Goal: Task Accomplishment & Management: Manage account settings

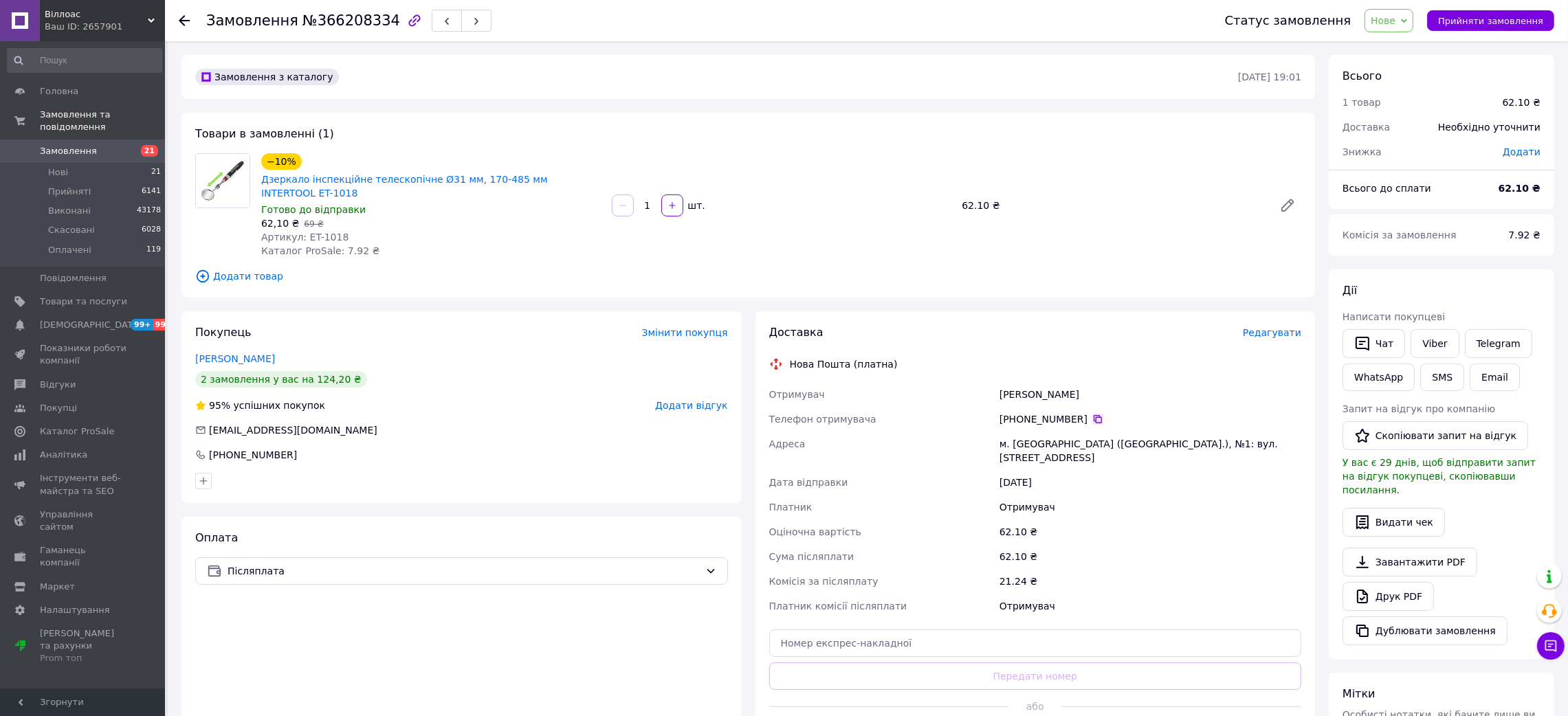
click at [1092, 414] on icon at bounding box center [1098, 419] width 11 height 11
click at [1017, 382] on div "Доник Олександр" at bounding box center [1151, 394] width 307 height 25
copy div "Доник Олександр"
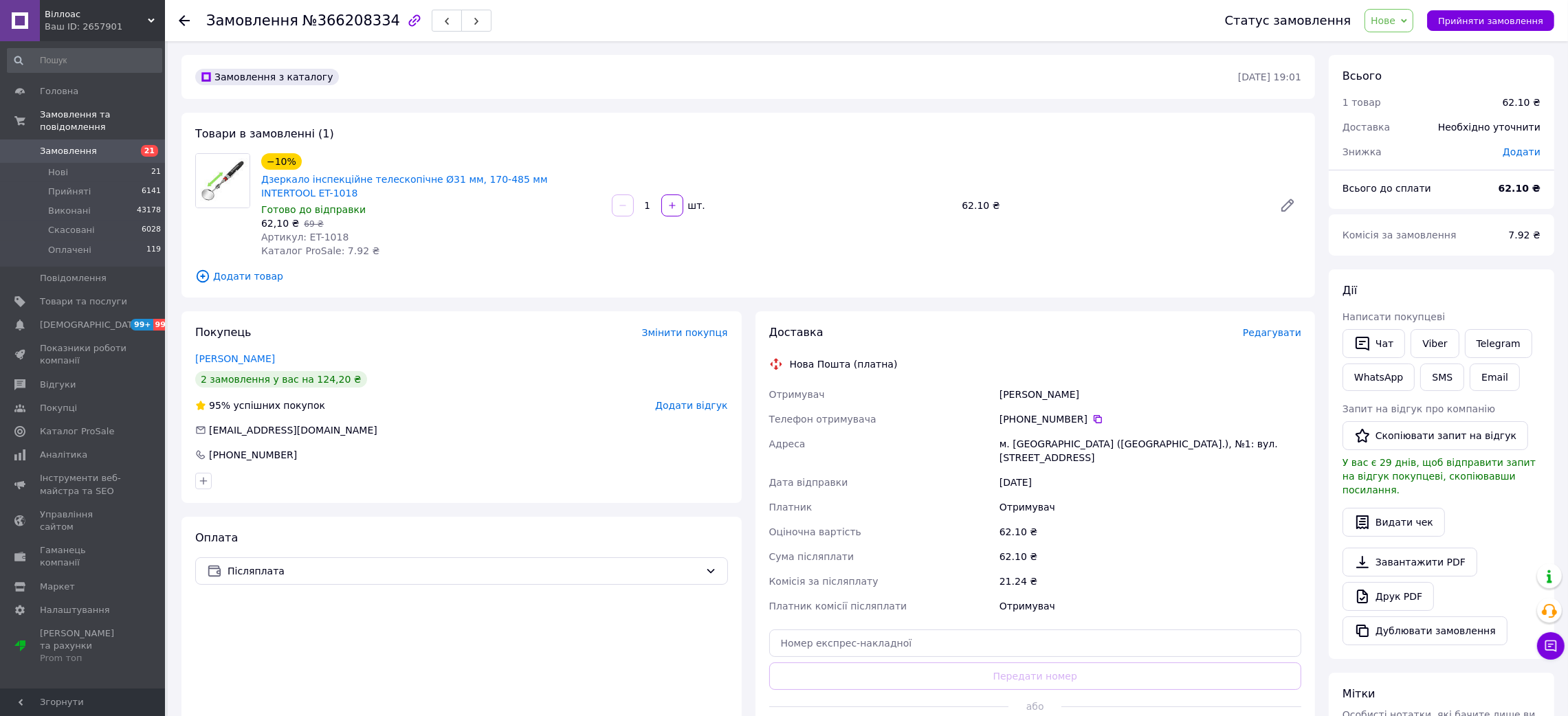
click at [1030, 431] on div "м. Богуслав (Київська обл.), №1: вул. Корсунська, 9" at bounding box center [1151, 450] width 307 height 39
copy div "Богуслав"
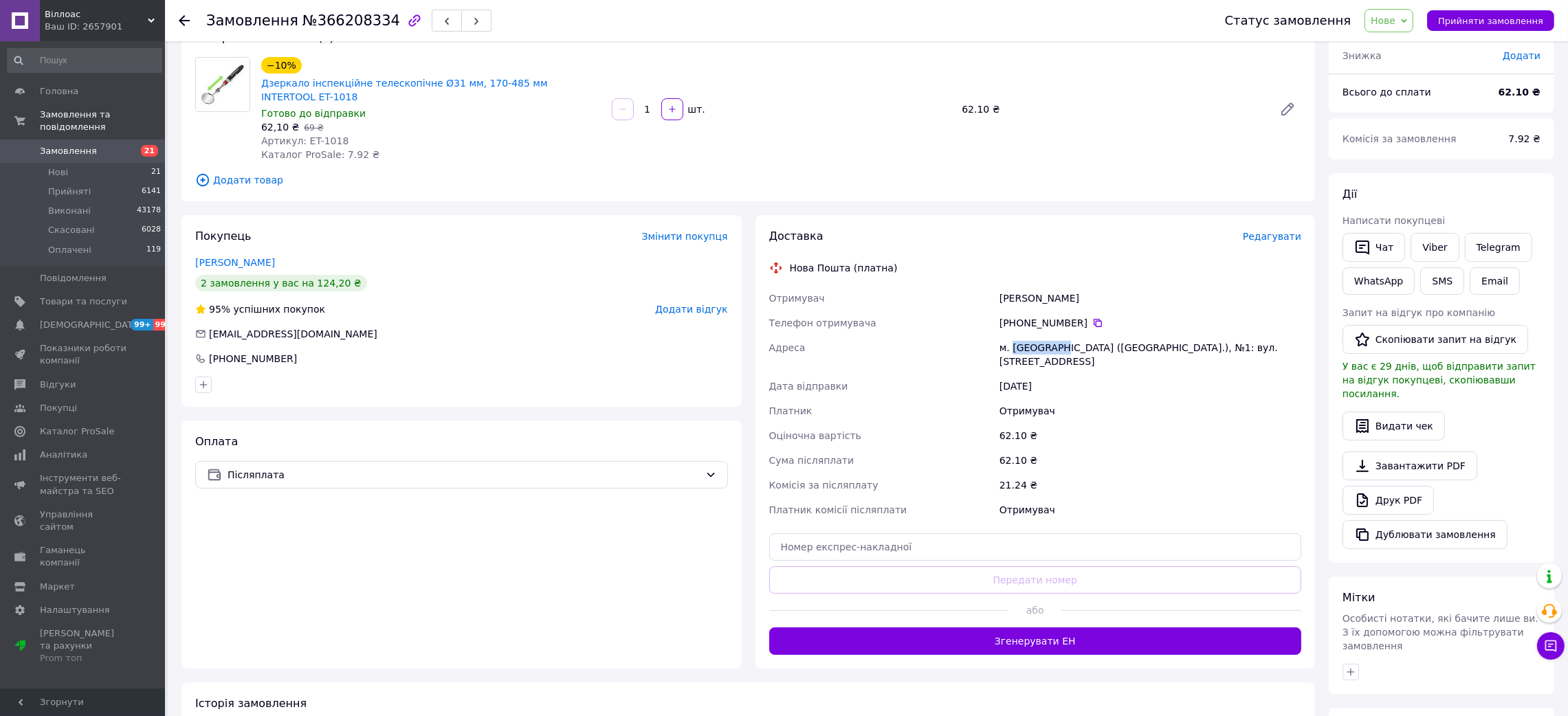
scroll to position [206, 0]
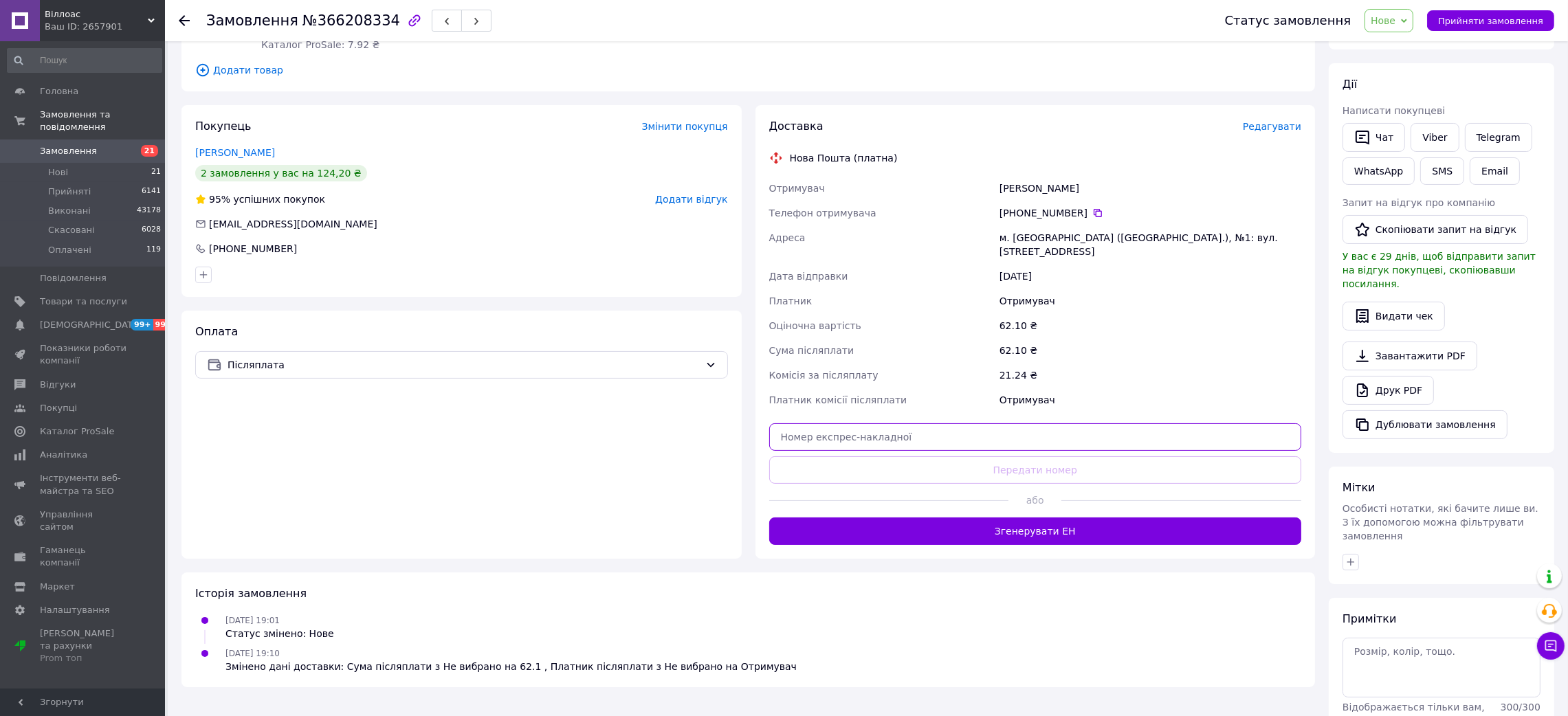
click at [921, 424] on input "text" at bounding box center [1036, 437] width 533 height 27
paste input "20451269148372"
type input "20451269148372"
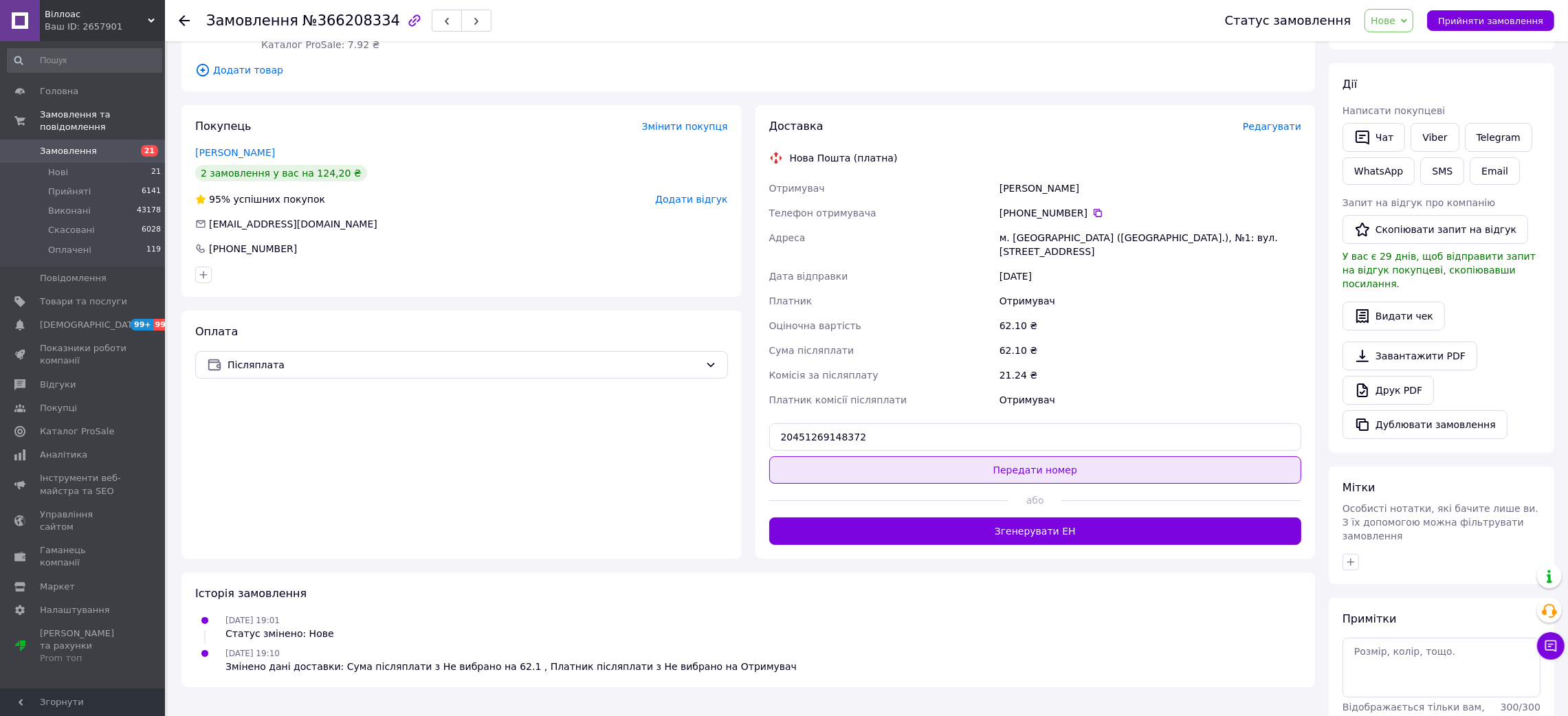
drag, startPoint x: 939, startPoint y: 436, endPoint x: 1172, endPoint y: 316, distance: 262.1
click at [939, 456] on button "Передати номер" at bounding box center [1036, 469] width 533 height 27
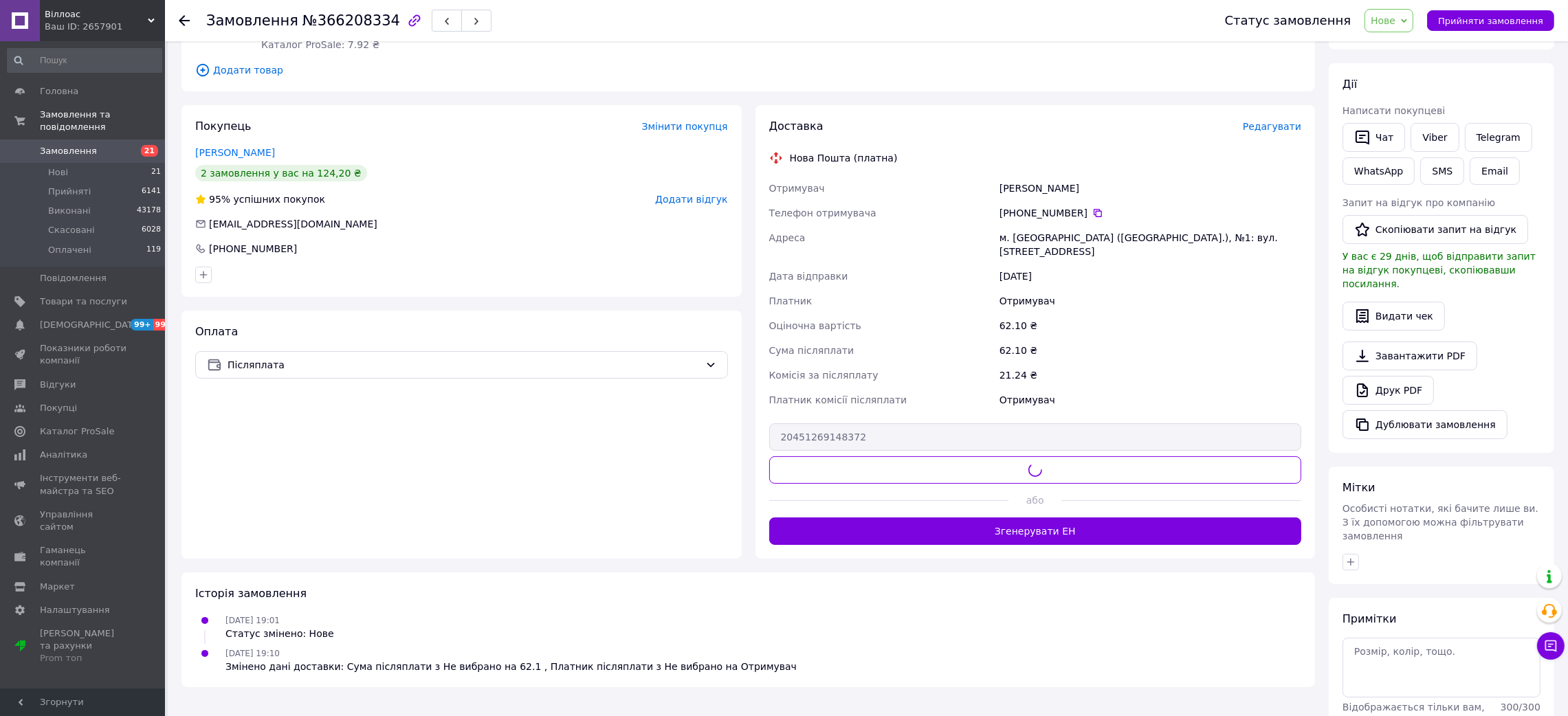
click at [1474, 41] on div "Статус замовлення Нове Прийнято Виконано Скасовано Оплачено Прийняти замовлення" at bounding box center [1376, 20] width 357 height 41
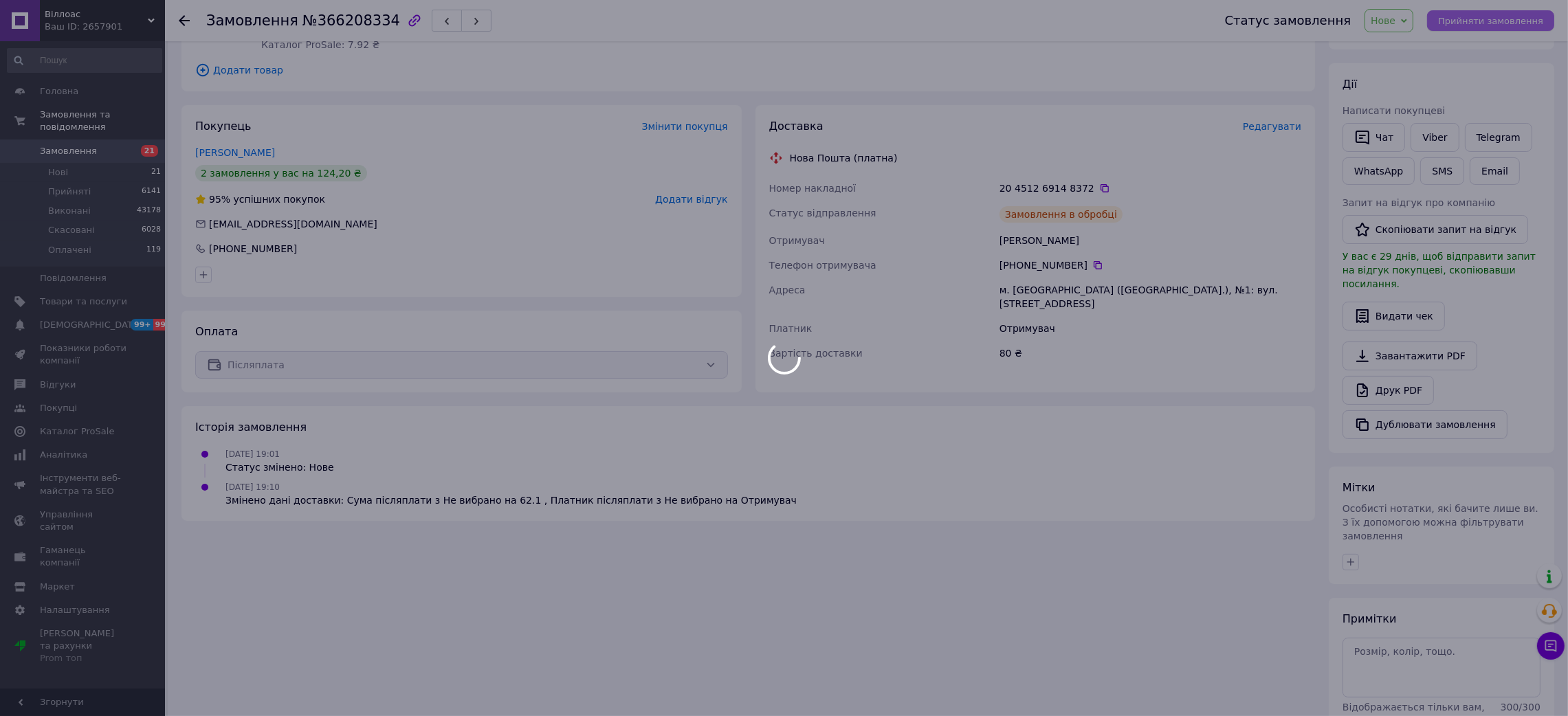
click at [1473, 23] on body "Віллоас Ваш ID: 2657901 Сайт Віллоас Кабінет покупця Перевірити стан системи Ст…" at bounding box center [784, 294] width 1568 height 999
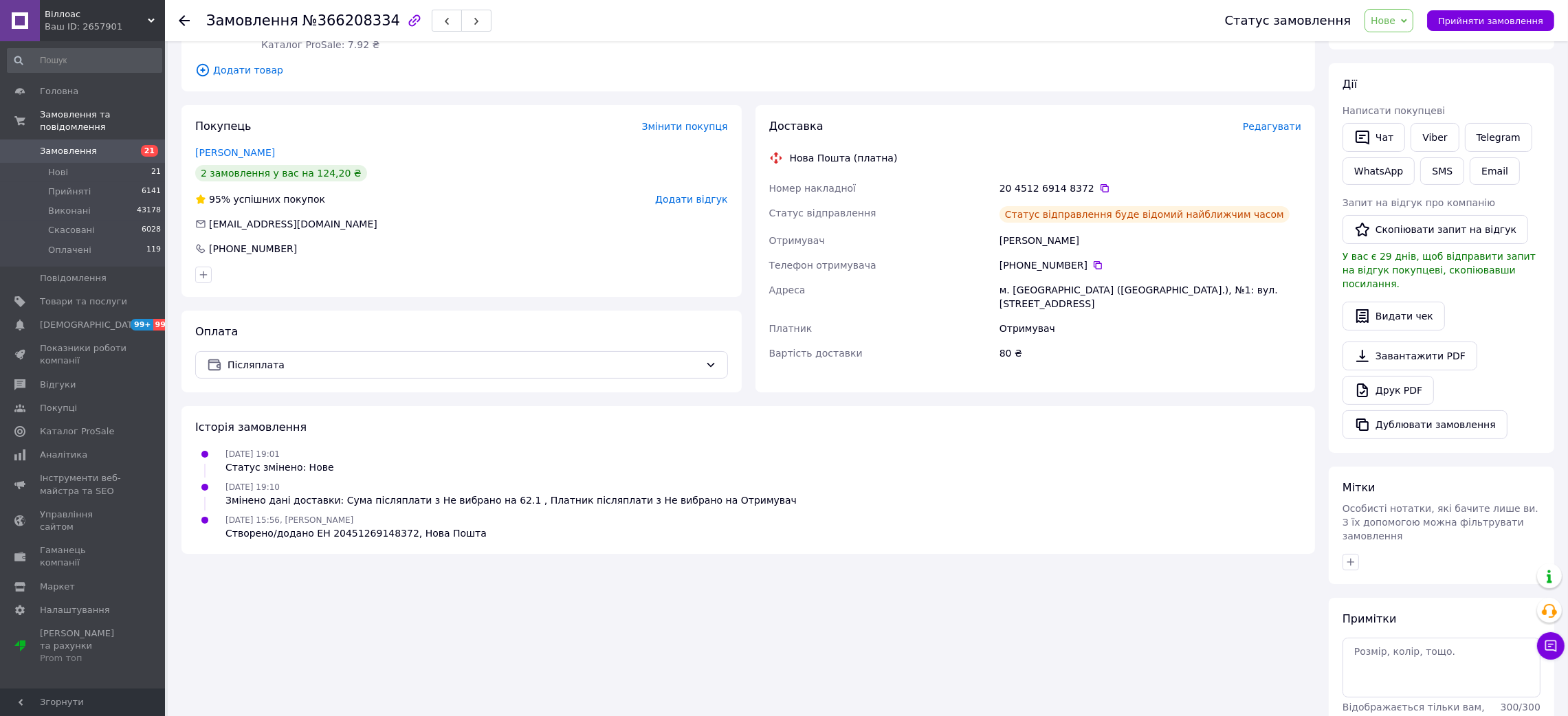
drag, startPoint x: 1483, startPoint y: 25, endPoint x: 1440, endPoint y: 35, distance: 44.1
click at [1483, 24] on span "Прийняти замовлення" at bounding box center [1490, 20] width 105 height 11
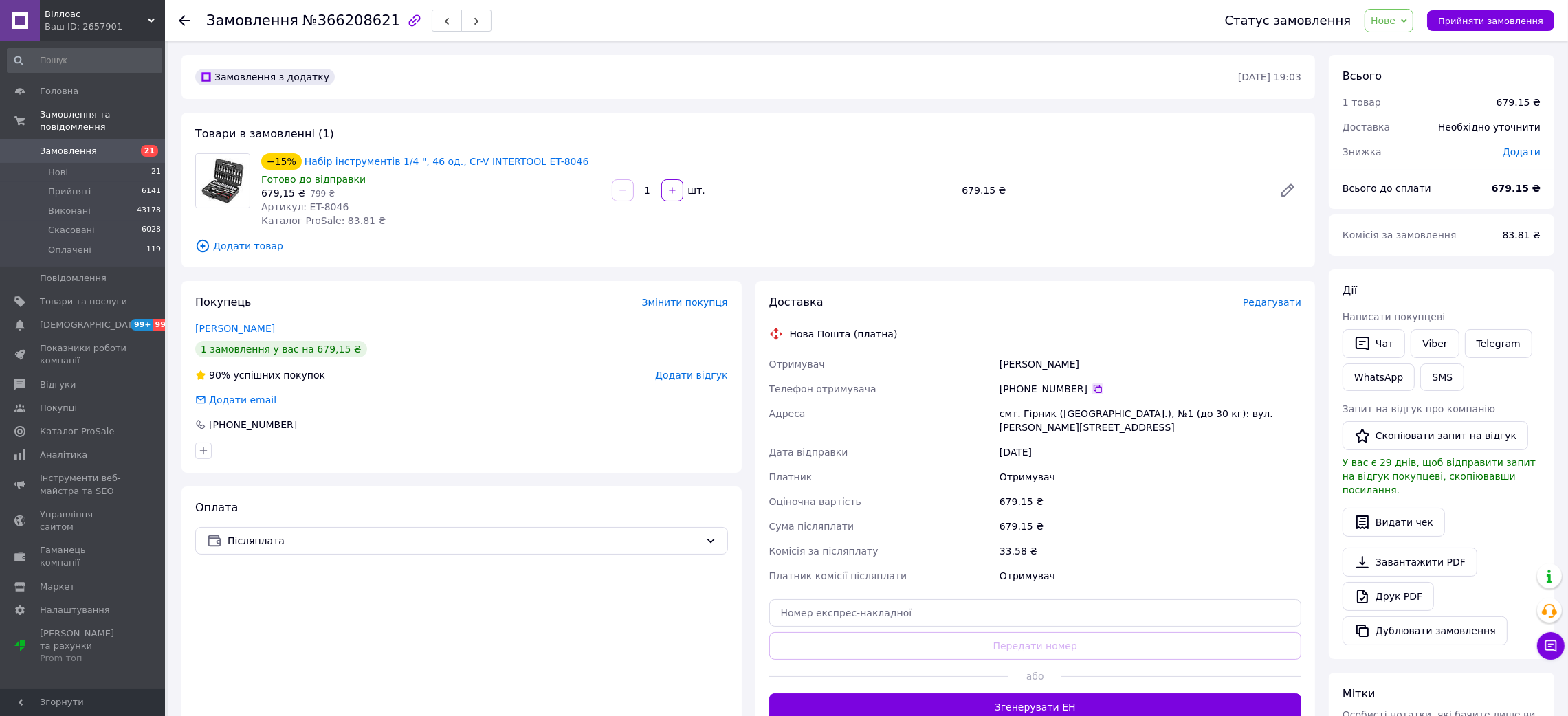
click at [1092, 388] on icon at bounding box center [1098, 389] width 11 height 11
click at [1031, 369] on div "Скільський Володимир" at bounding box center [1151, 364] width 307 height 25
copy div "Скільський Володимир"
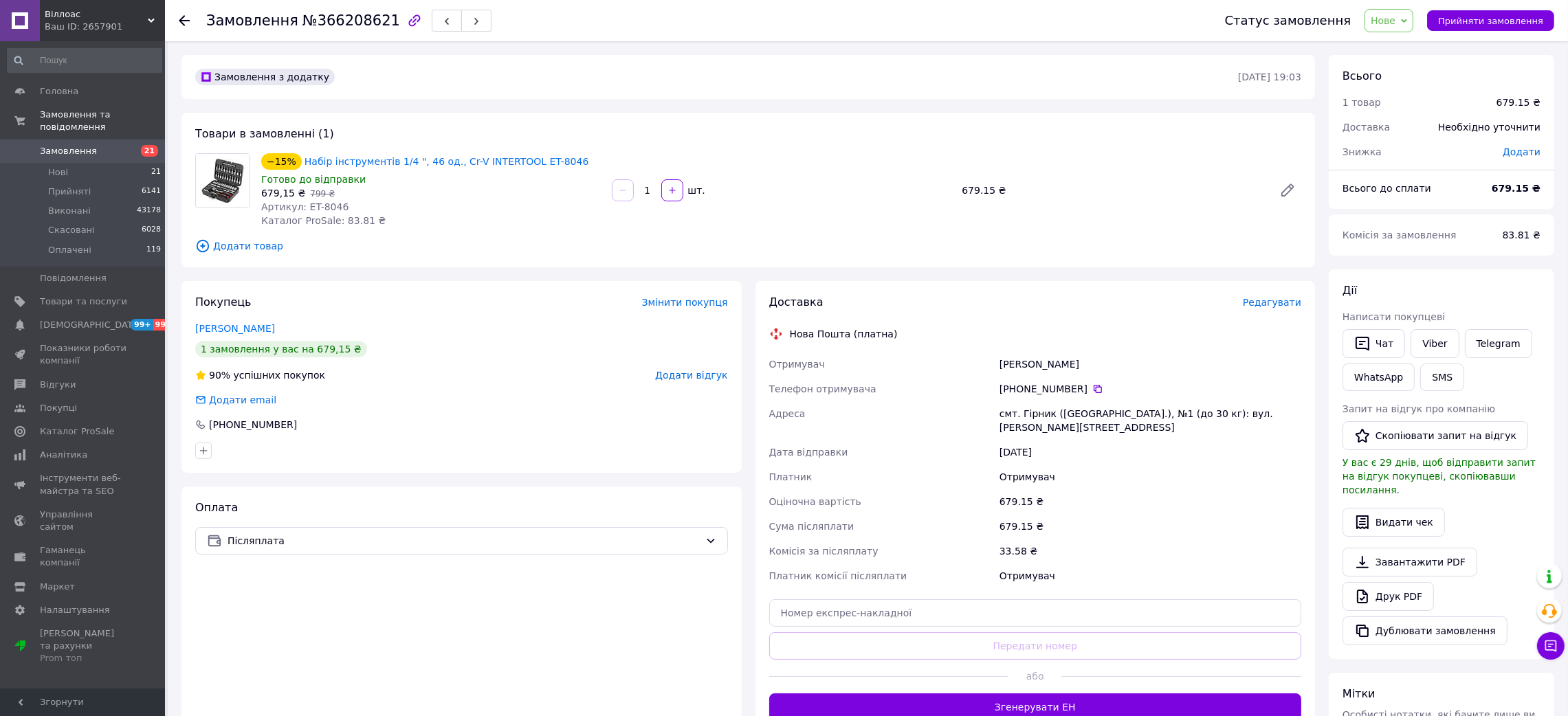
click at [1033, 410] on div "смт. Гірник (Львівська обл.), №1 (до 30 кг): вул. Грушевського, 14" at bounding box center [1151, 420] width 307 height 39
copy div "Гірник"
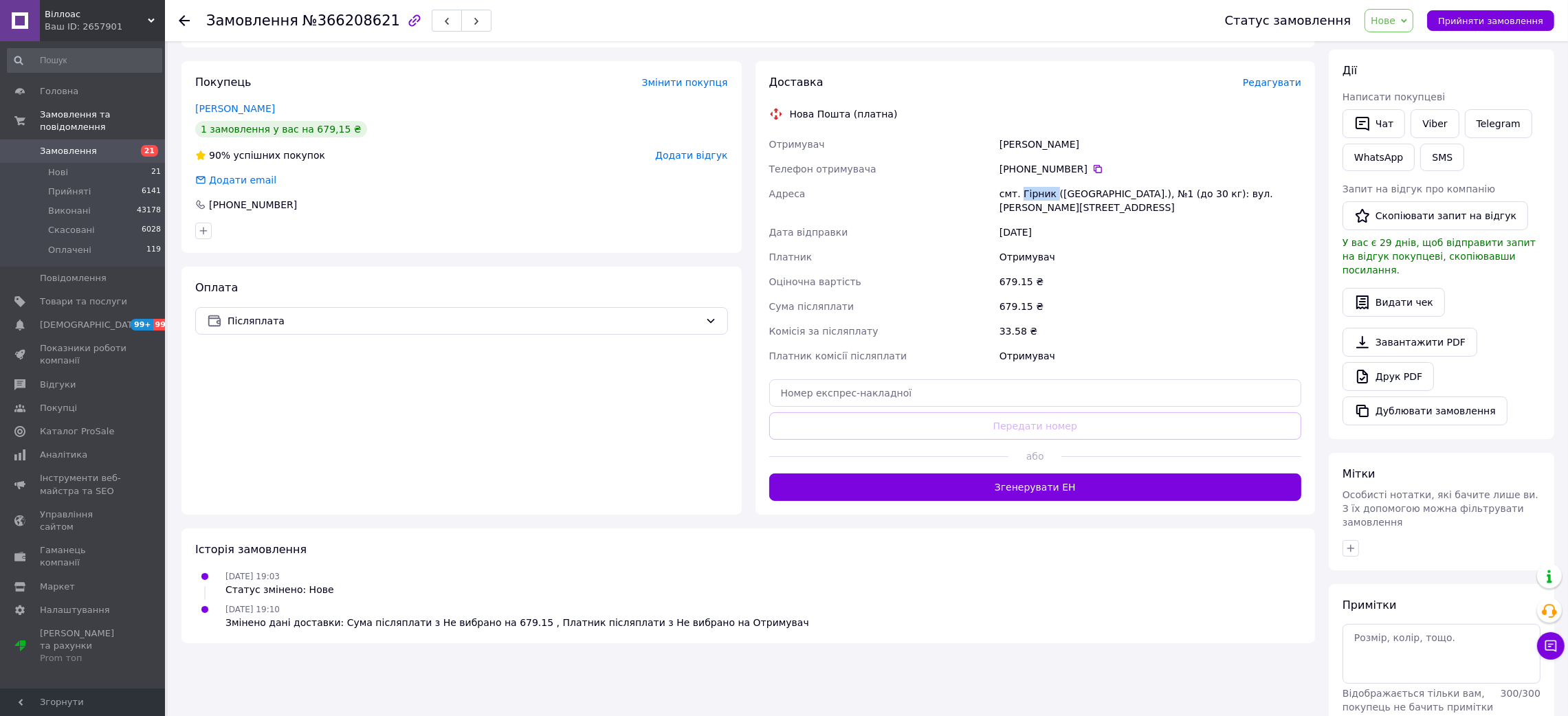
scroll to position [257, 0]
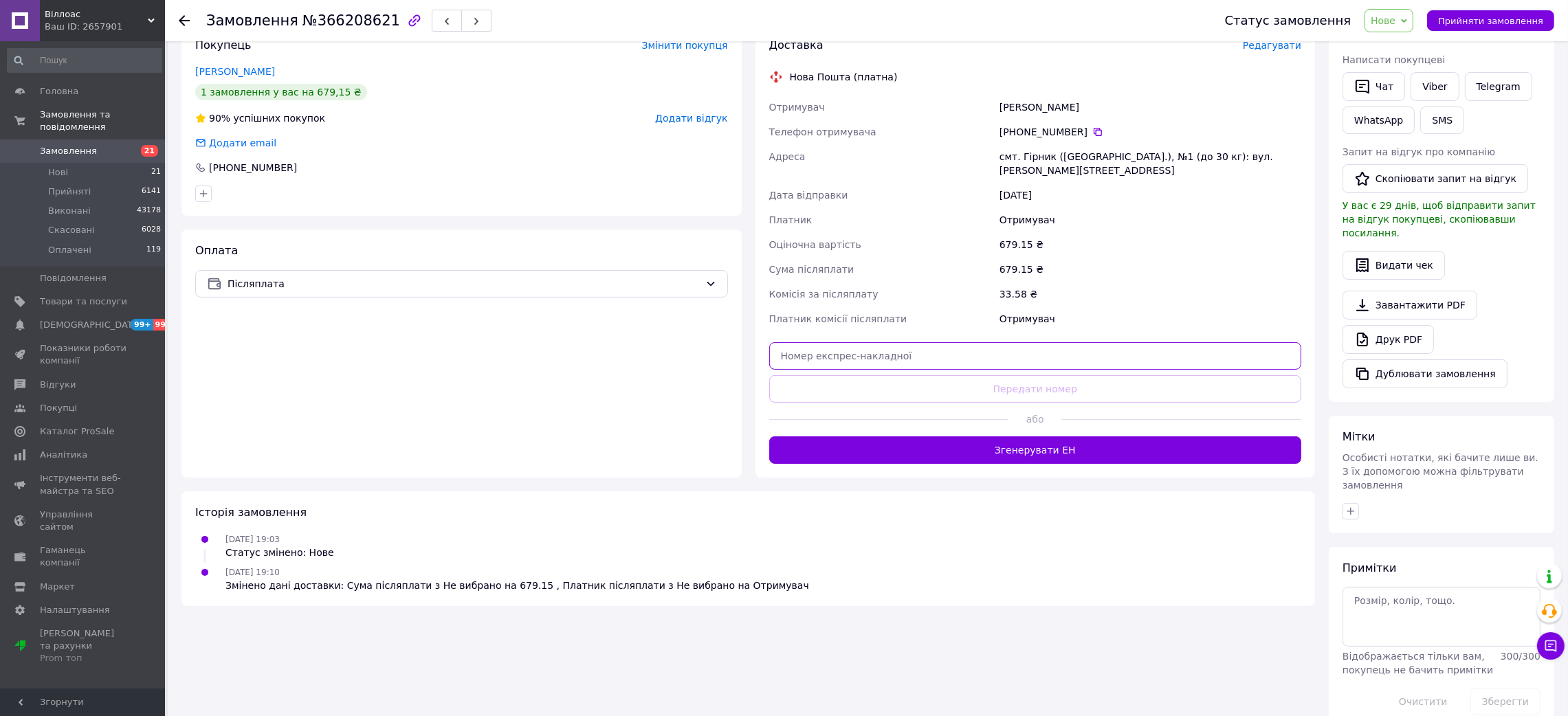
click at [939, 342] on input "text" at bounding box center [1036, 355] width 533 height 27
paste input "20451269148832"
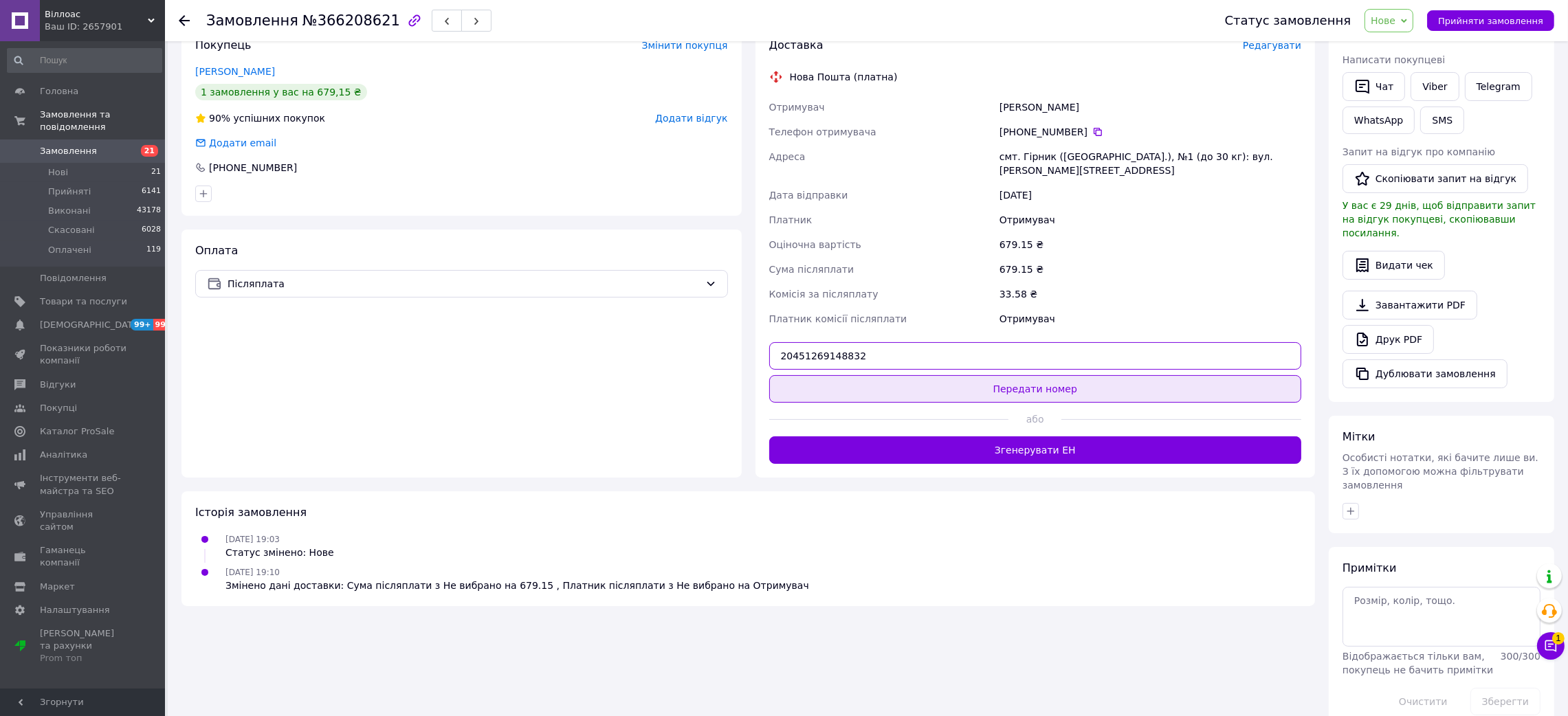
type input "20451269148832"
click at [984, 385] on button "Передати номер" at bounding box center [1036, 388] width 533 height 27
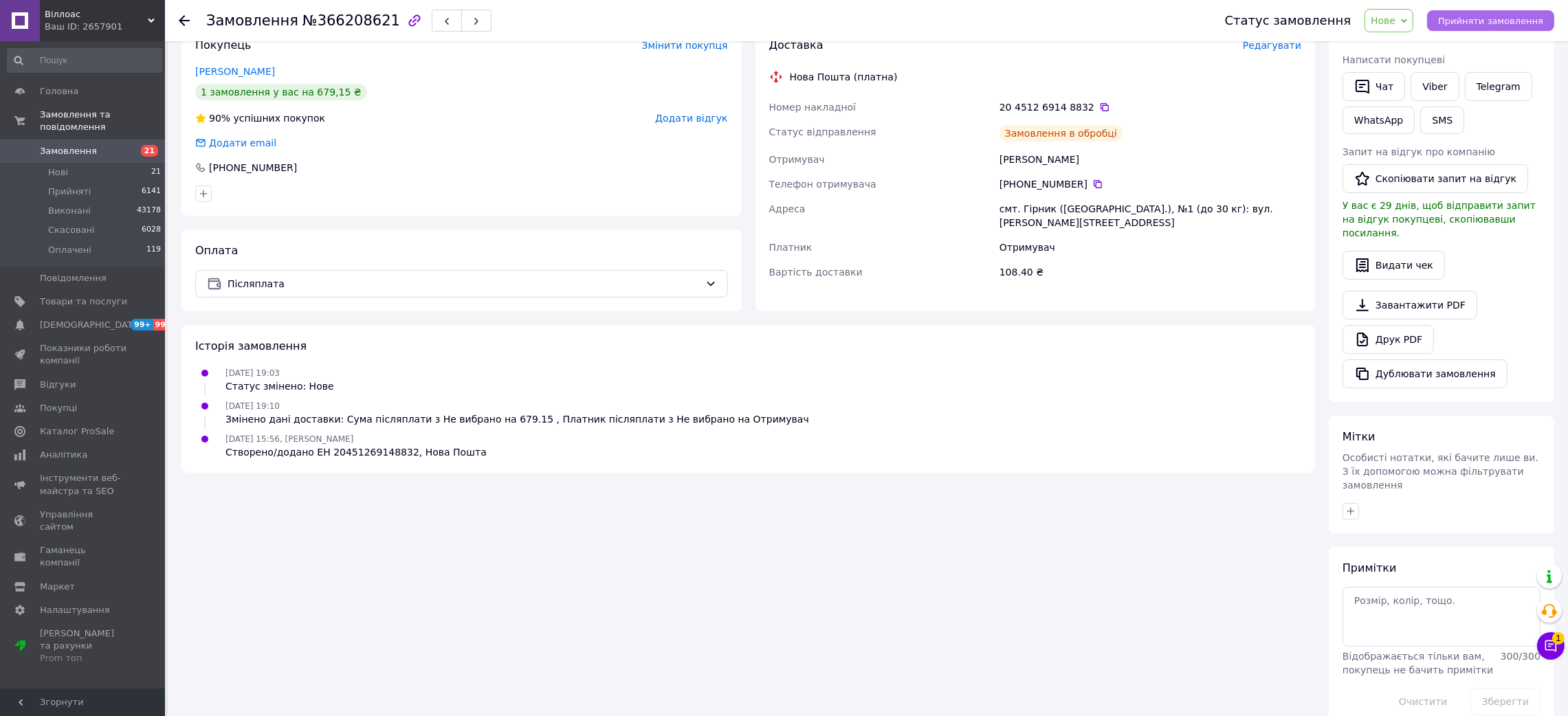
click at [1459, 25] on span "Прийняти замовлення" at bounding box center [1490, 20] width 105 height 11
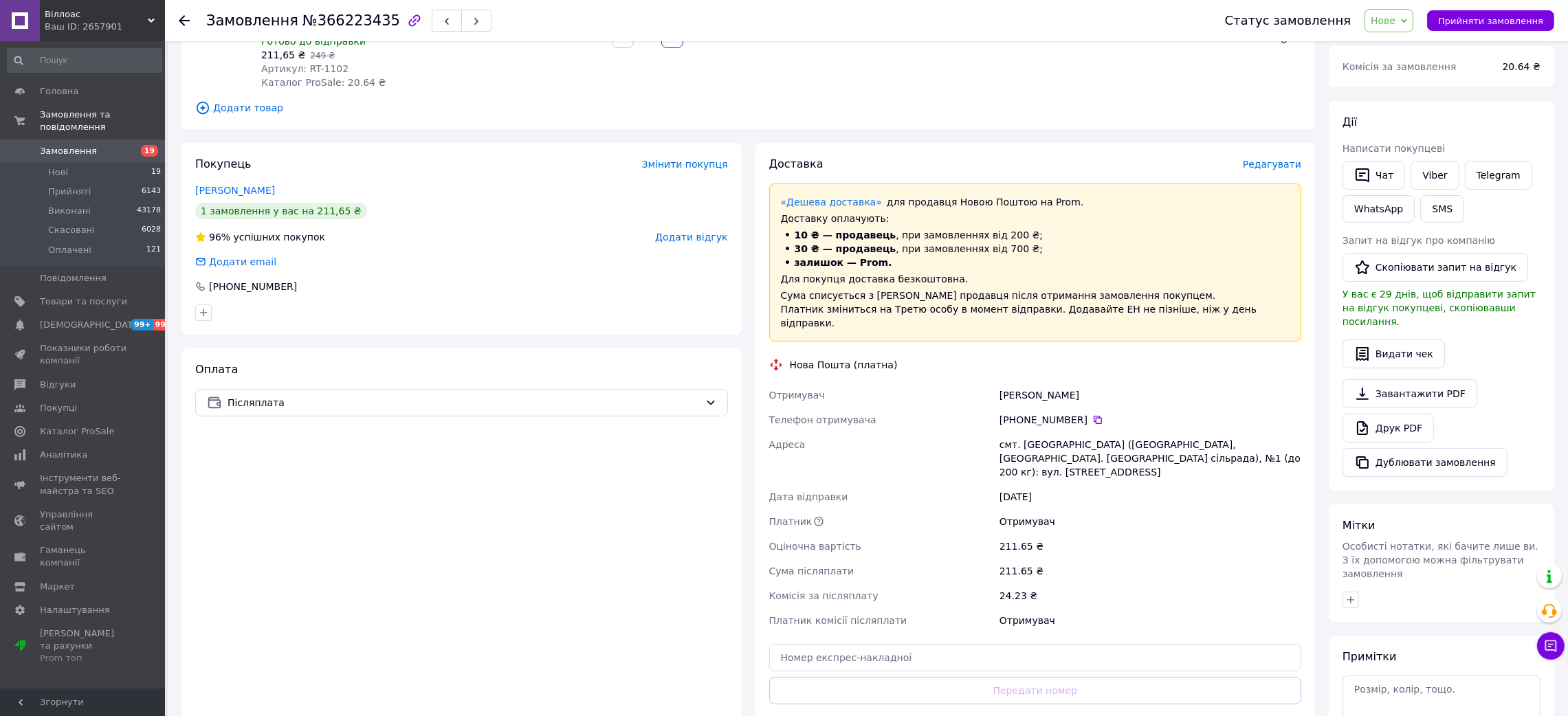
scroll to position [206, 0]
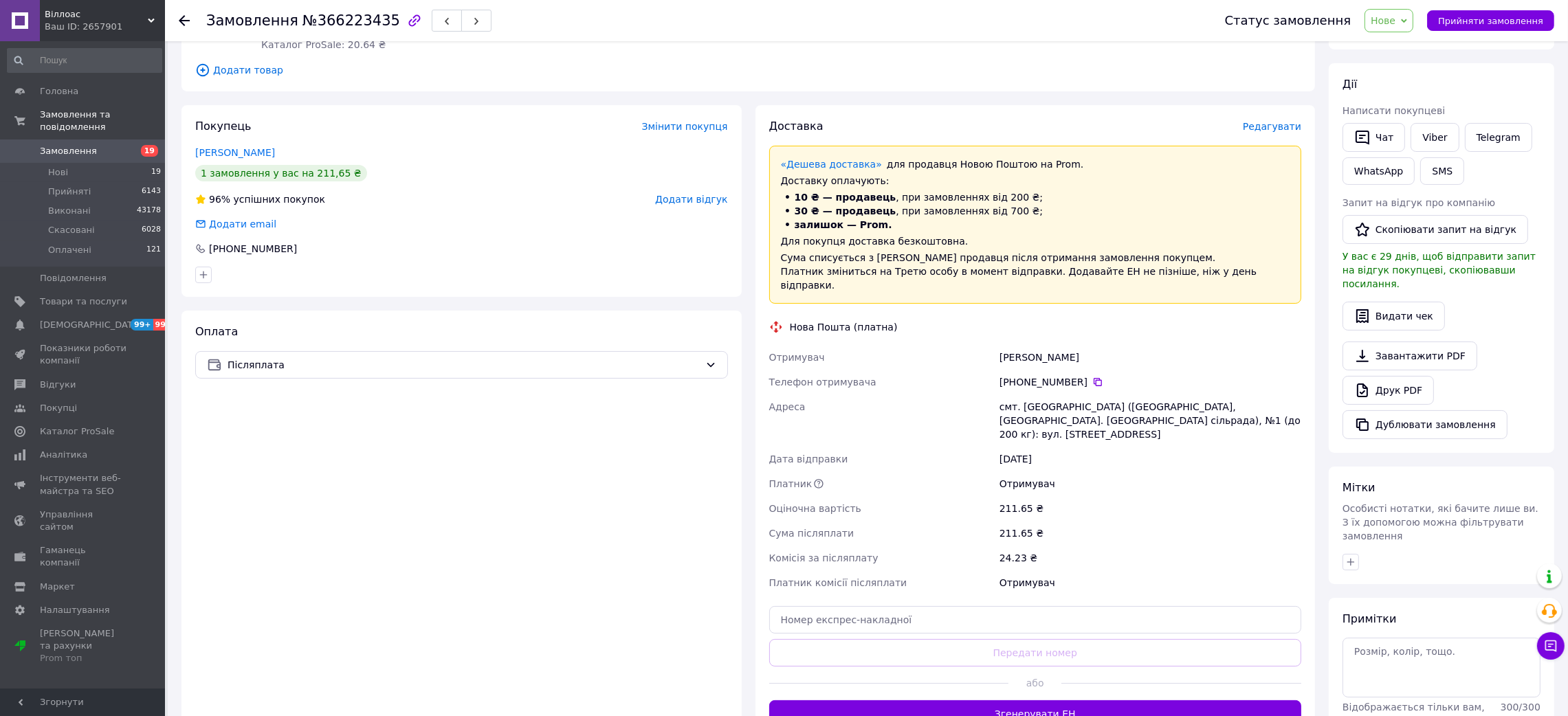
click at [1009, 349] on div "Бреславський Володимир" at bounding box center [1151, 357] width 307 height 25
click at [1010, 348] on div "Бреславський Володимир" at bounding box center [1151, 357] width 307 height 25
copy div "Бреславський Володимир"
click at [1056, 395] on div "смт. Олександрівка (Донецька обл., Краматорський р-н. Олександрівська сільрада)…" at bounding box center [1151, 421] width 307 height 52
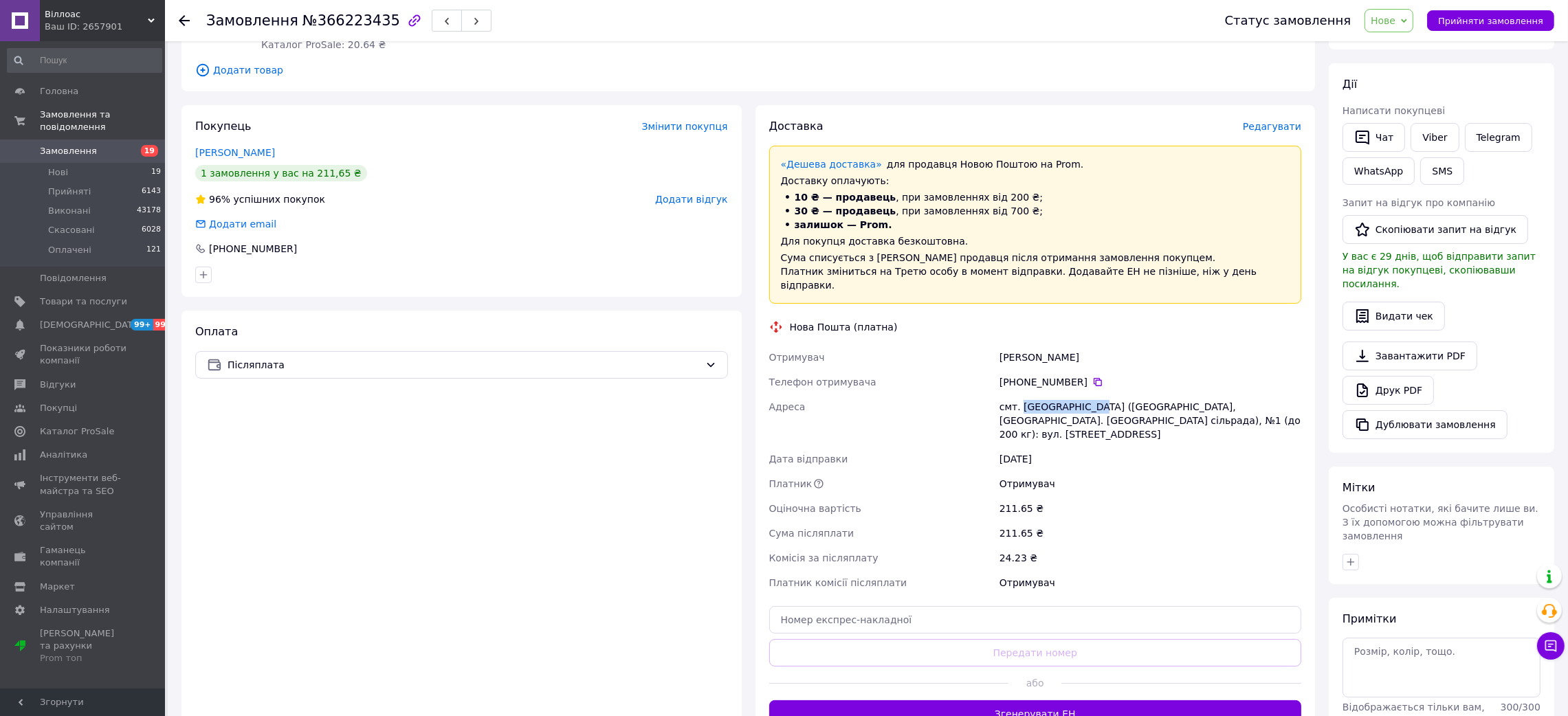
click at [1056, 395] on div "смт. Олександрівка (Донецька обл., Краматорський р-н. Олександрівська сільрада)…" at bounding box center [1151, 421] width 307 height 52
copy div "Олександрівка"
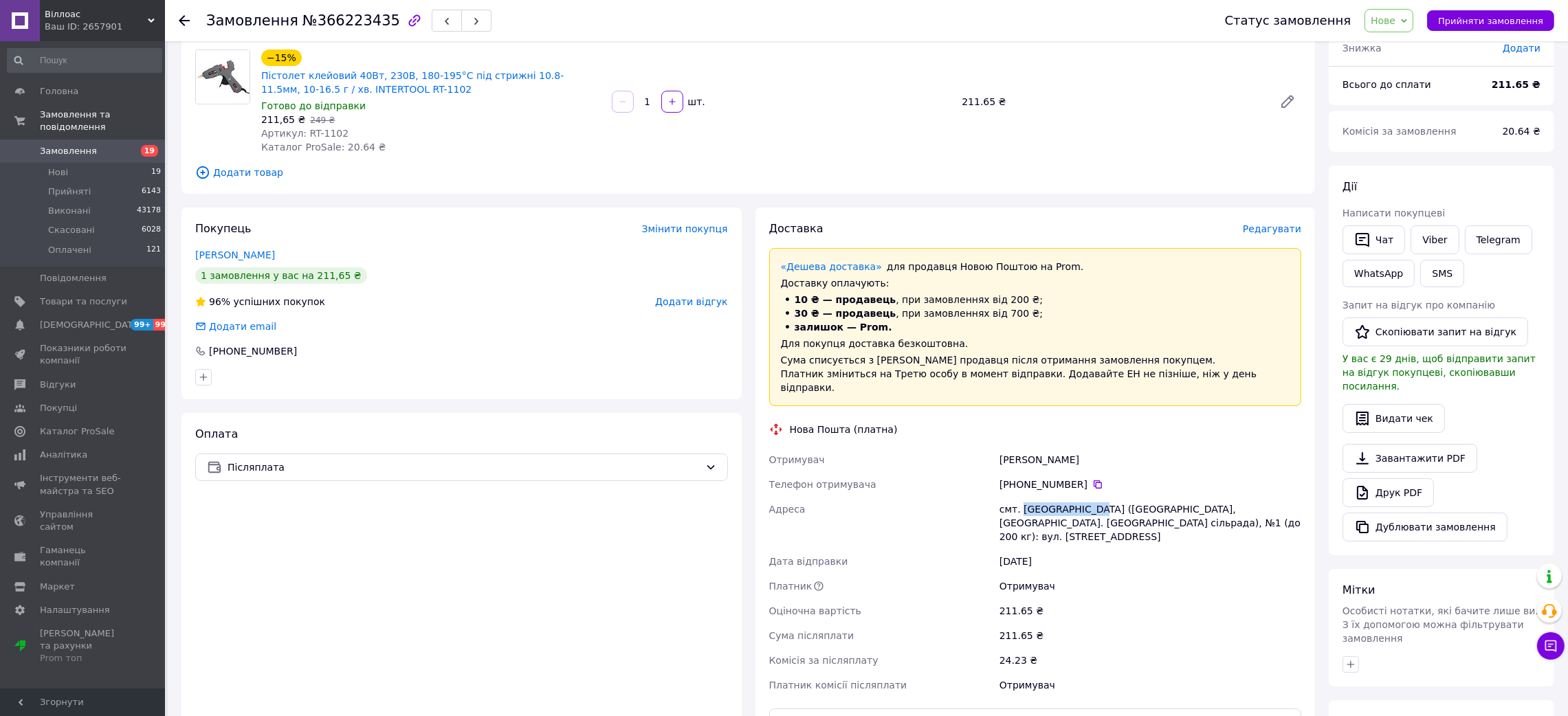
scroll to position [0, 0]
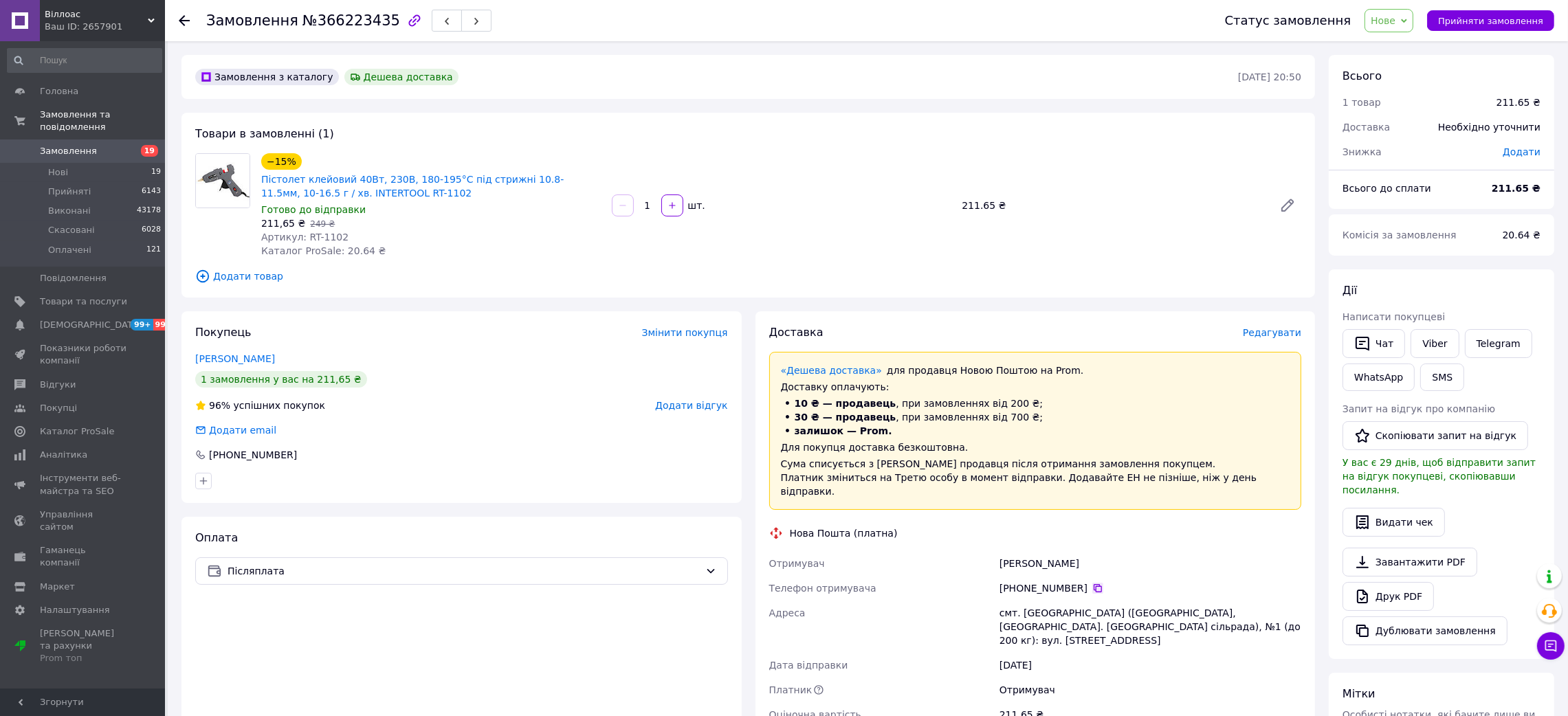
click at [1092, 583] on icon at bounding box center [1098, 588] width 11 height 11
click at [1031, 551] on div "Бреславський Володимир" at bounding box center [1151, 563] width 307 height 25
copy div "Бреславський Володимир"
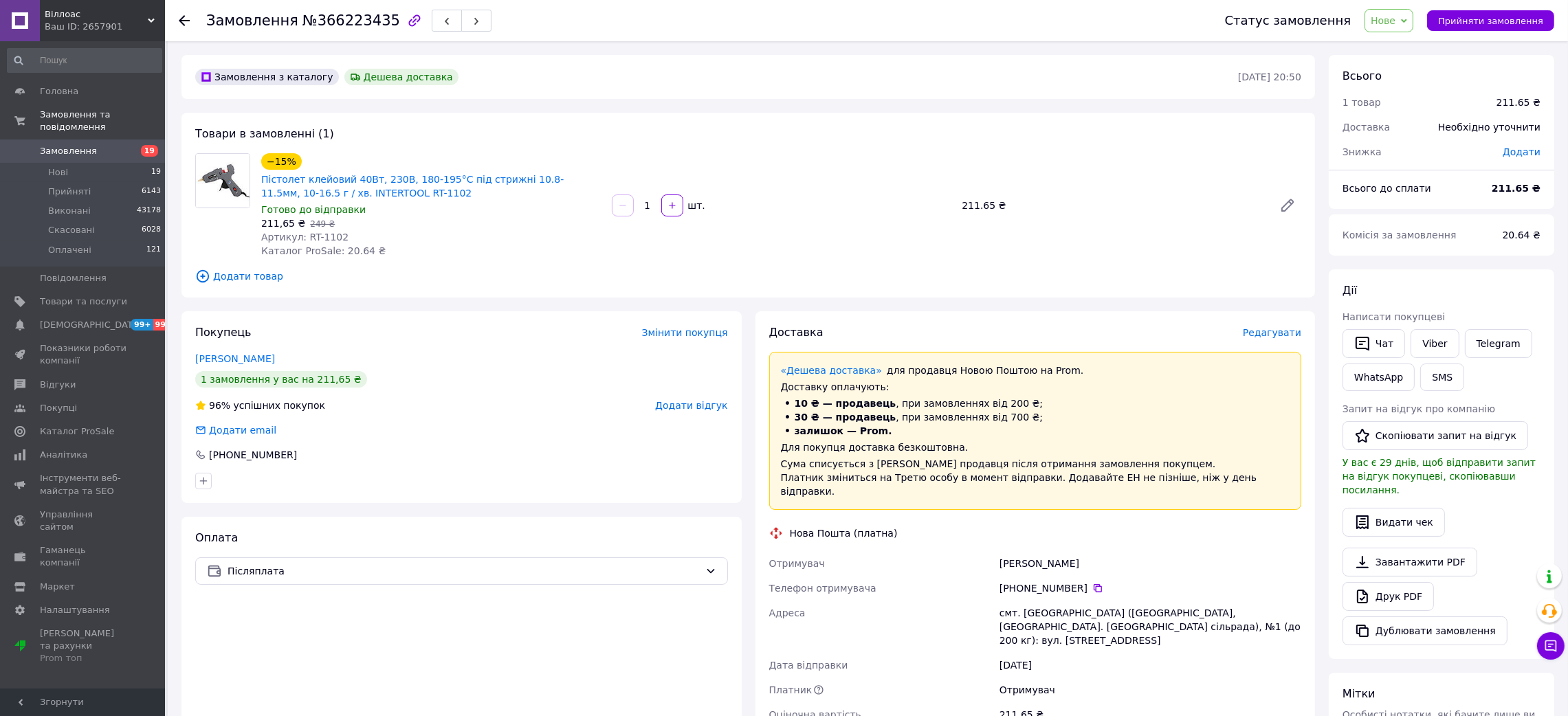
click at [1036, 600] on div "смт. Олександрівка (Донецька обл., Краматорський р-н. Олександрівська сільрада)…" at bounding box center [1151, 626] width 307 height 52
copy div "Олександрівка"
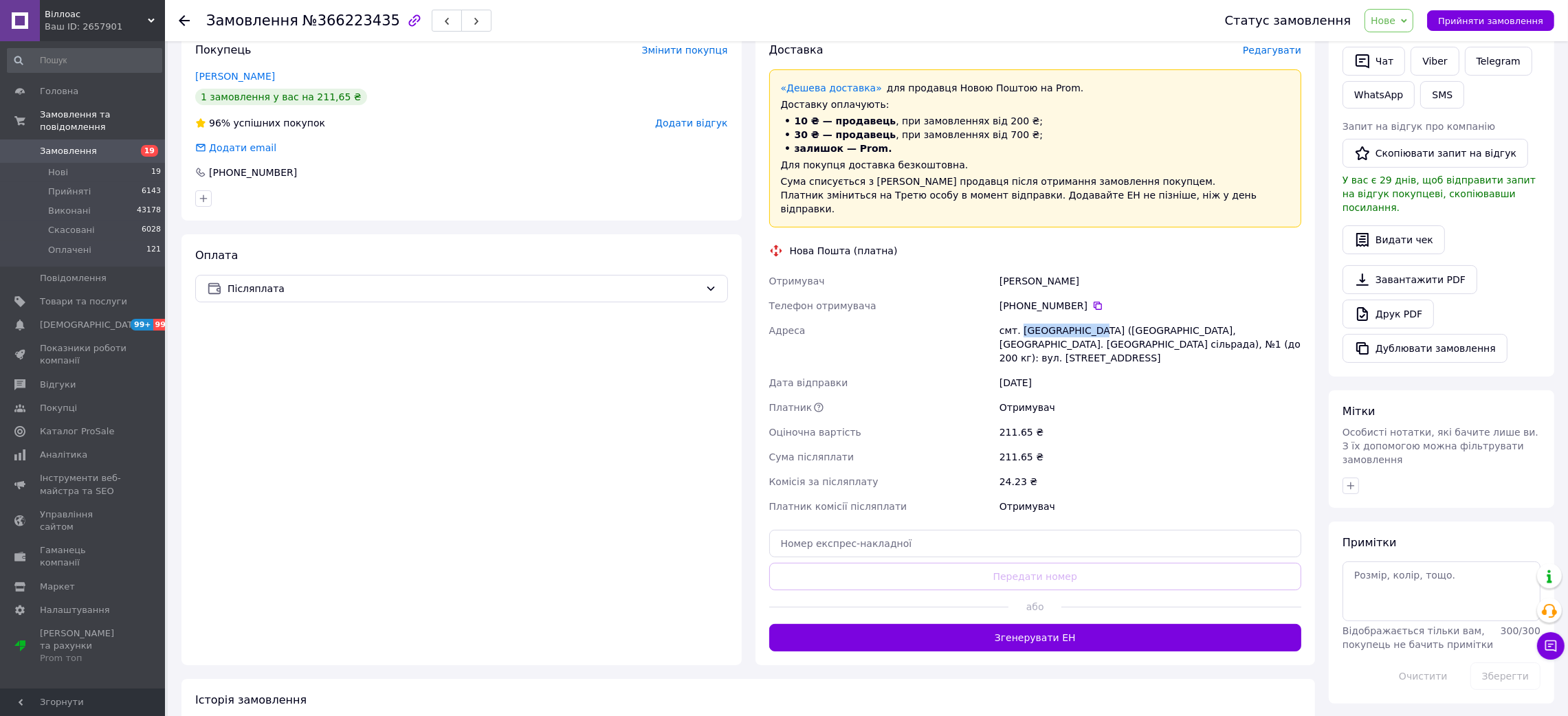
scroll to position [309, 0]
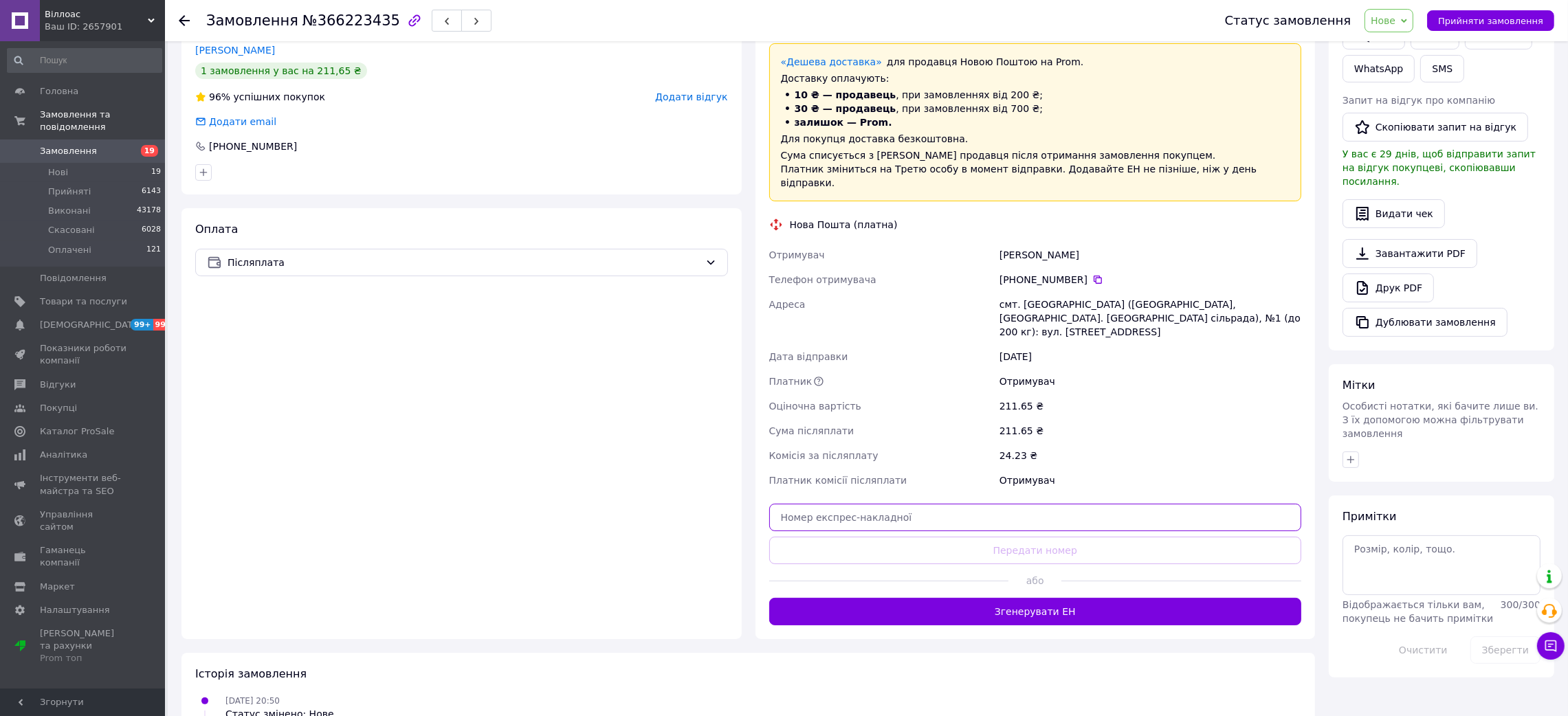
click at [985, 504] on input "text" at bounding box center [1036, 517] width 533 height 27
paste input "20451269155969"
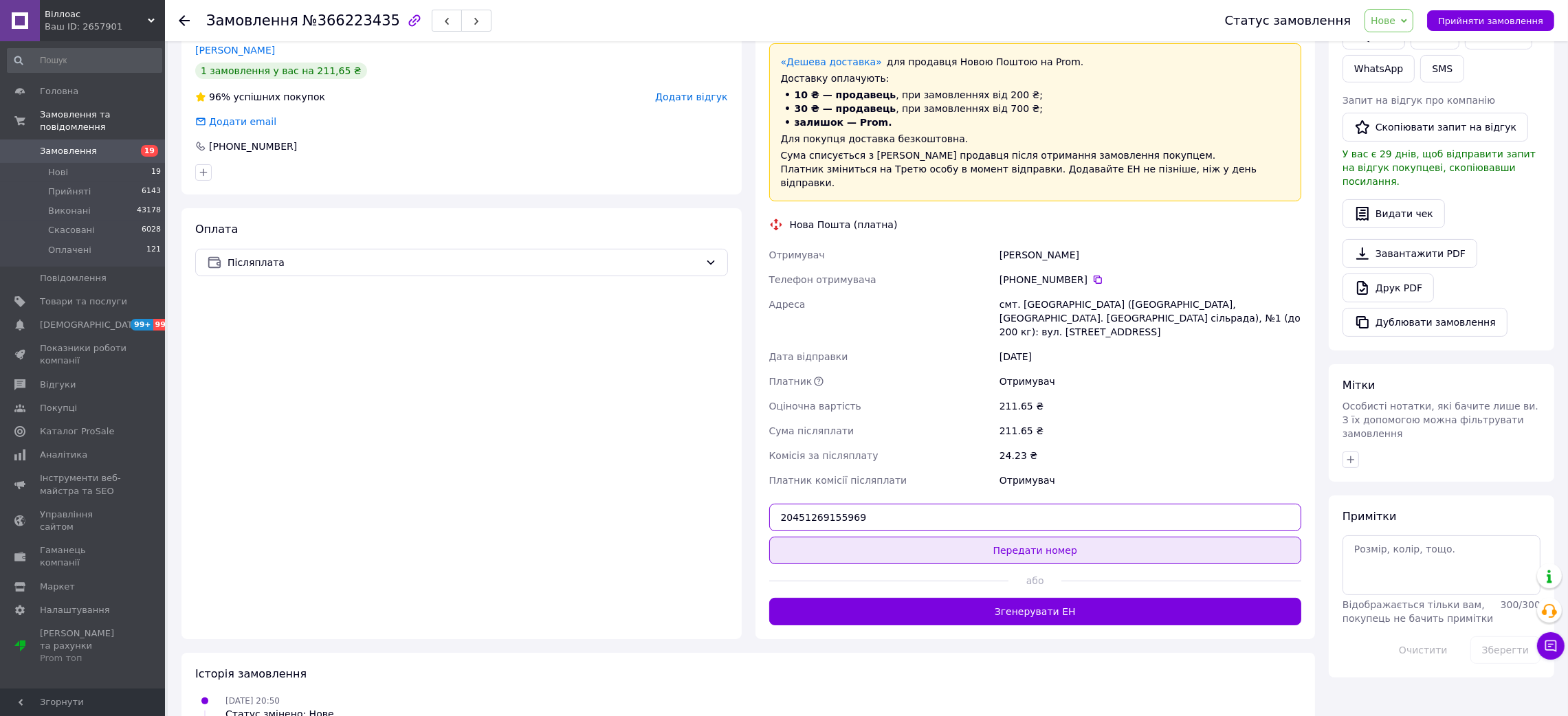
type input "20451269155969"
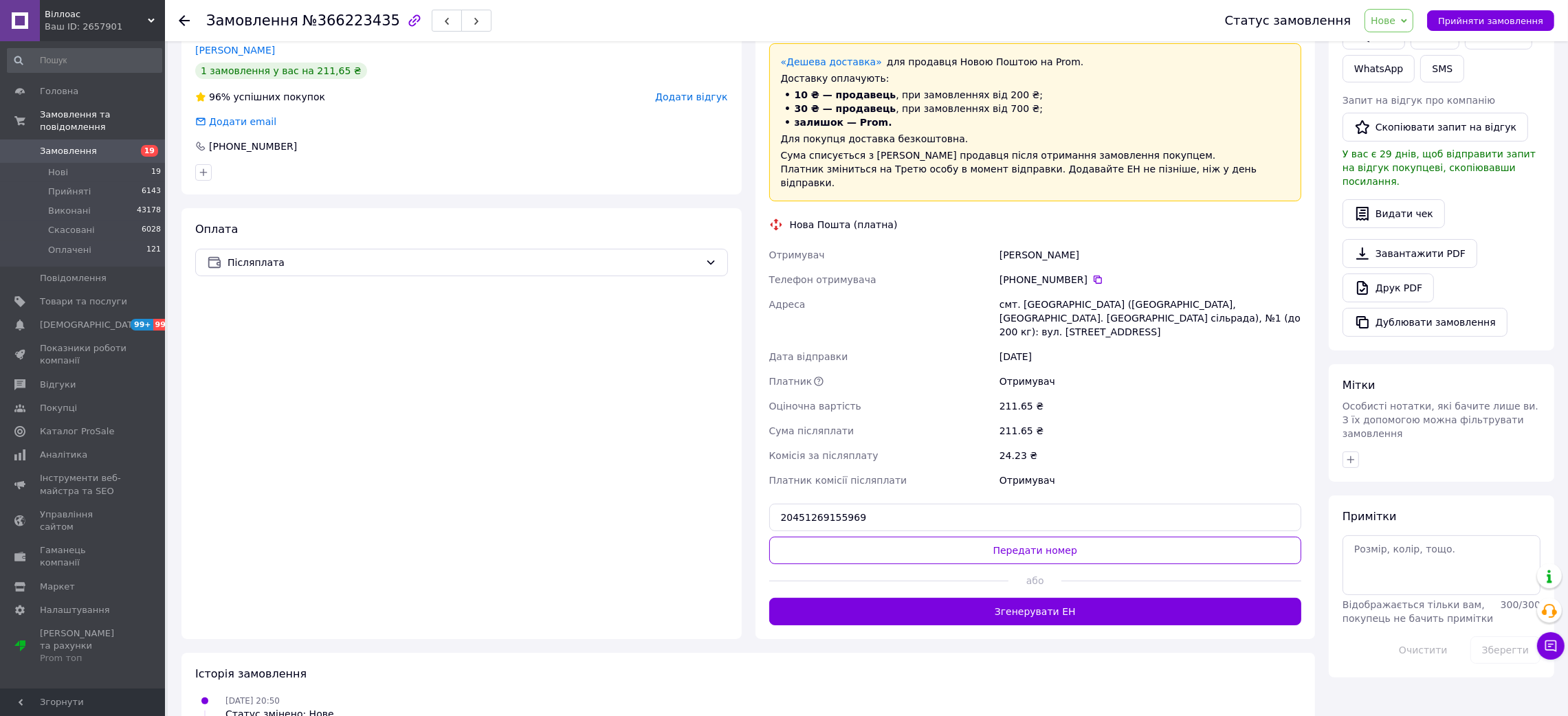
drag, startPoint x: 998, startPoint y: 518, endPoint x: 1154, endPoint y: 428, distance: 180.1
click at [998, 536] on button "Передати номер" at bounding box center [1036, 550] width 533 height 27
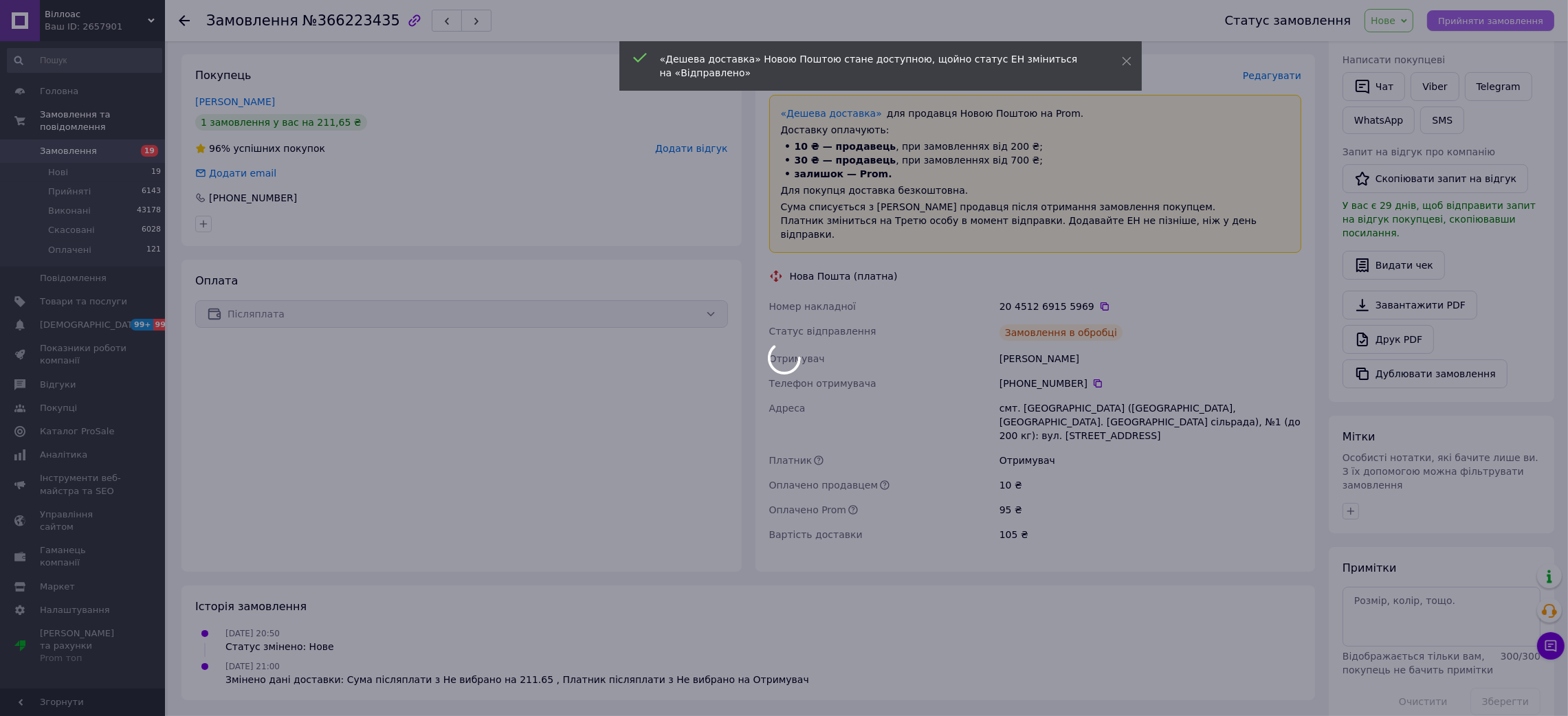
scroll to position [292, 0]
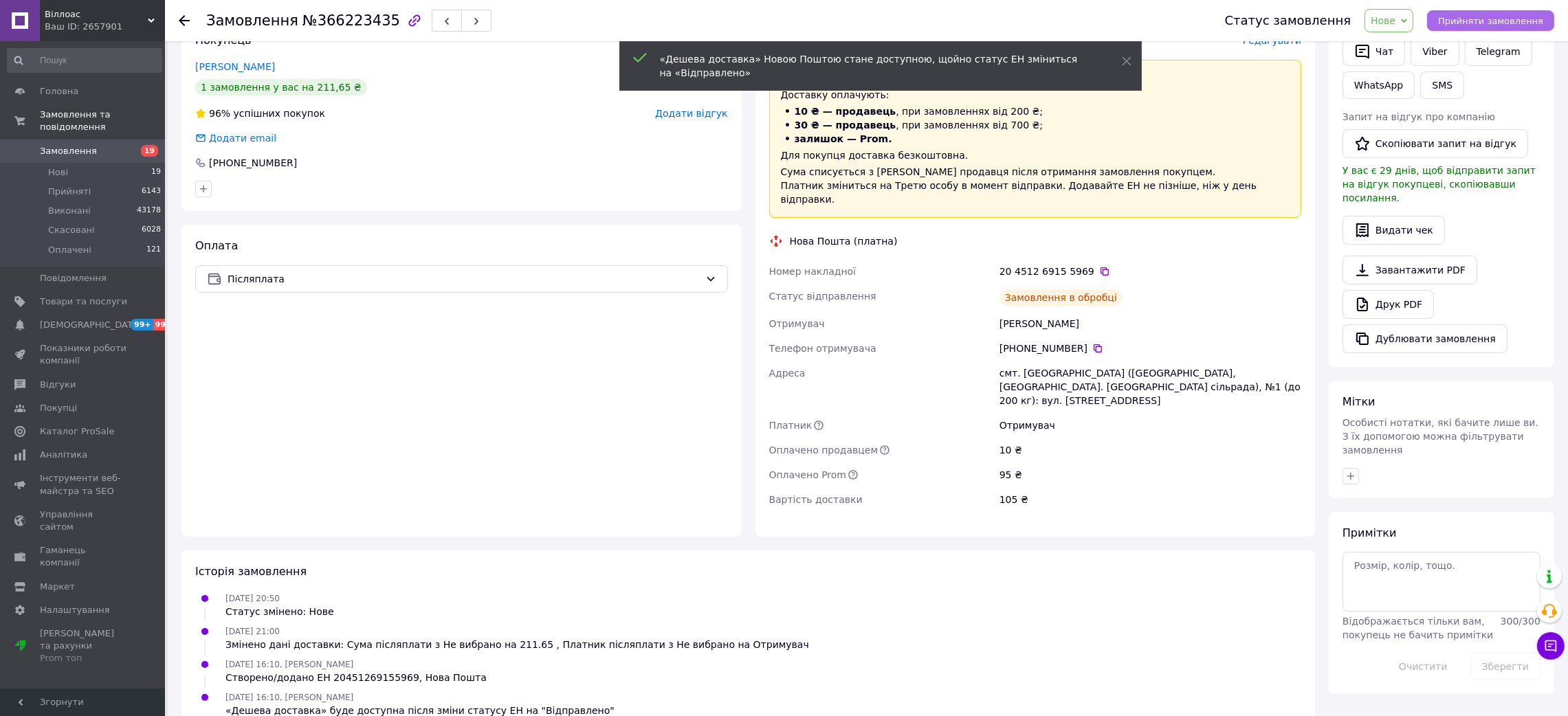
click at [1466, 25] on span "Прийняти замовлення" at bounding box center [1490, 20] width 105 height 11
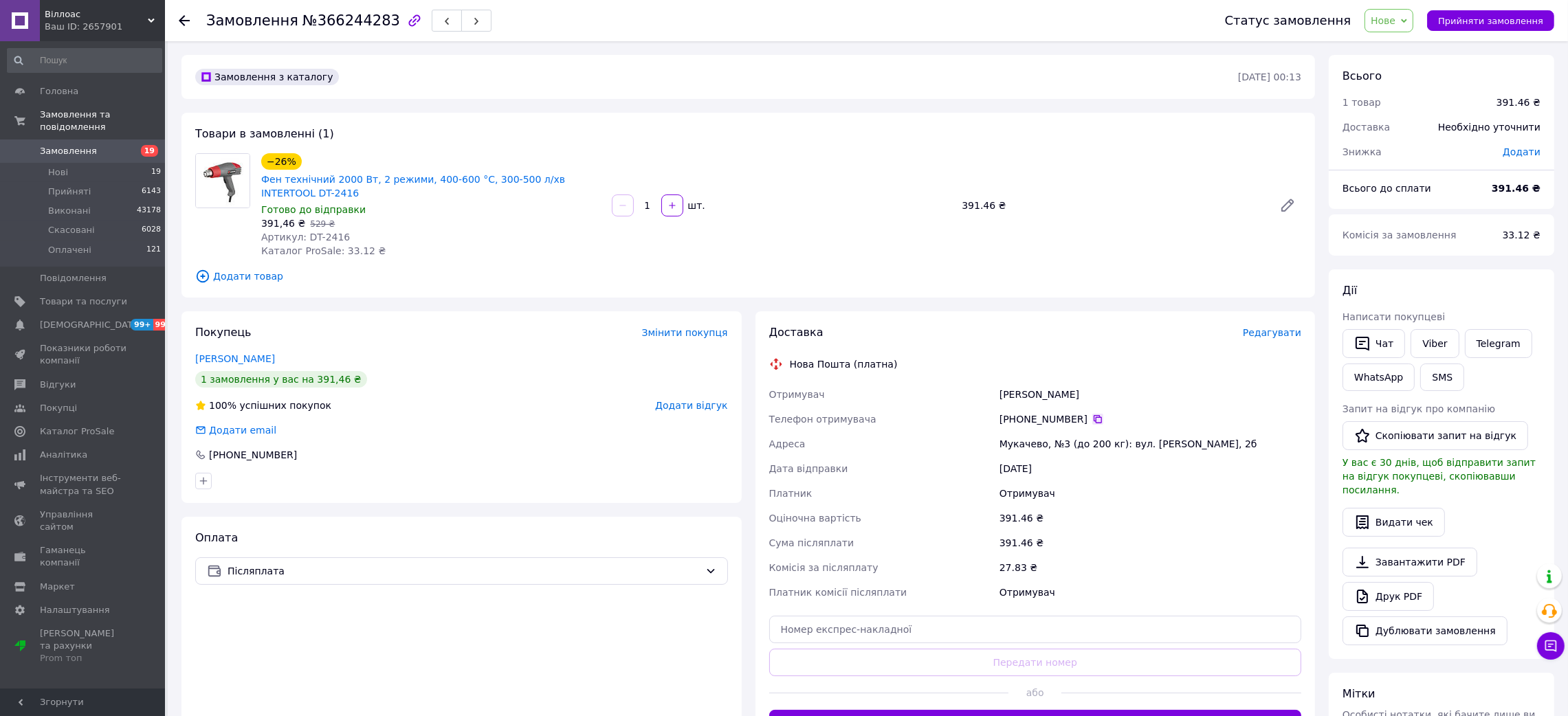
click at [1094, 419] on icon at bounding box center [1098, 419] width 8 height 8
drag, startPoint x: 1088, startPoint y: 419, endPoint x: 704, endPoint y: 4, distance: 565.4
click at [1092, 416] on icon at bounding box center [1098, 419] width 11 height 11
click at [1015, 394] on div "Лазар Олександр" at bounding box center [1151, 394] width 307 height 25
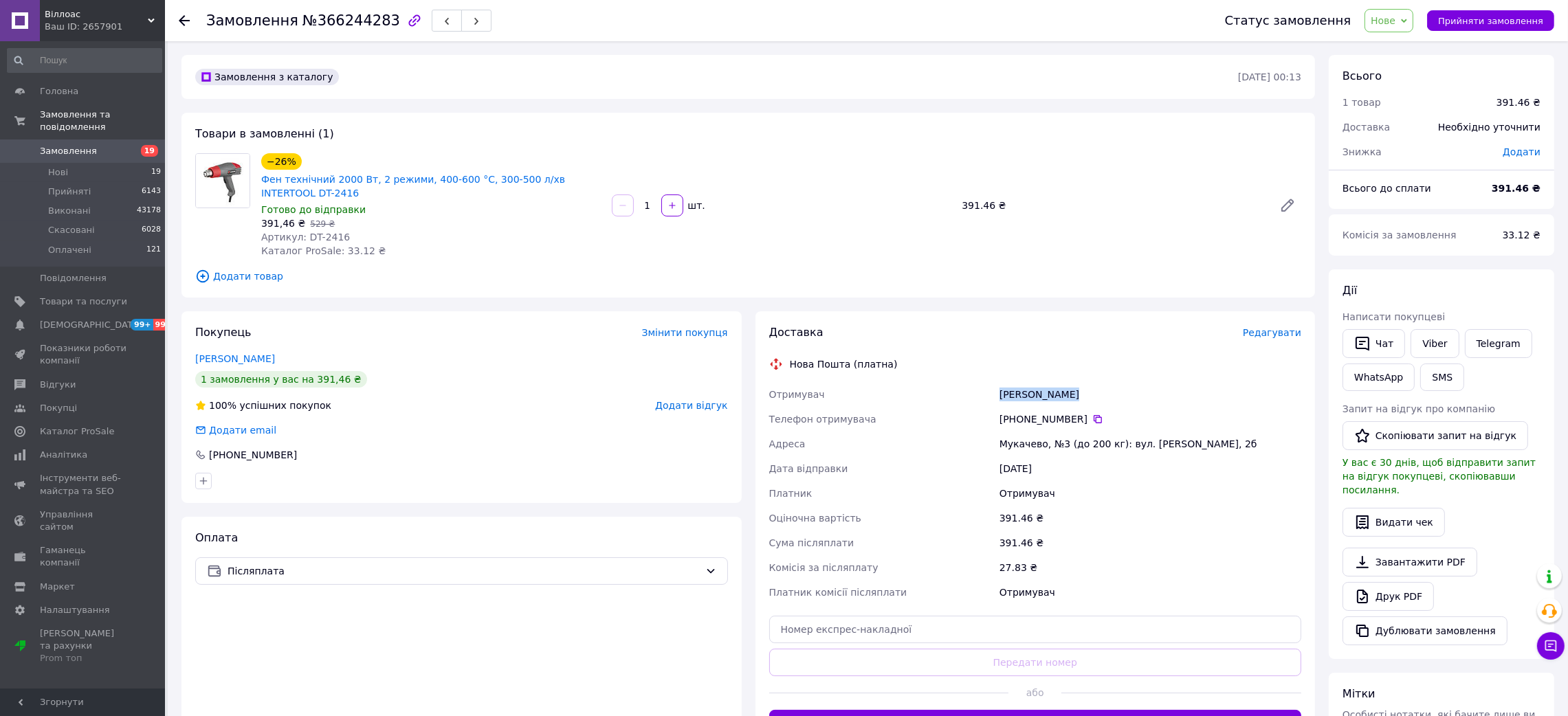
click at [1013, 394] on div "Лазар Олександр" at bounding box center [1151, 394] width 307 height 25
copy div "Лазар Олександр"
click at [1031, 441] on div "Мукачево, №3 (до 200 кг): вул. Немировича-Данченко Володимира, 2б" at bounding box center [1151, 443] width 307 height 25
copy div "Мукачево"
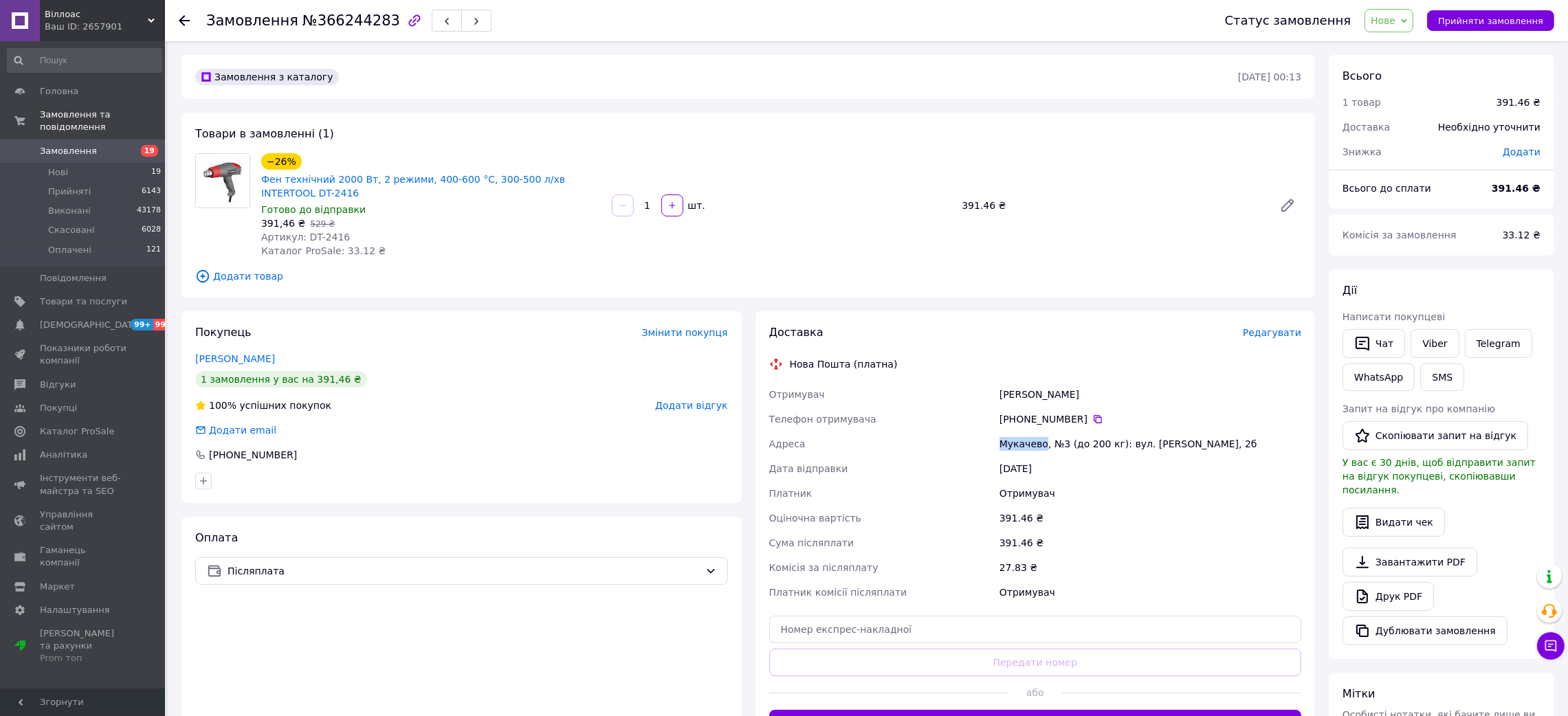
scroll to position [206, 0]
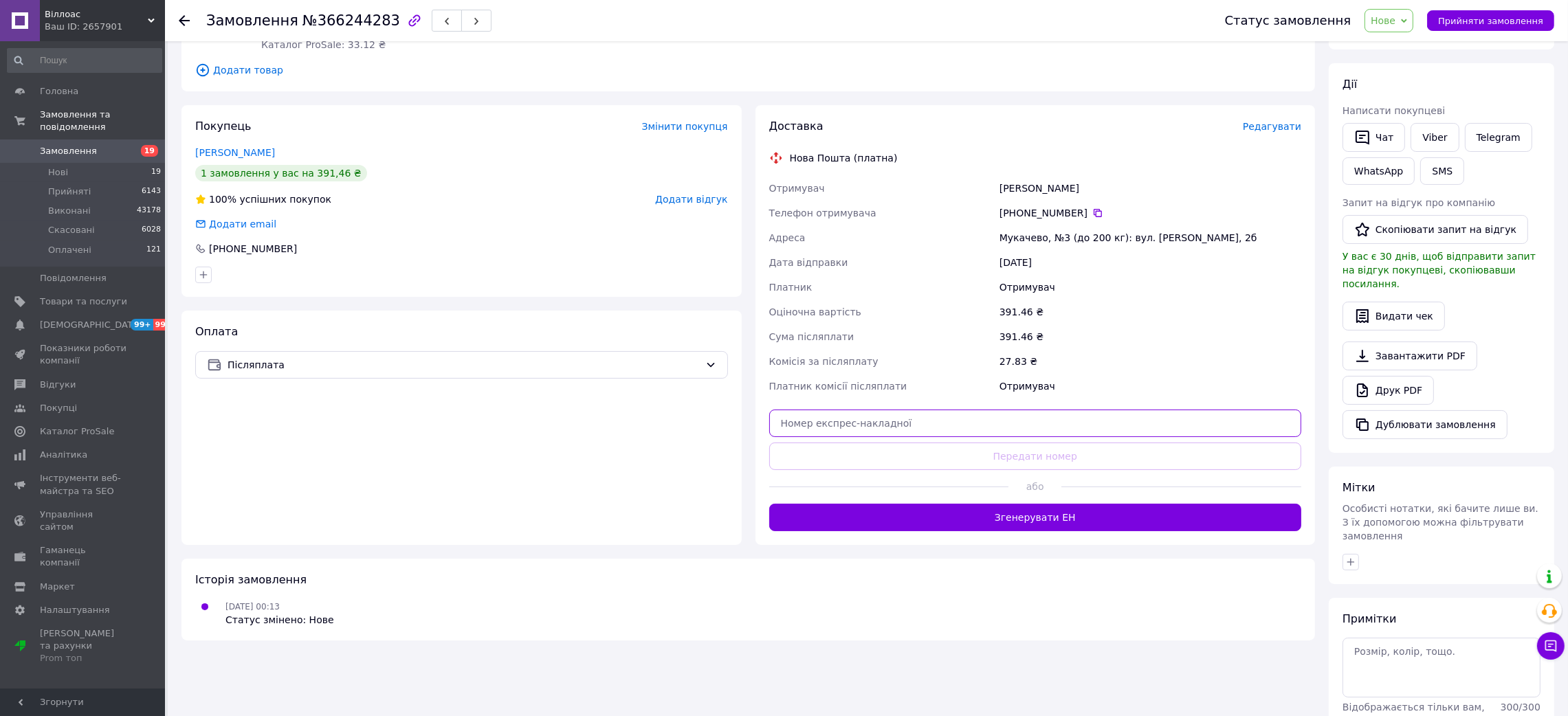
click at [938, 436] on input "text" at bounding box center [1036, 423] width 533 height 27
paste input "20451269155181"
type input "20451269155181"
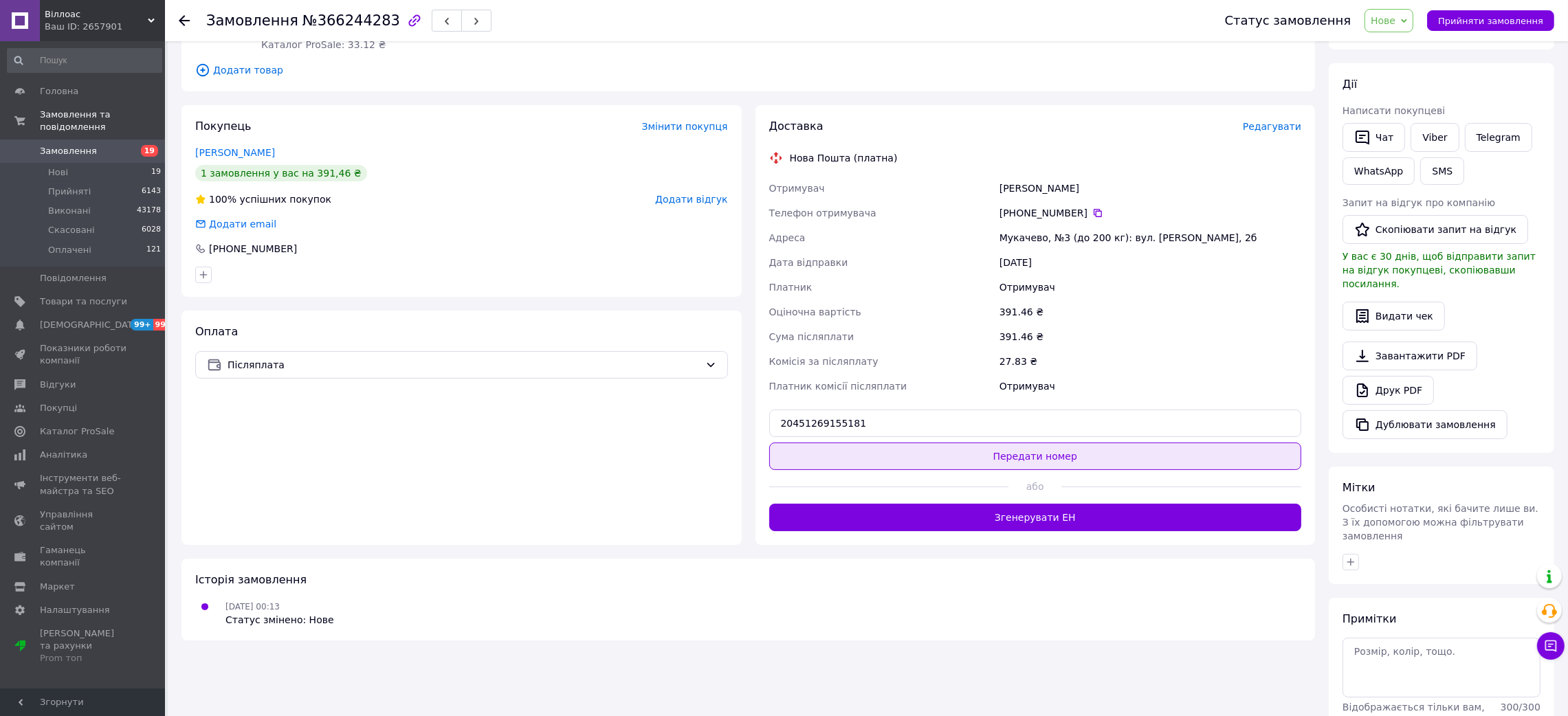
click at [956, 470] on button "Передати номер" at bounding box center [1036, 456] width 533 height 27
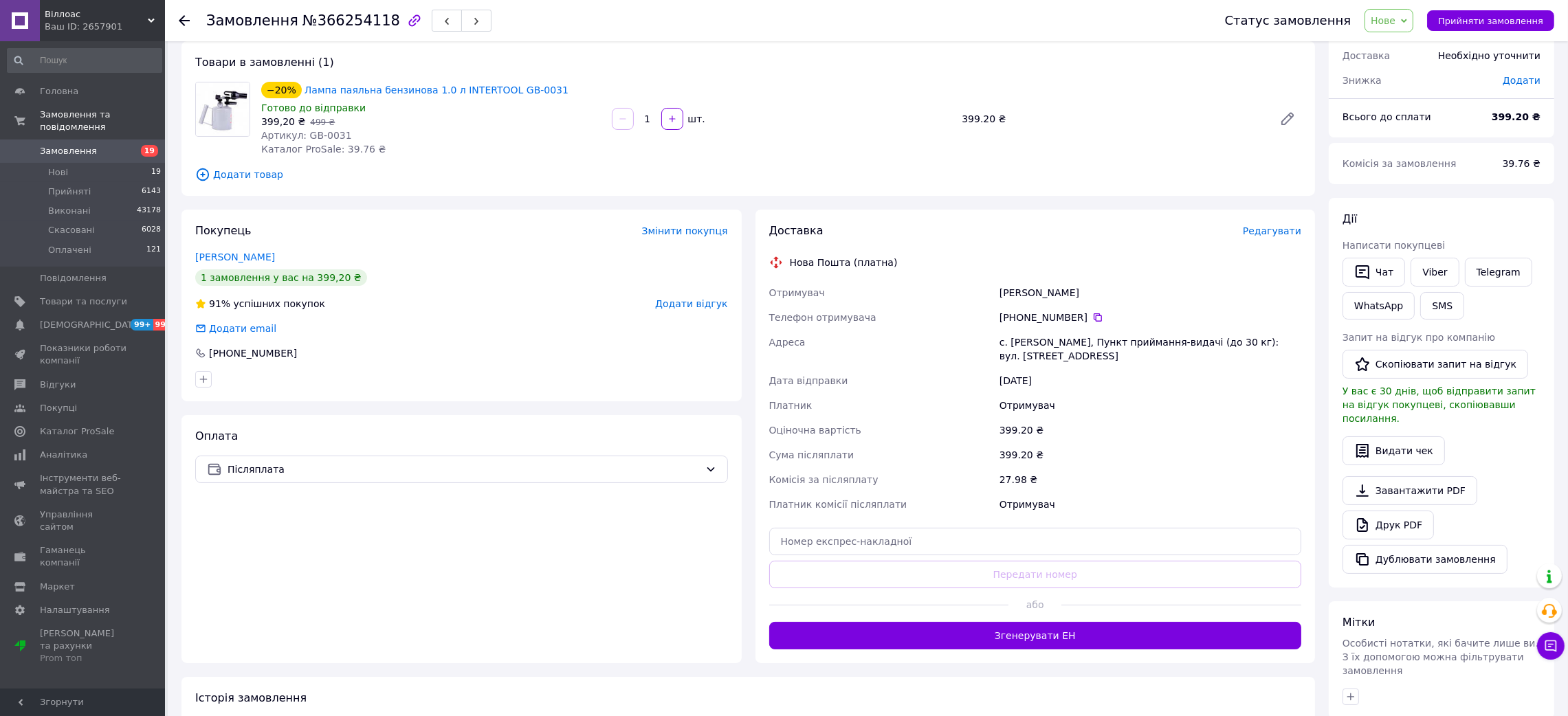
scroll to position [103, 0]
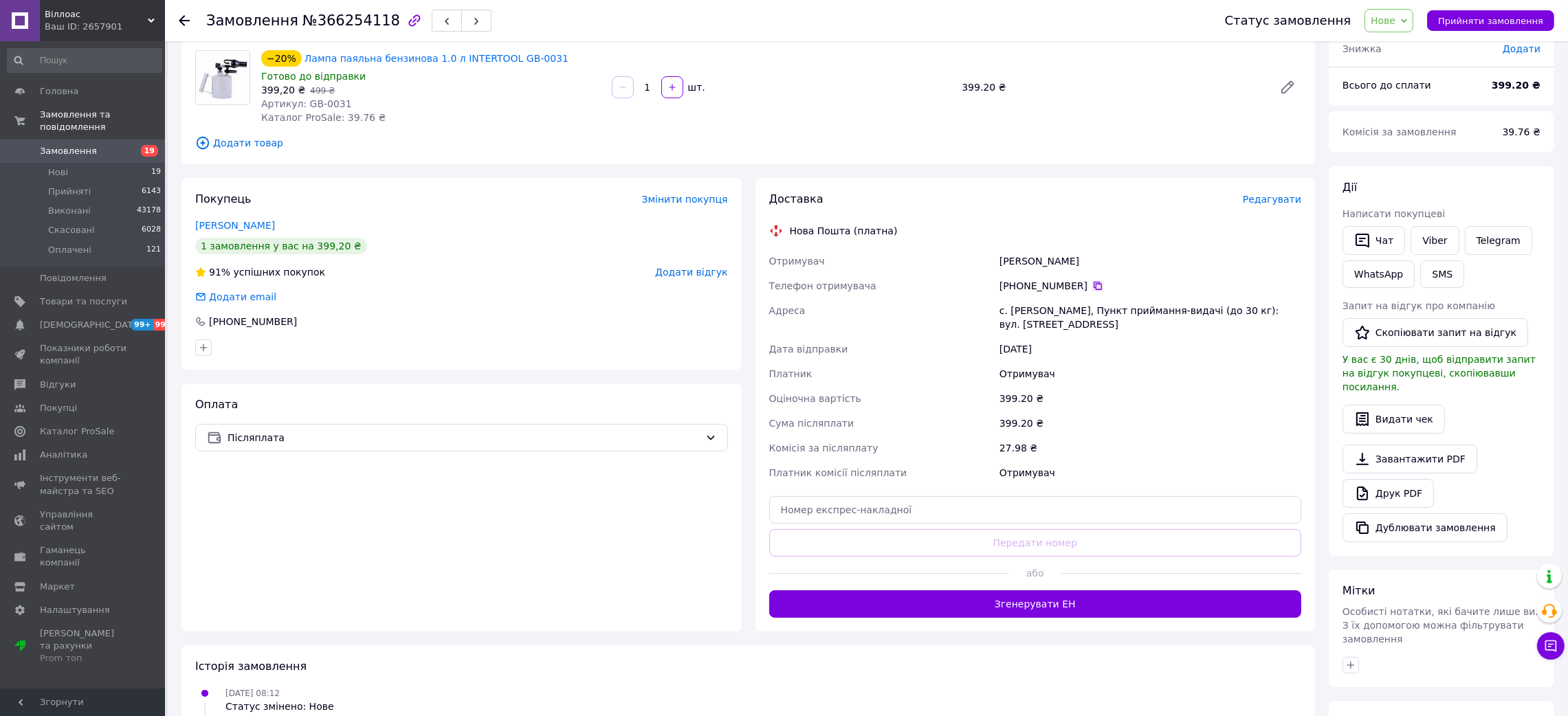
click at [1094, 285] on icon at bounding box center [1098, 286] width 8 height 8
click at [1021, 267] on div "Мельничук Олександер" at bounding box center [1151, 261] width 307 height 25
click at [1020, 263] on div "Мельничук Олександер" at bounding box center [1151, 261] width 307 height 25
click at [1020, 262] on div "Мельничук Олександер" at bounding box center [1151, 261] width 307 height 25
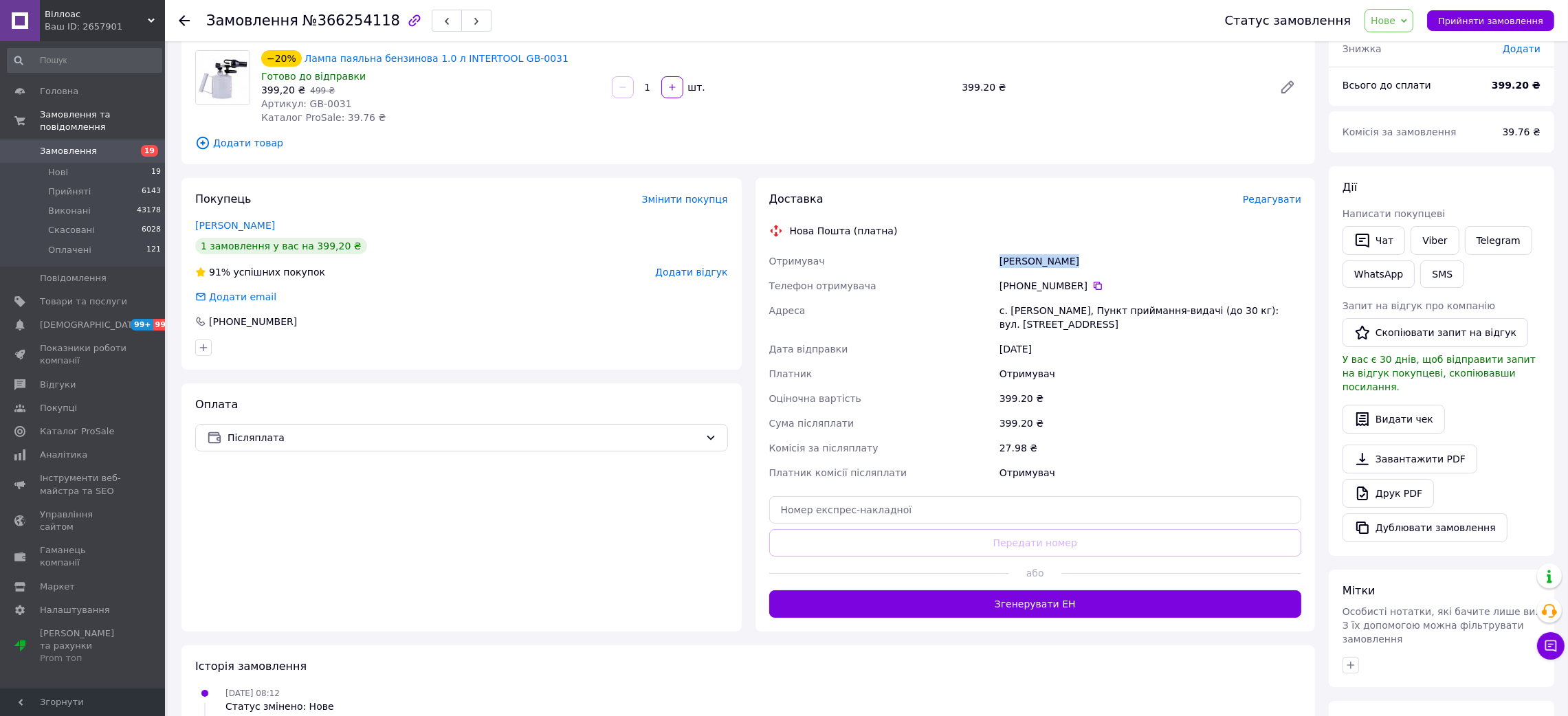
copy div "Мельничук Олександер"
click at [1500, 22] on span "Прийняти замовлення" at bounding box center [1490, 20] width 105 height 11
click at [1008, 311] on div "с. Поляхова, Пункт приймання-видачі (до 30 кг): вул. Бойцуна, 26" at bounding box center [1151, 317] width 307 height 39
copy div "Поляхова"
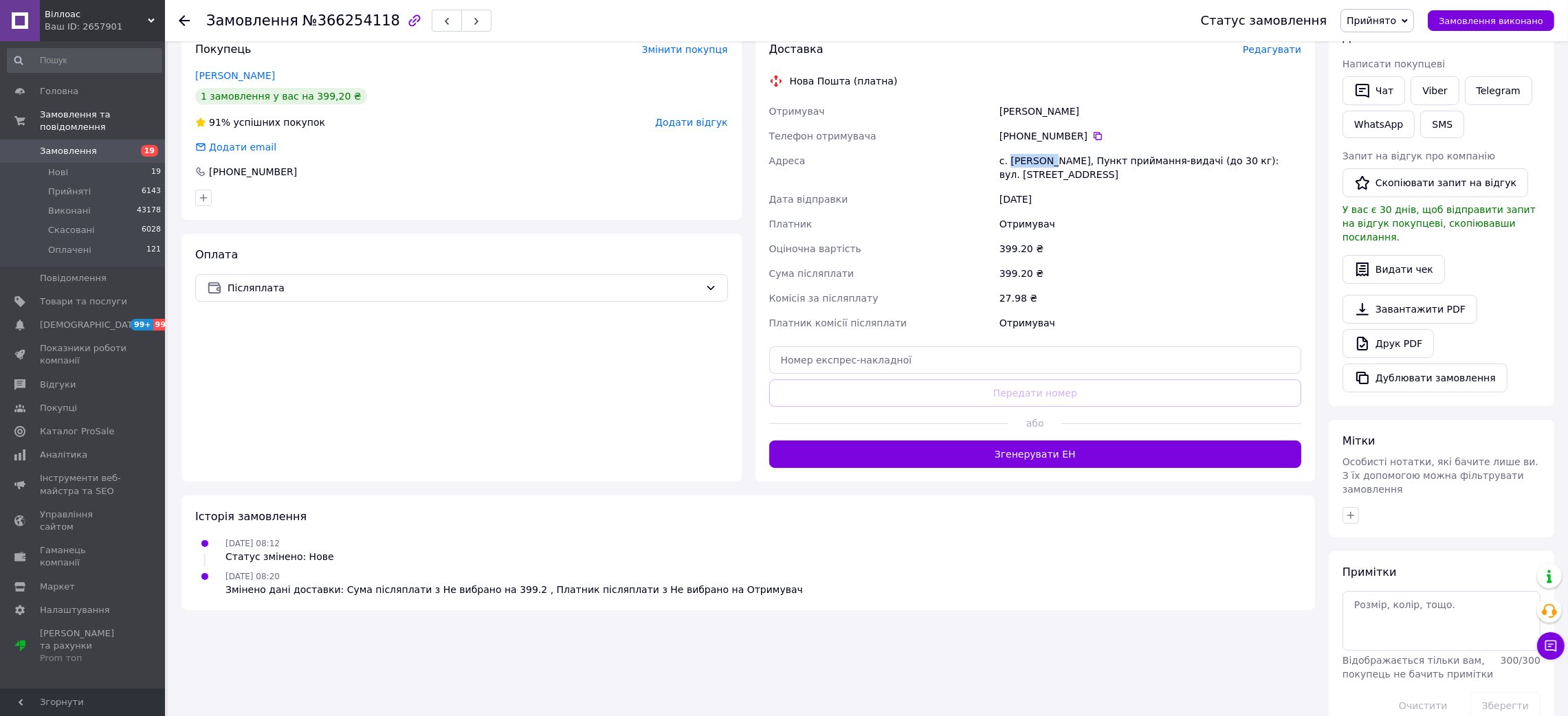
scroll to position [257, 0]
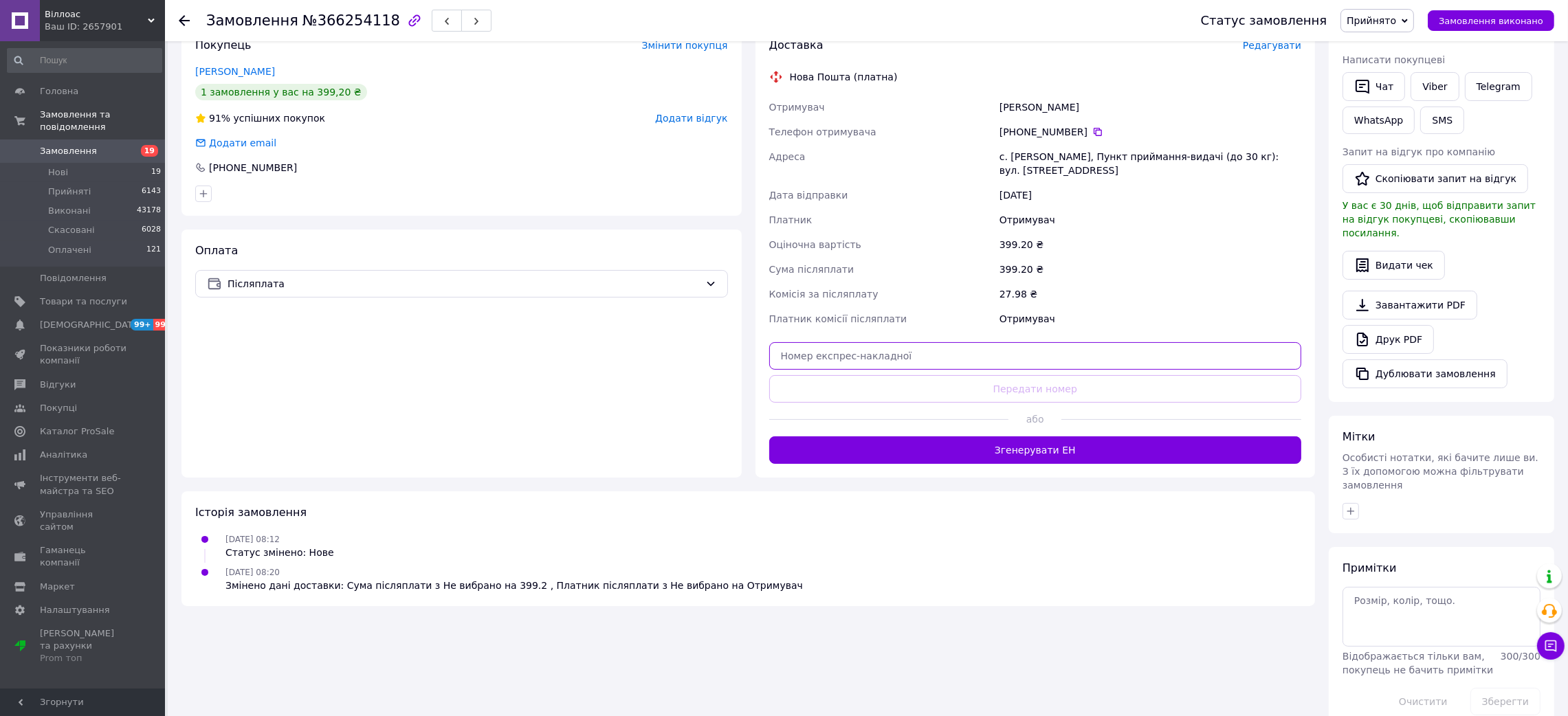
click at [890, 343] on input "text" at bounding box center [1036, 355] width 533 height 27
paste input "20451269156514"
type input "20451269156514"
click at [926, 402] on div at bounding box center [889, 419] width 240 height 34
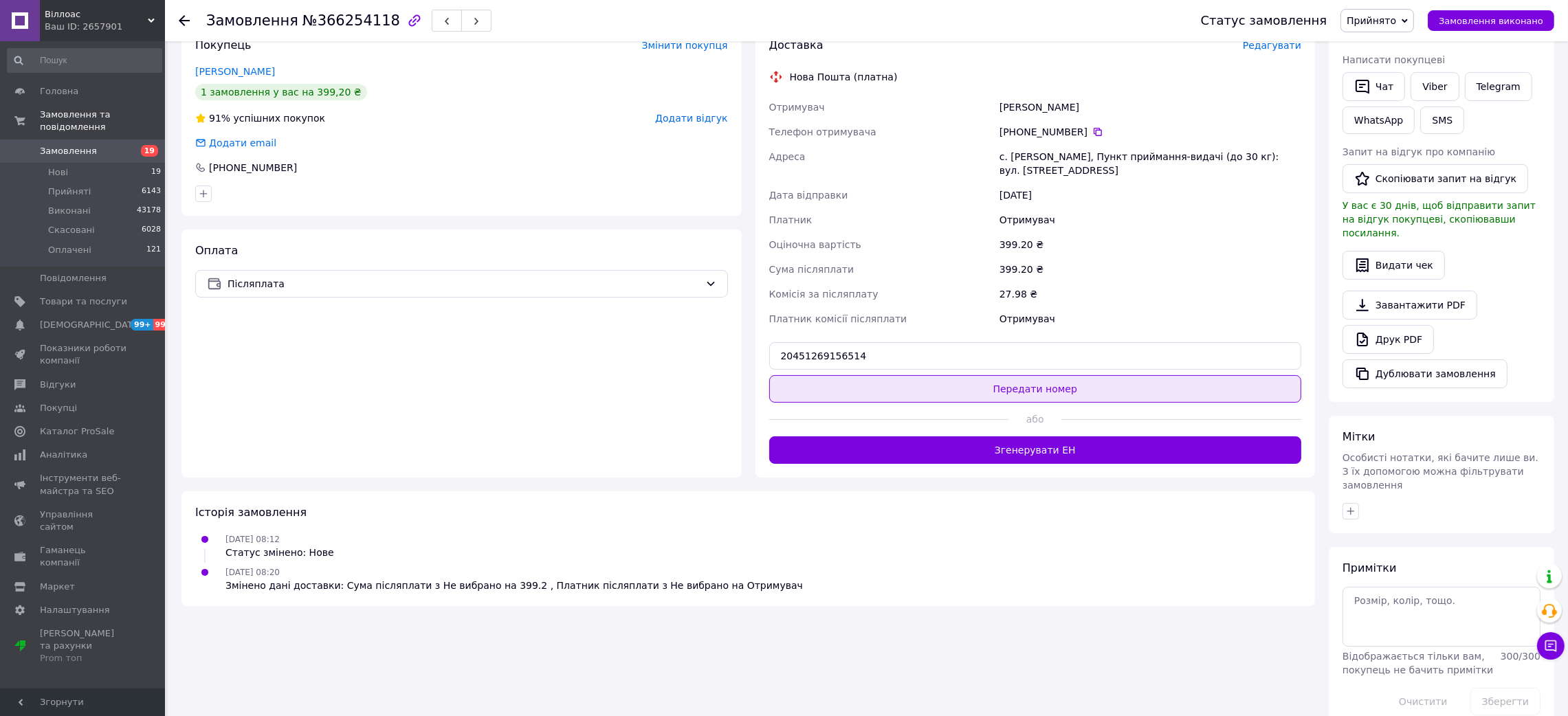
click at [929, 379] on button "Передати номер" at bounding box center [1036, 388] width 533 height 27
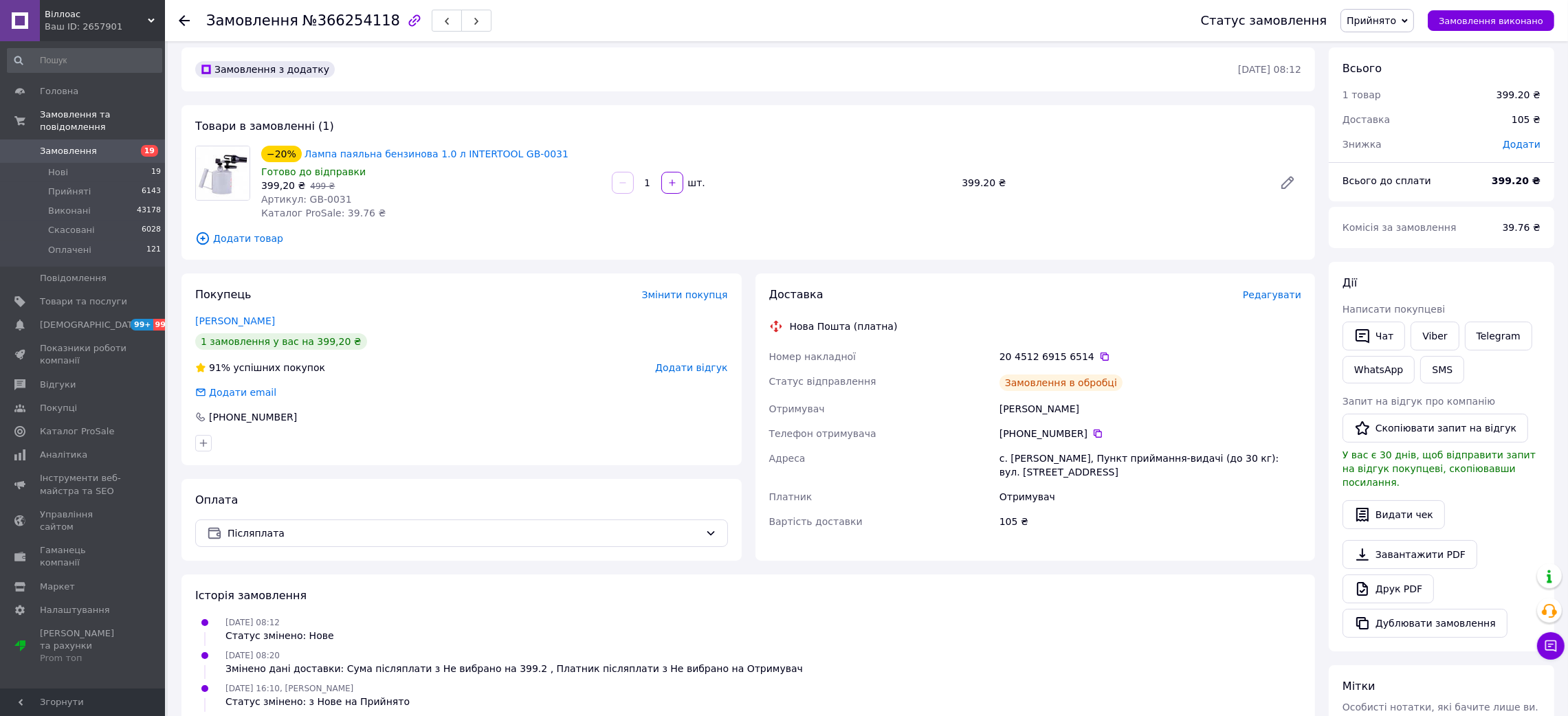
scroll to position [0, 0]
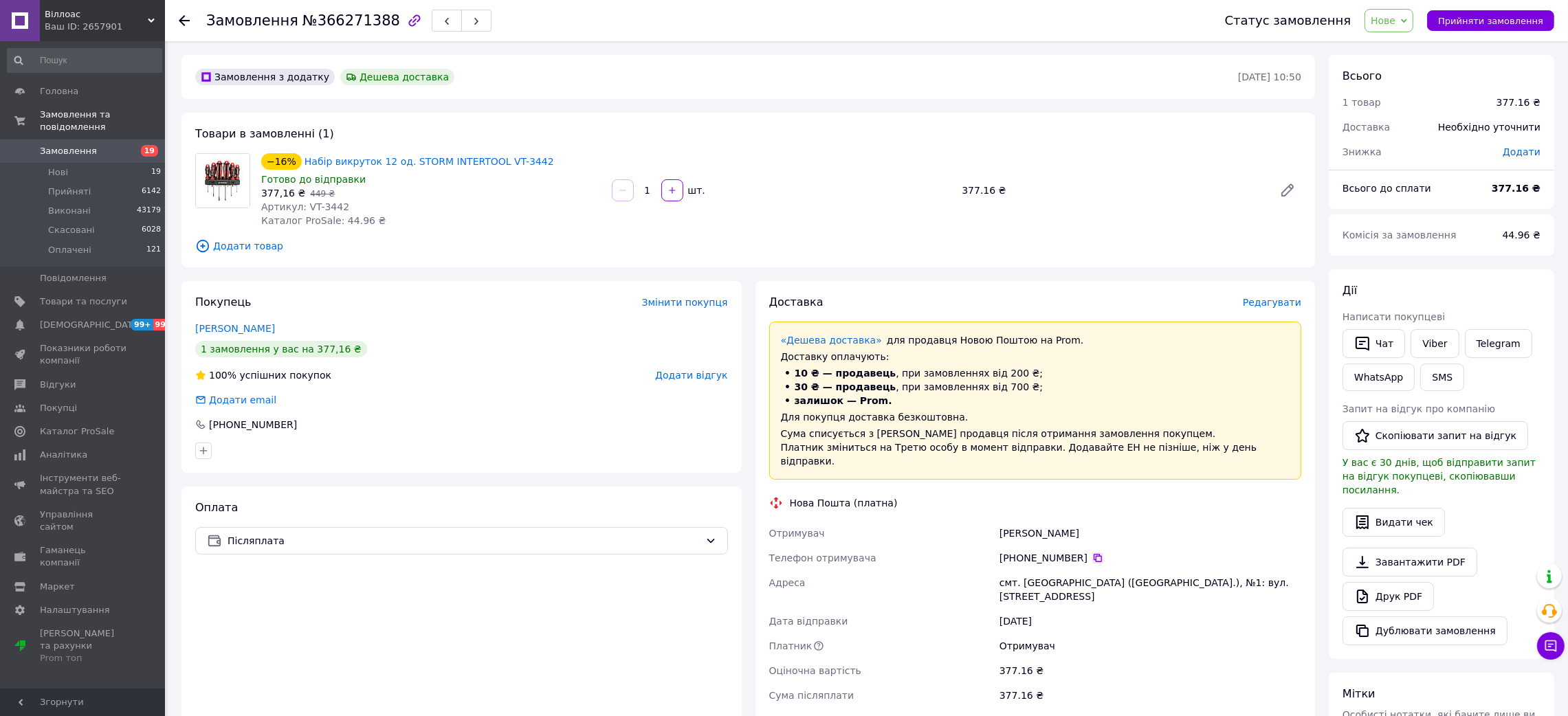
click at [1094, 554] on icon at bounding box center [1098, 558] width 8 height 8
click at [1016, 521] on div "[PERSON_NAME]" at bounding box center [1151, 533] width 307 height 25
copy div "[PERSON_NAME]"
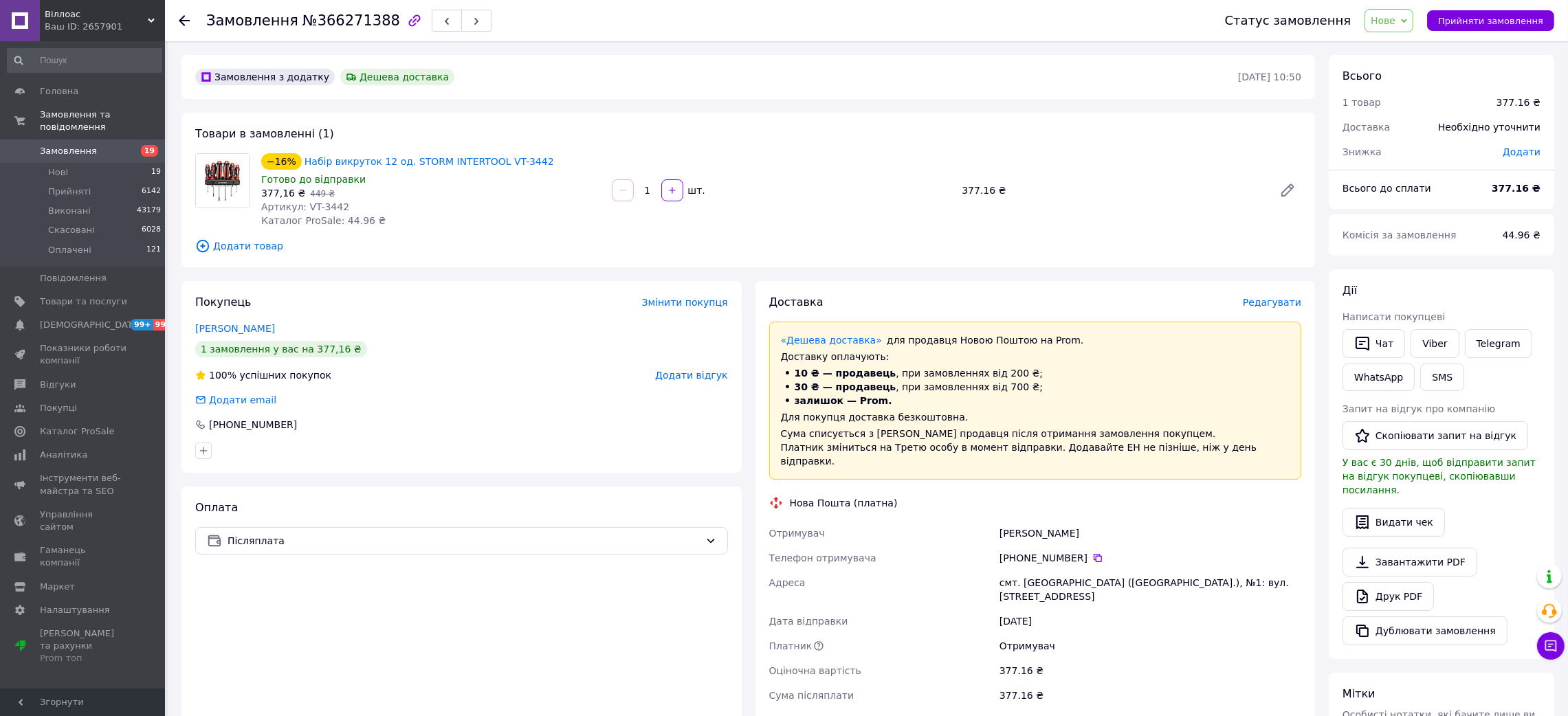
click at [1036, 572] on div "смт. [GEOGRAPHIC_DATA] ([GEOGRAPHIC_DATA].), №1: вул. [STREET_ADDRESS]" at bounding box center [1151, 589] width 307 height 39
copy div "Козлів"
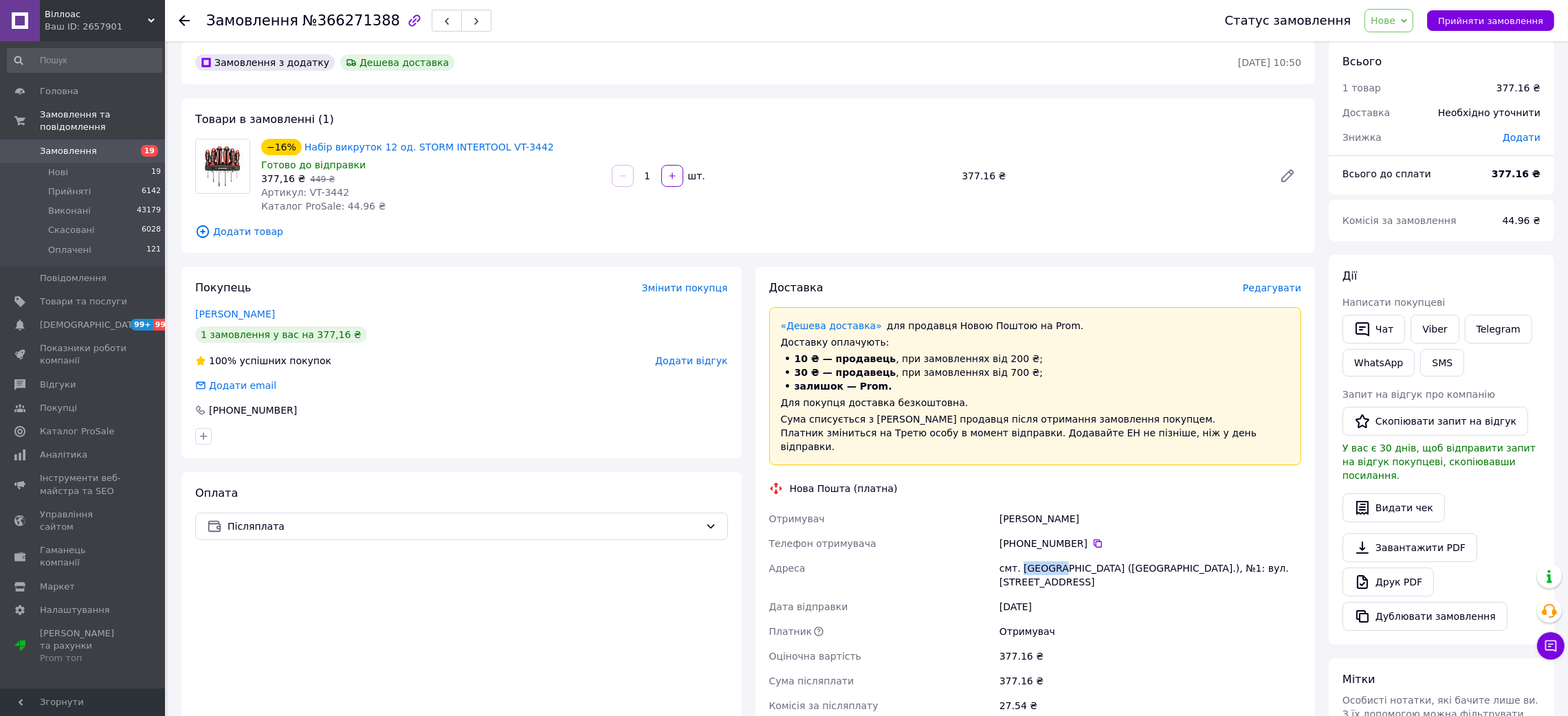
scroll to position [206, 0]
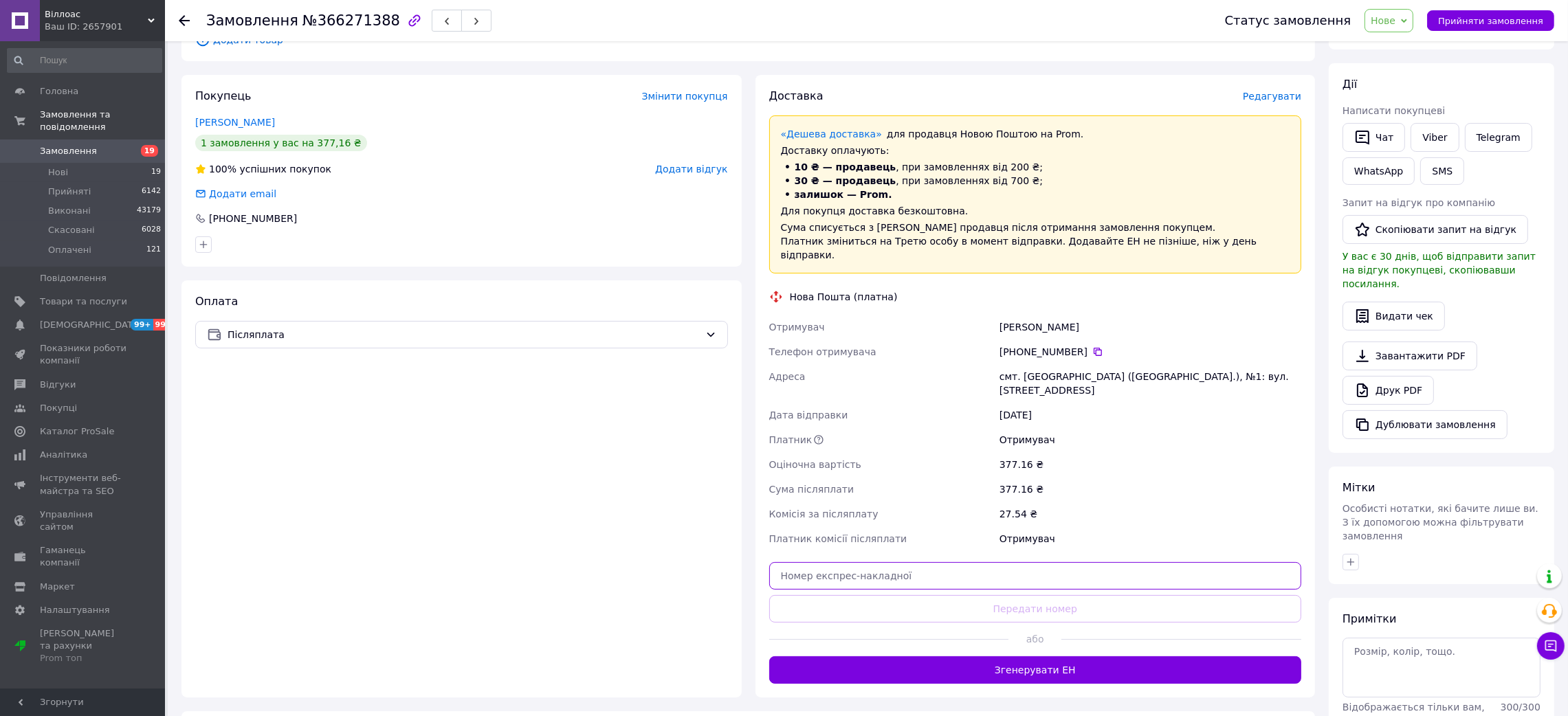
click at [979, 562] on input "text" at bounding box center [1036, 575] width 533 height 27
paste input "20451269157182"
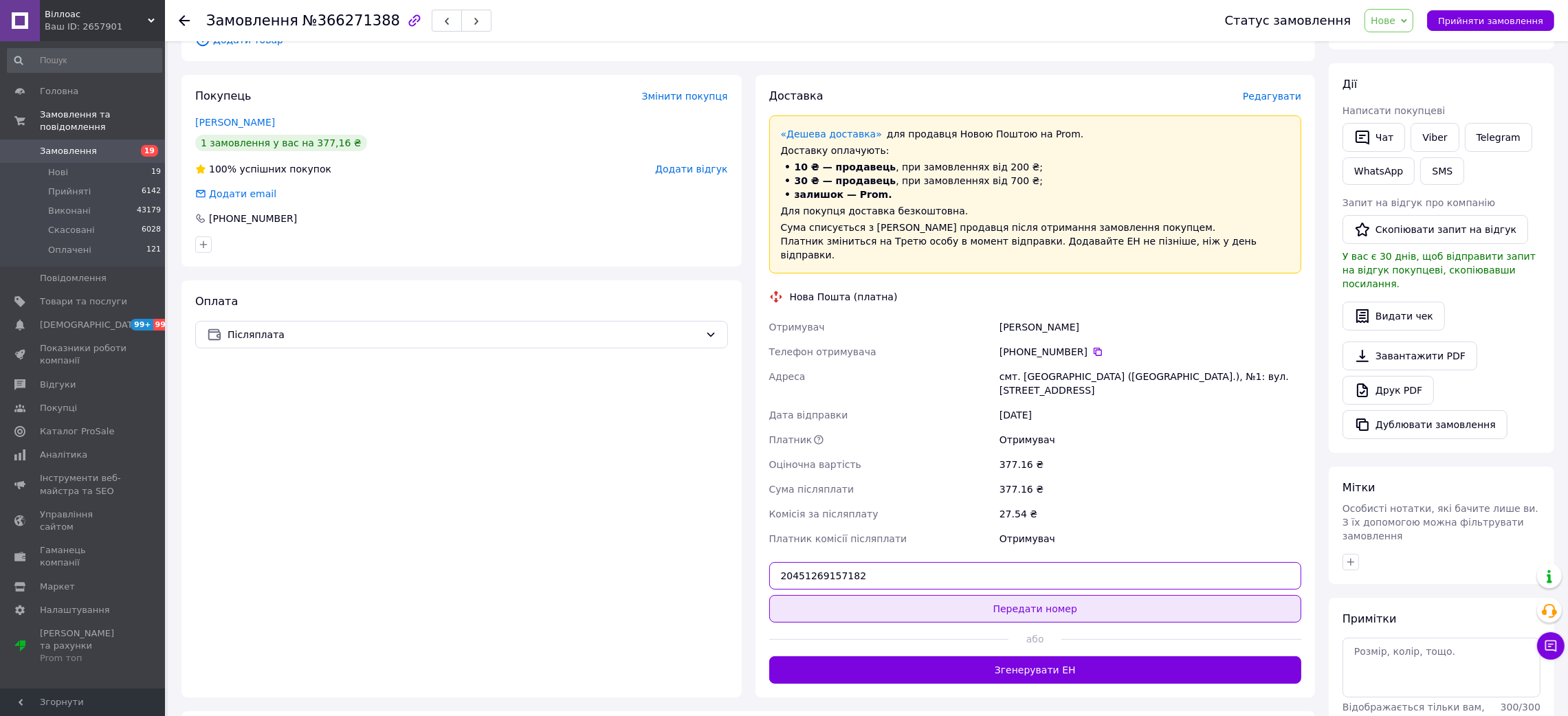
type input "20451269157182"
click at [984, 595] on button "Передати номер" at bounding box center [1036, 608] width 533 height 27
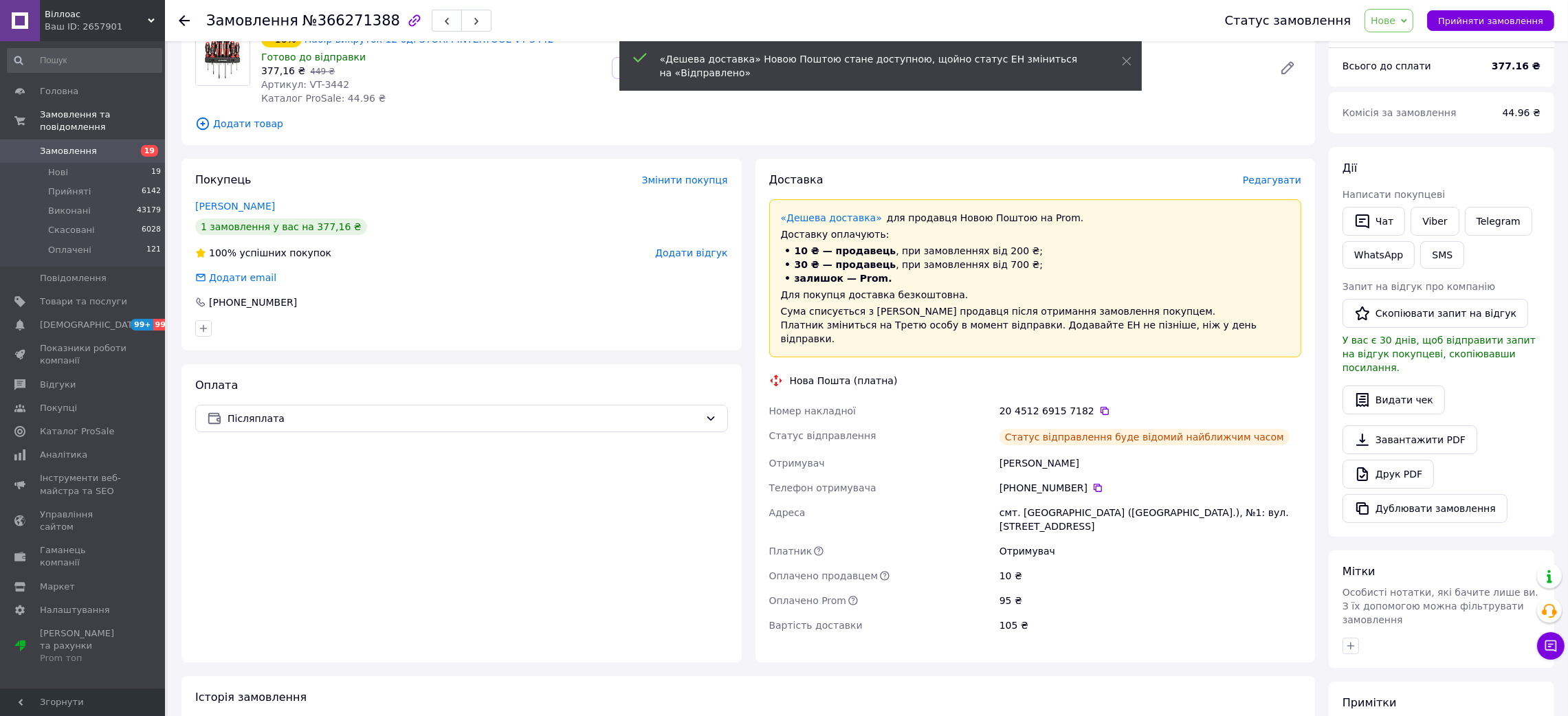
scroll to position [0, 0]
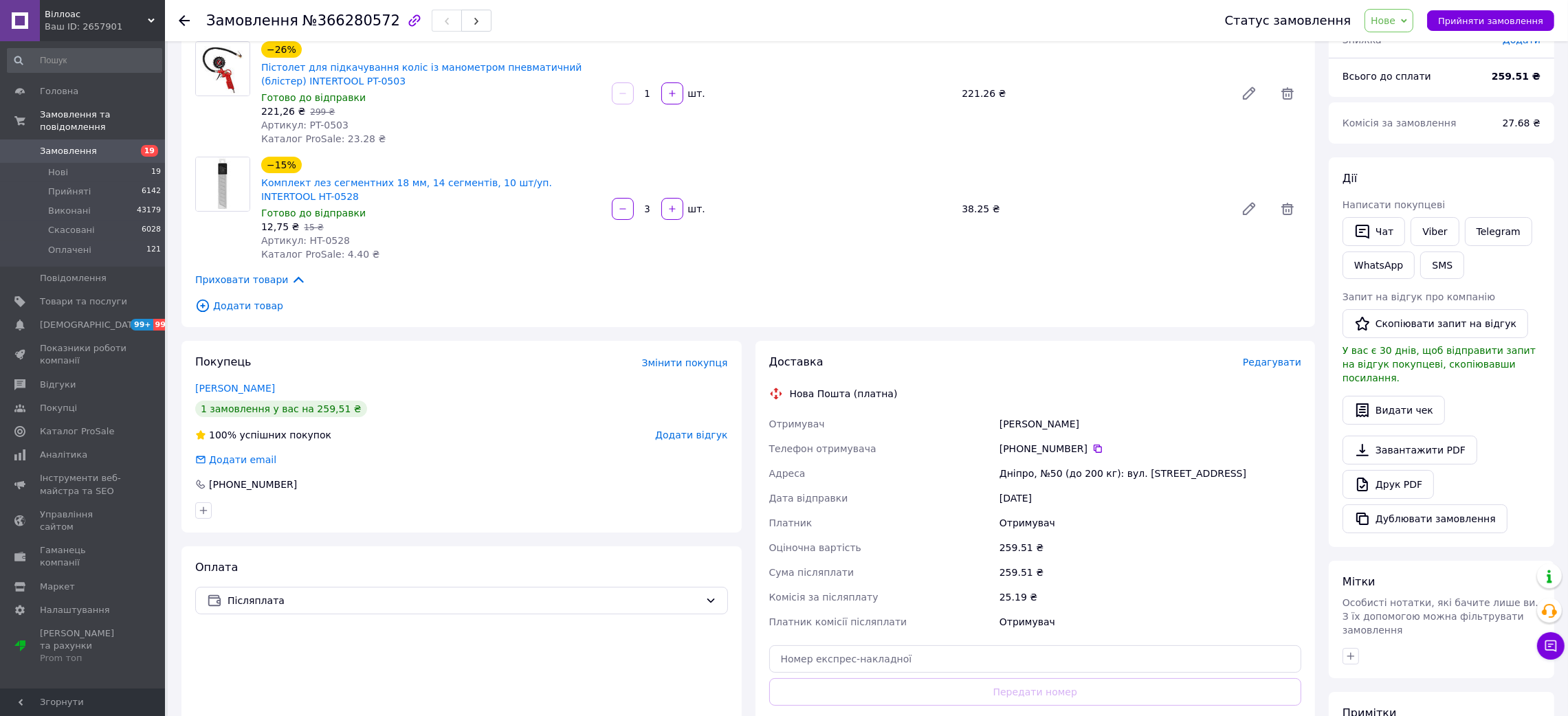
scroll to position [304, 0]
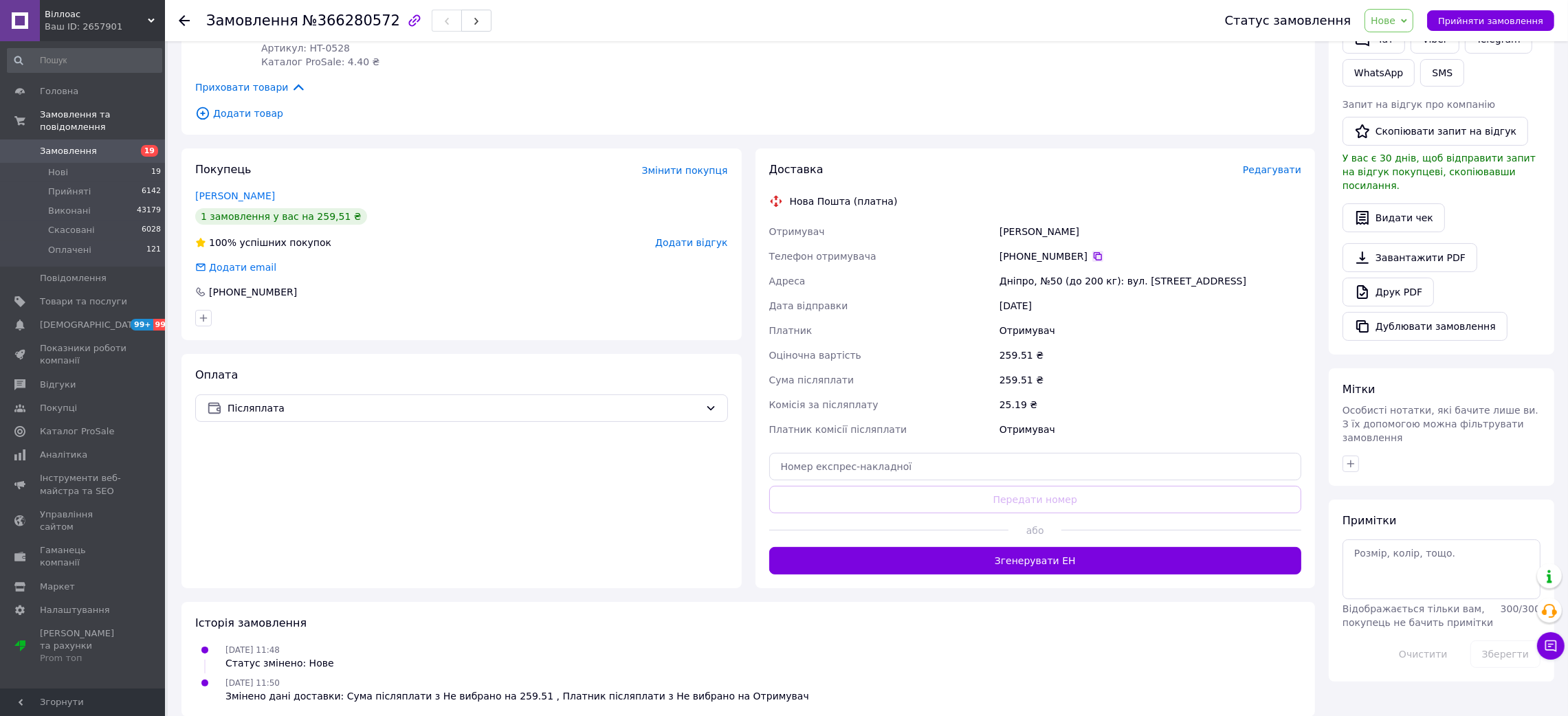
click at [1092, 251] on icon at bounding box center [1098, 257] width 11 height 11
click at [1027, 219] on div "[PERSON_NAME]" at bounding box center [1151, 231] width 307 height 25
click at [1027, 219] on div "Головіна Катерина" at bounding box center [1151, 231] width 307 height 25
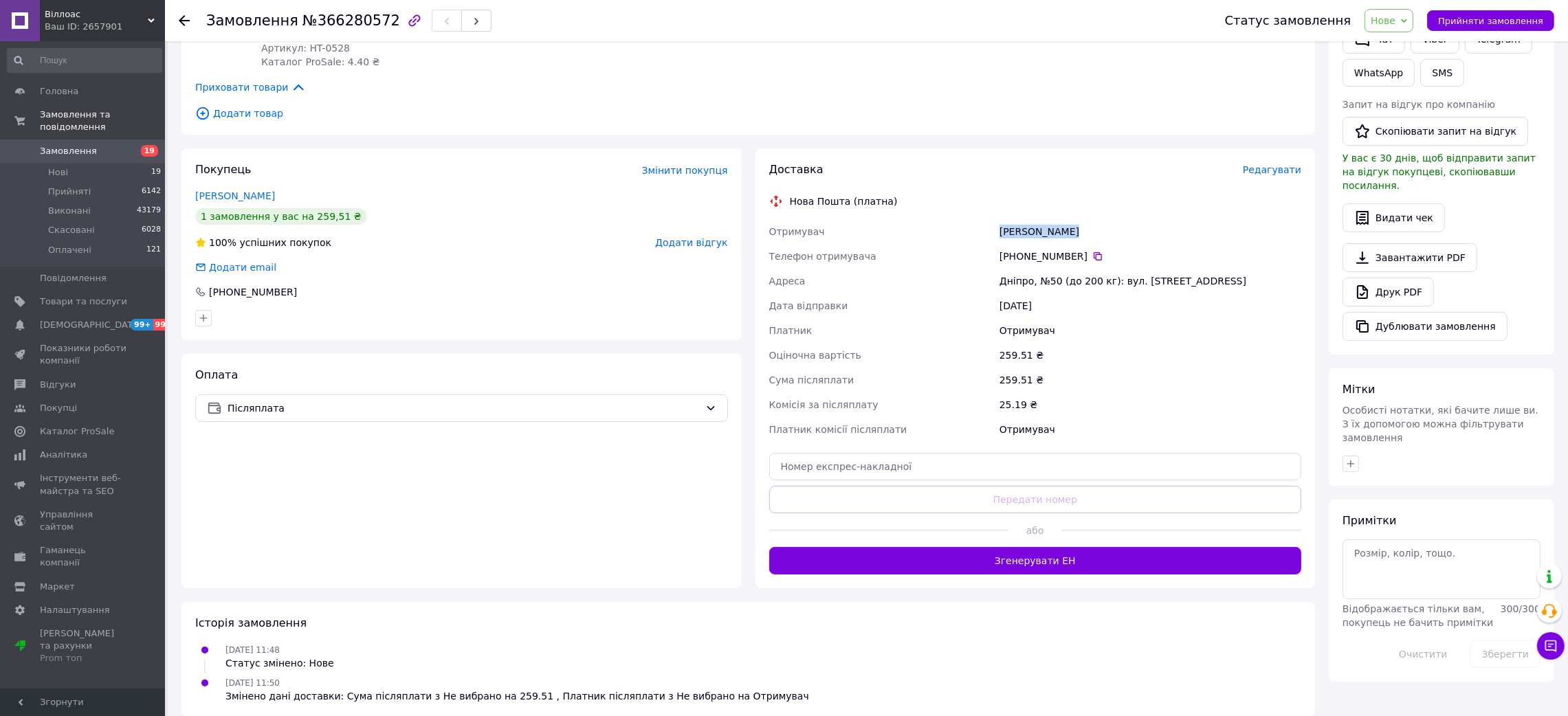
copy div "Головіна Катерина"
click at [1470, 16] on span "Прийняти замовлення" at bounding box center [1490, 20] width 105 height 11
click at [1022, 268] on div "Дніпро, №50 (до 200 кг): вул. [STREET_ADDRESS]" at bounding box center [1151, 280] width 307 height 25
click at [1013, 268] on div "Дніпро, №50 (до 200 кг): вул. [STREET_ADDRESS]" at bounding box center [1151, 280] width 307 height 25
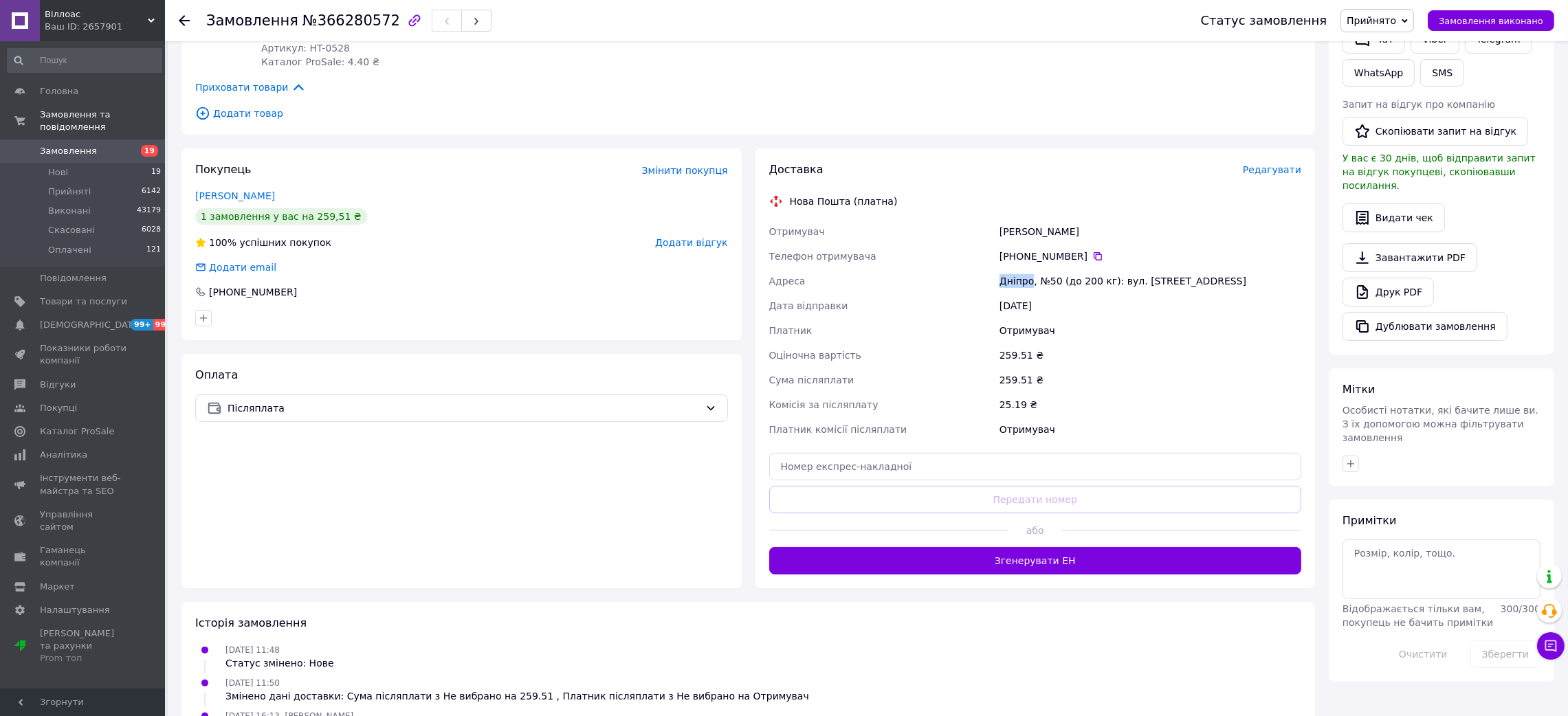
copy div "Дніпро"
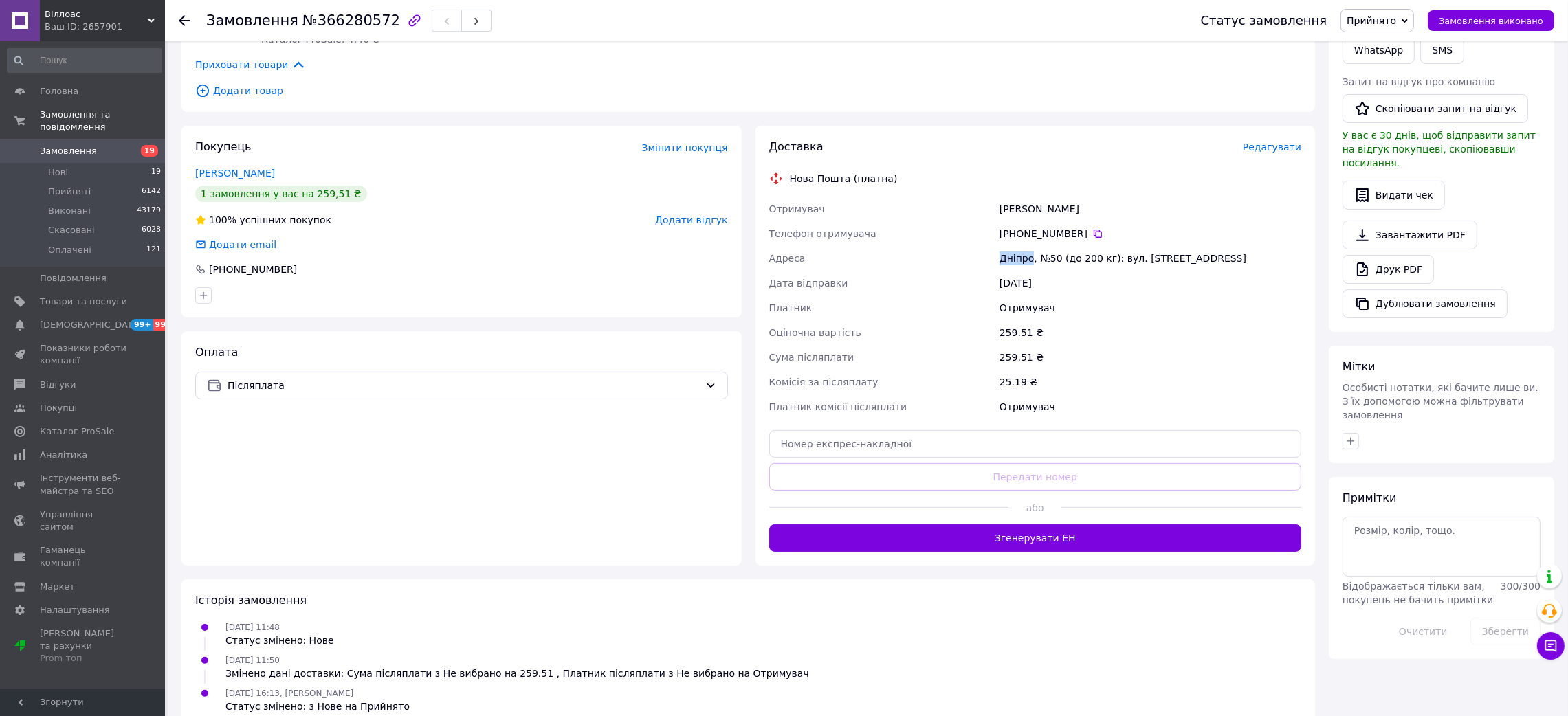
scroll to position [338, 0]
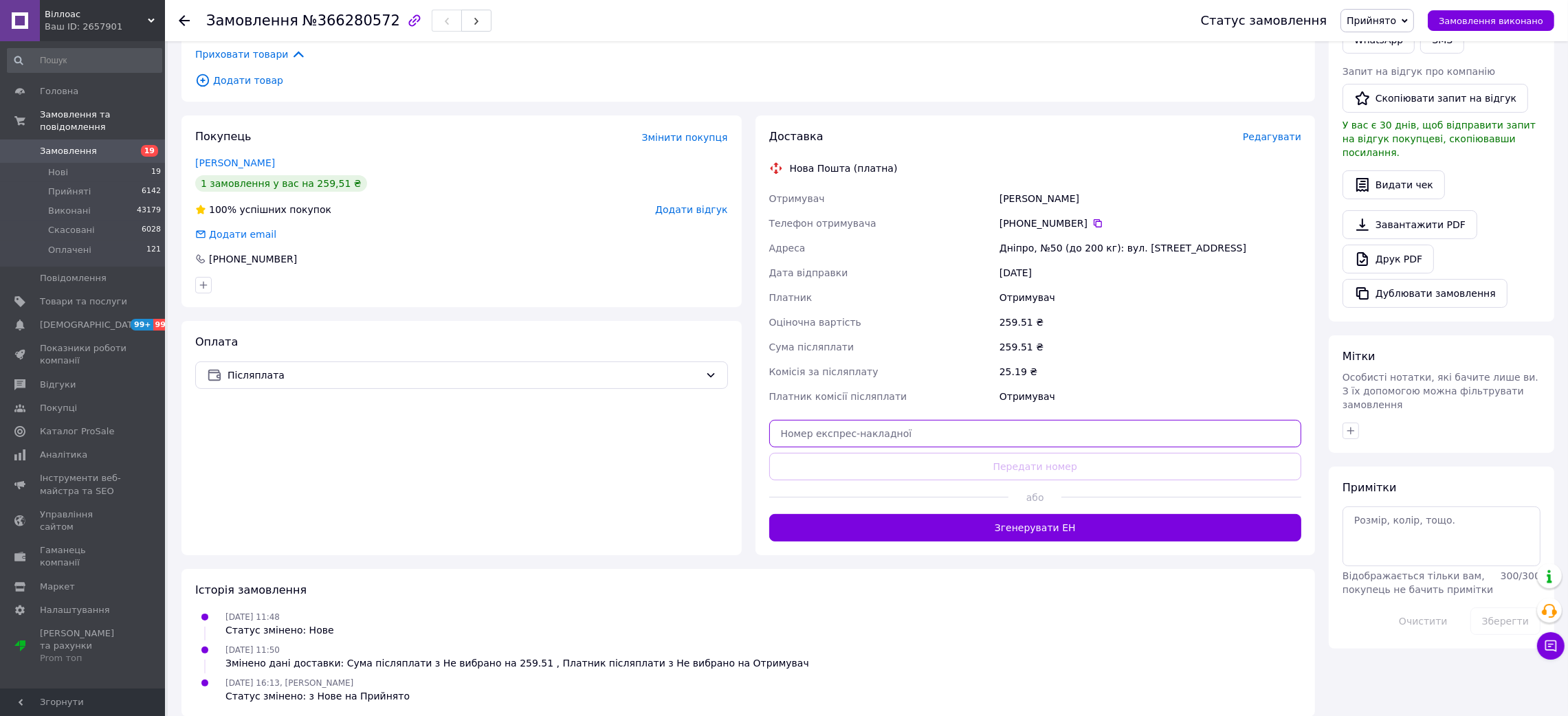
click at [873, 420] on input "text" at bounding box center [1036, 433] width 533 height 27
paste input "20451269158008"
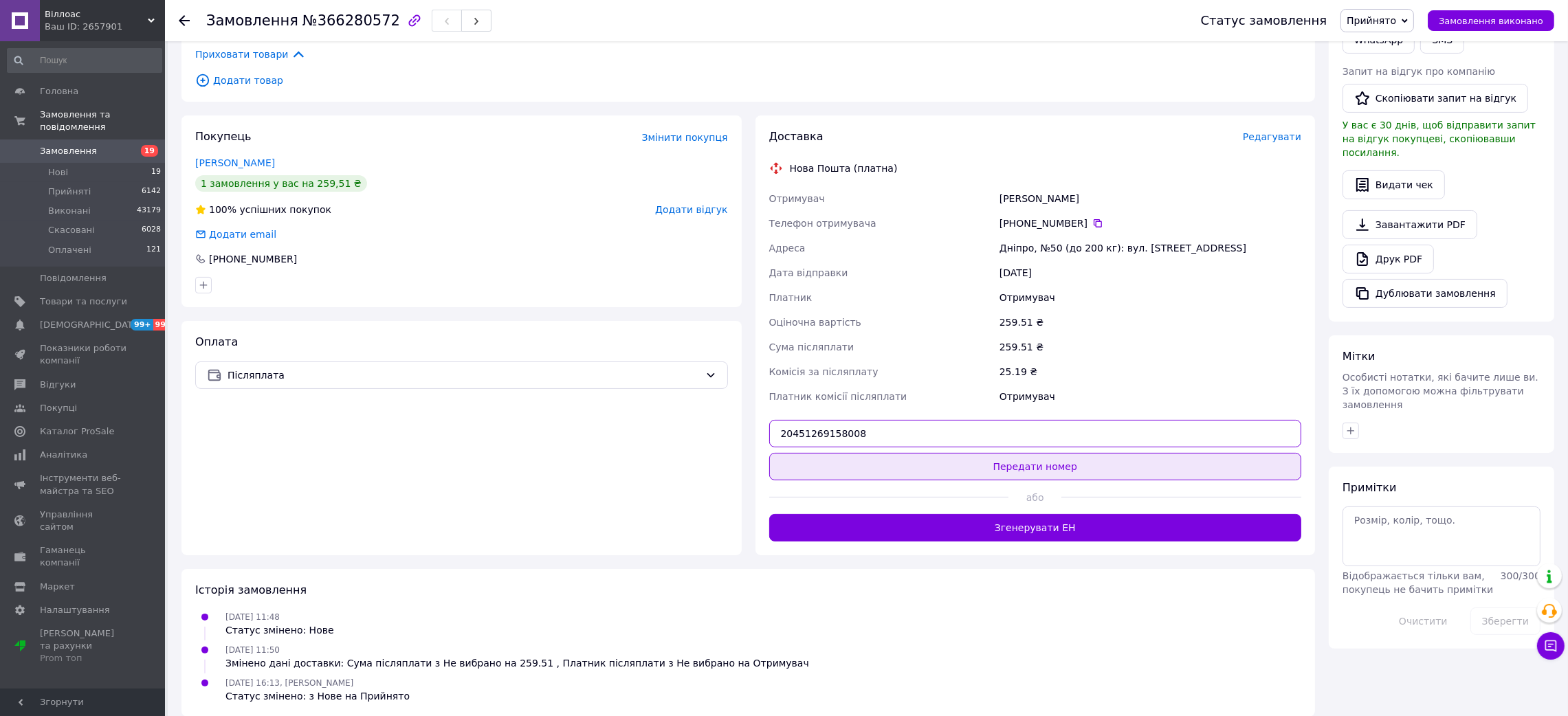
type input "20451269158008"
click at [909, 463] on button "Передати номер" at bounding box center [1036, 466] width 533 height 27
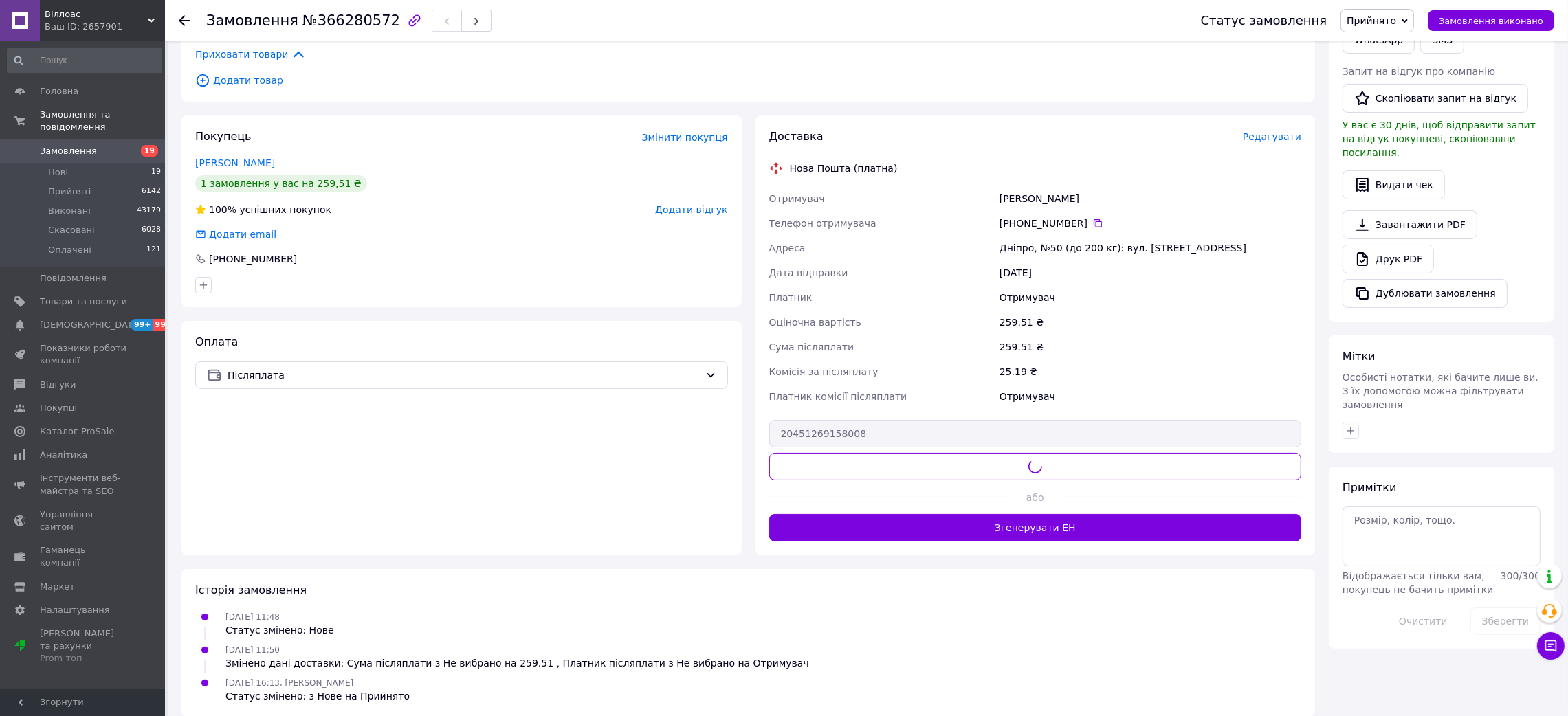
scroll to position [257, 0]
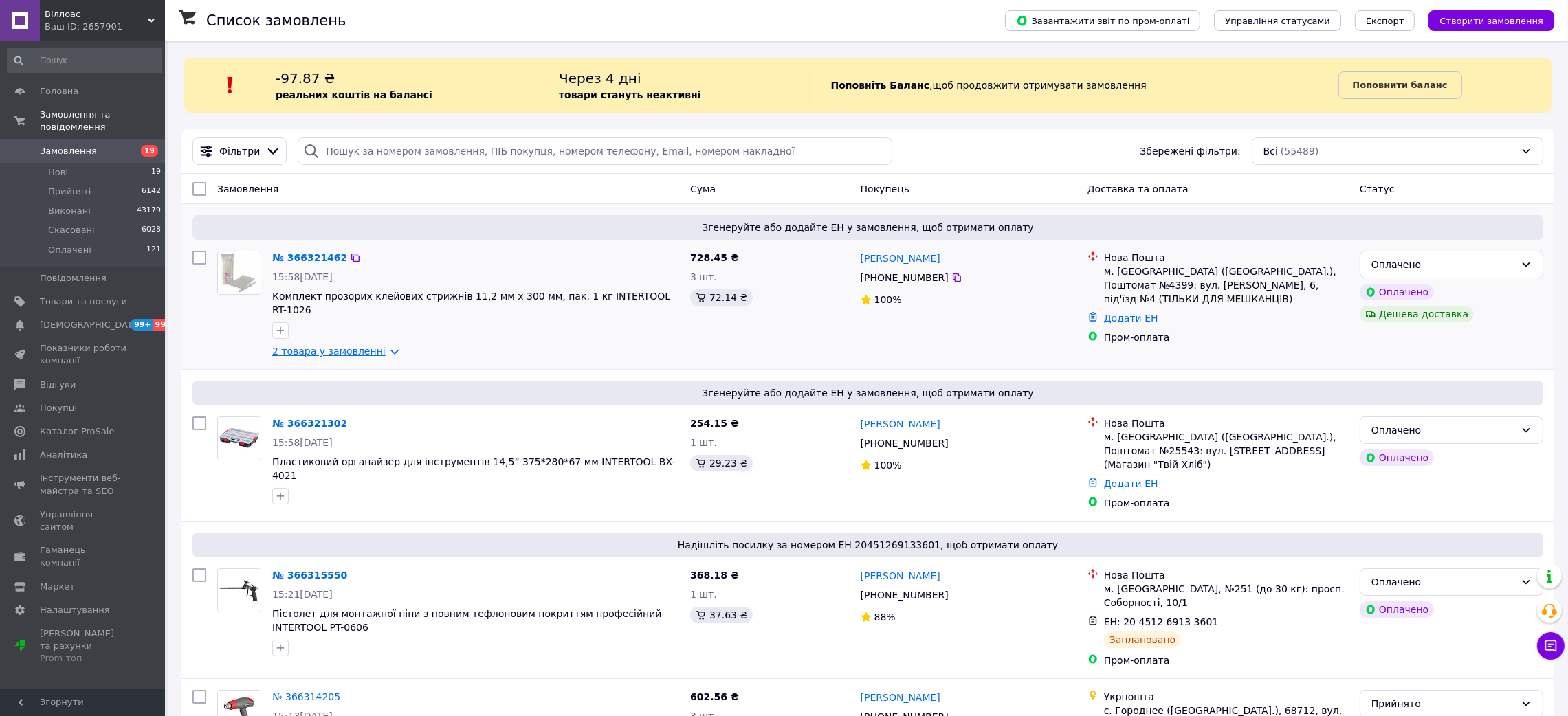
click at [381, 345] on link "2 товара у замовленні" at bounding box center [329, 351] width 114 height 11
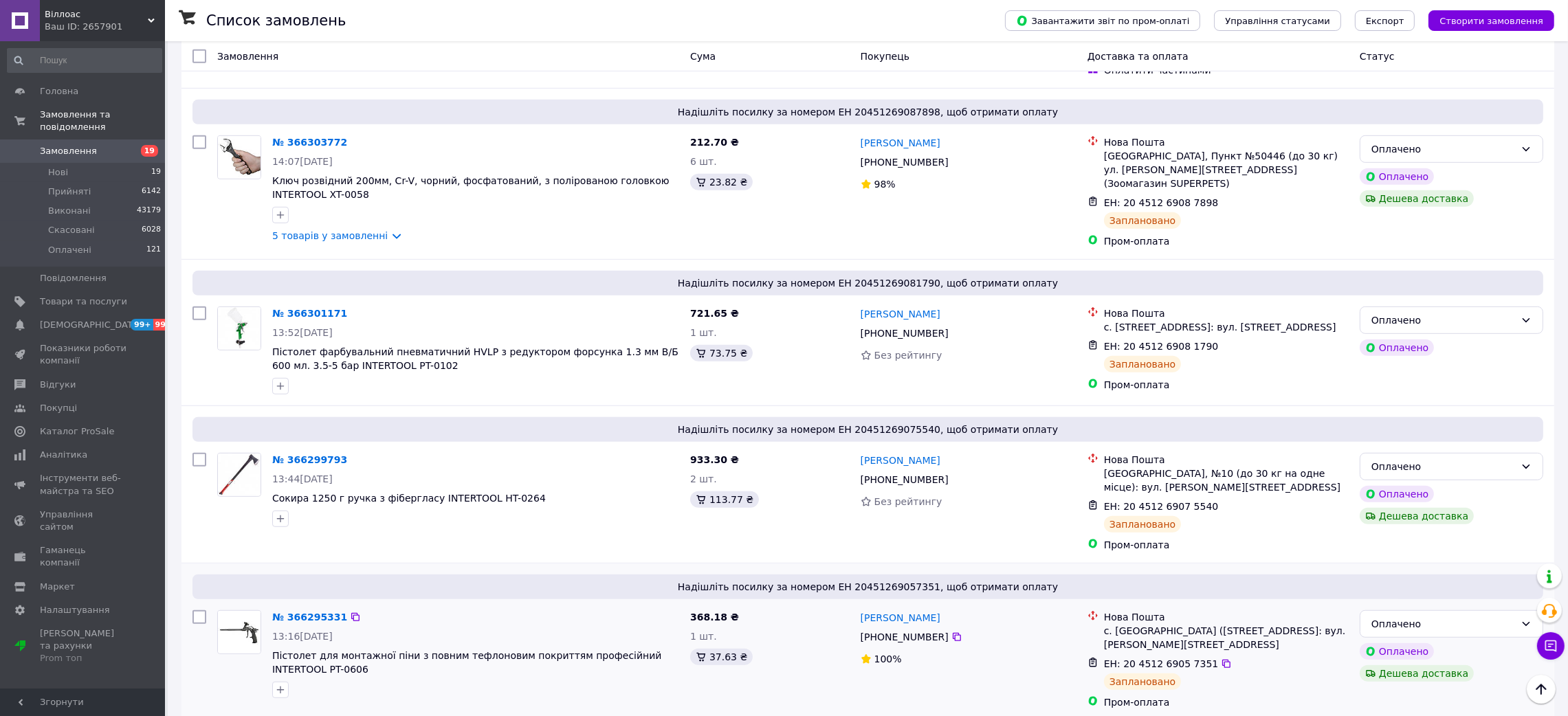
scroll to position [1443, 0]
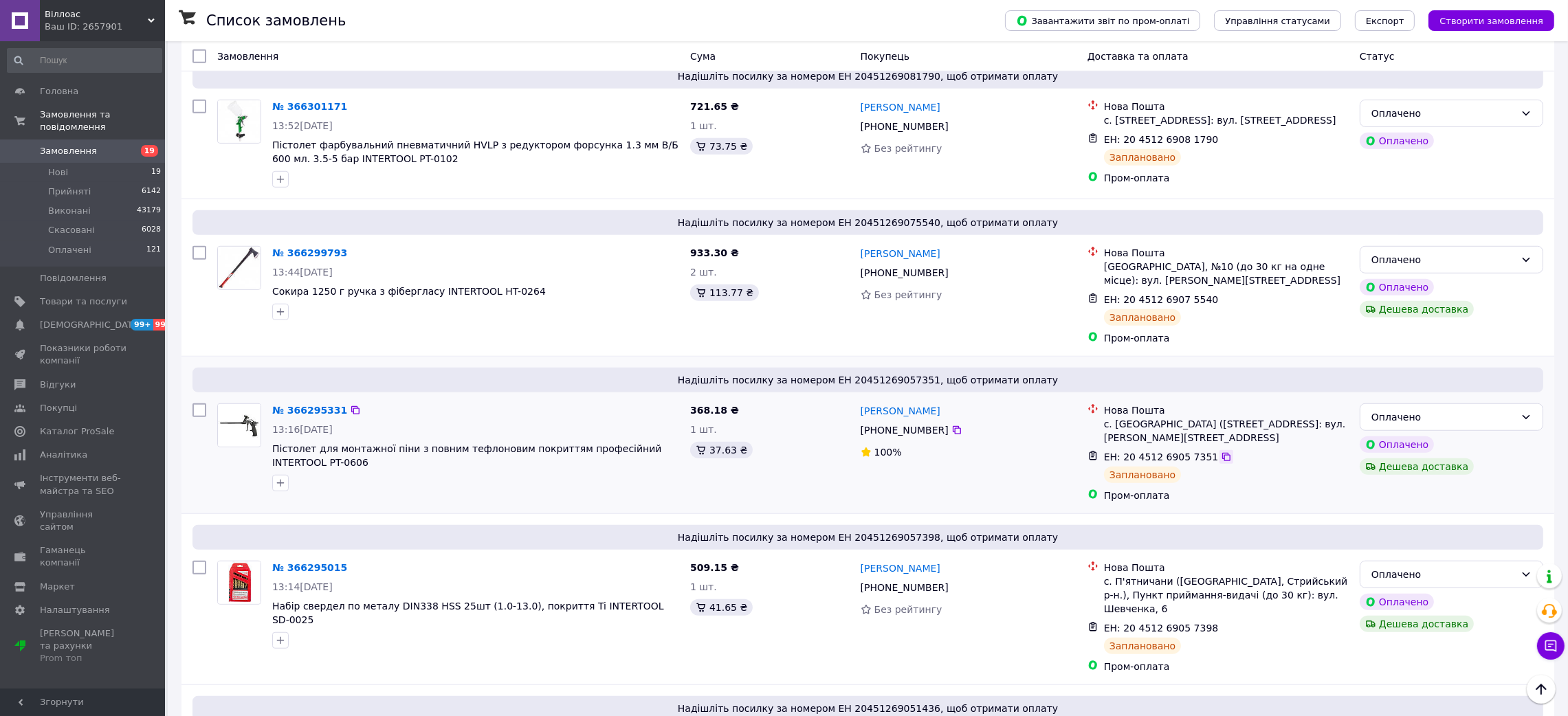
click at [1220, 452] on icon at bounding box center [1226, 457] width 11 height 11
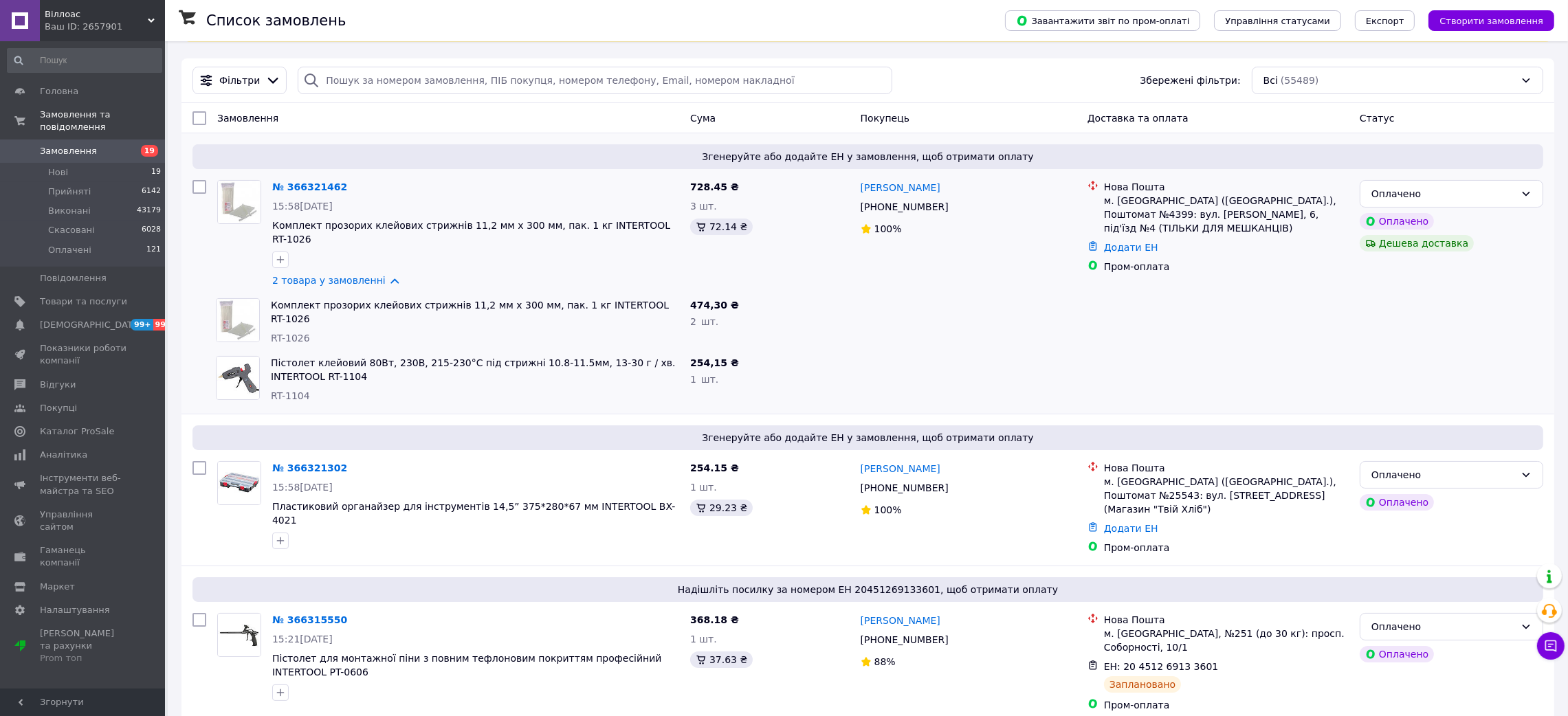
scroll to position [103, 0]
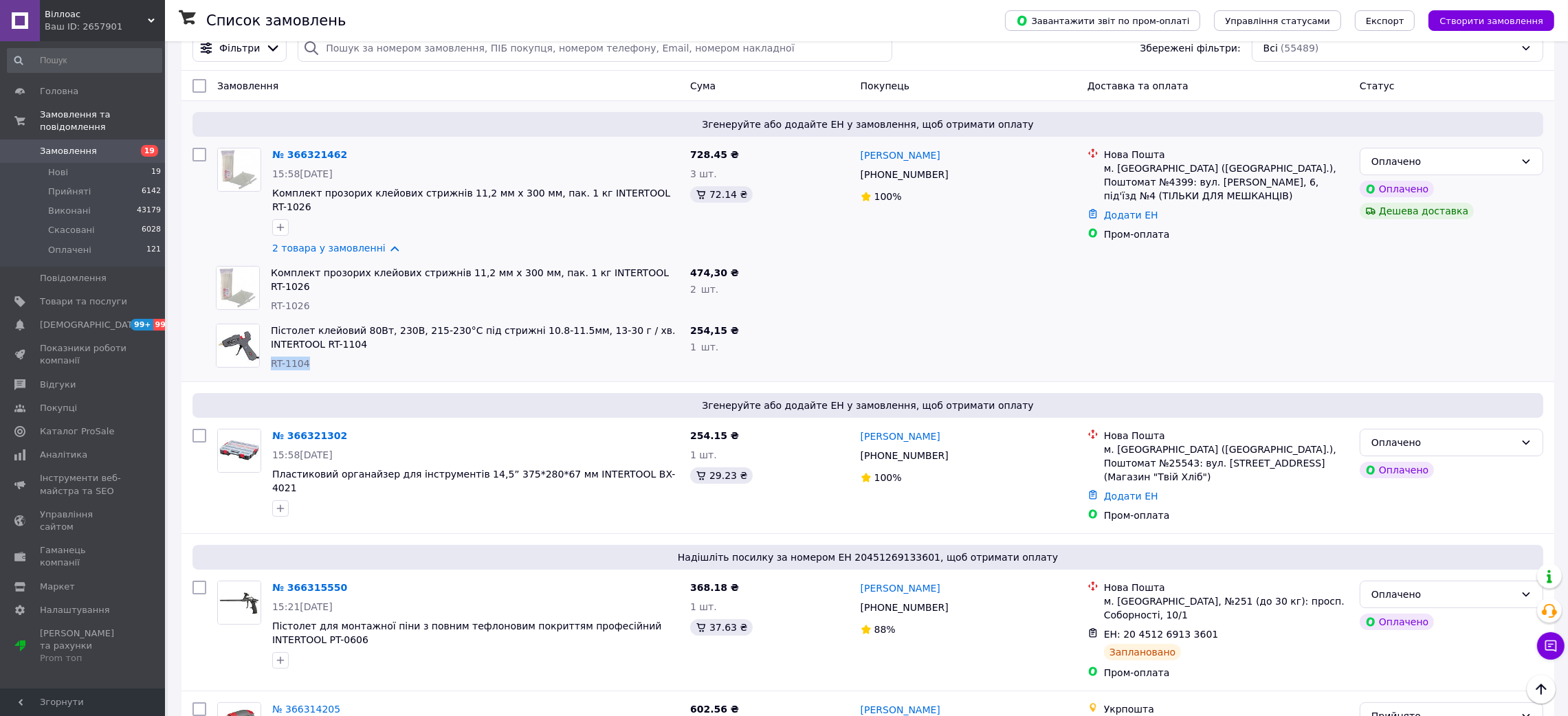
drag, startPoint x: 308, startPoint y: 354, endPoint x: 271, endPoint y: 357, distance: 37.1
click at [271, 357] on div "Пістолет клейовий 80Вт, 230В, 215-230°C під стрижні 10.8-11.5мм, 13-30 г / хв. …" at bounding box center [474, 347] width 419 height 58
copy span "RT-1104"
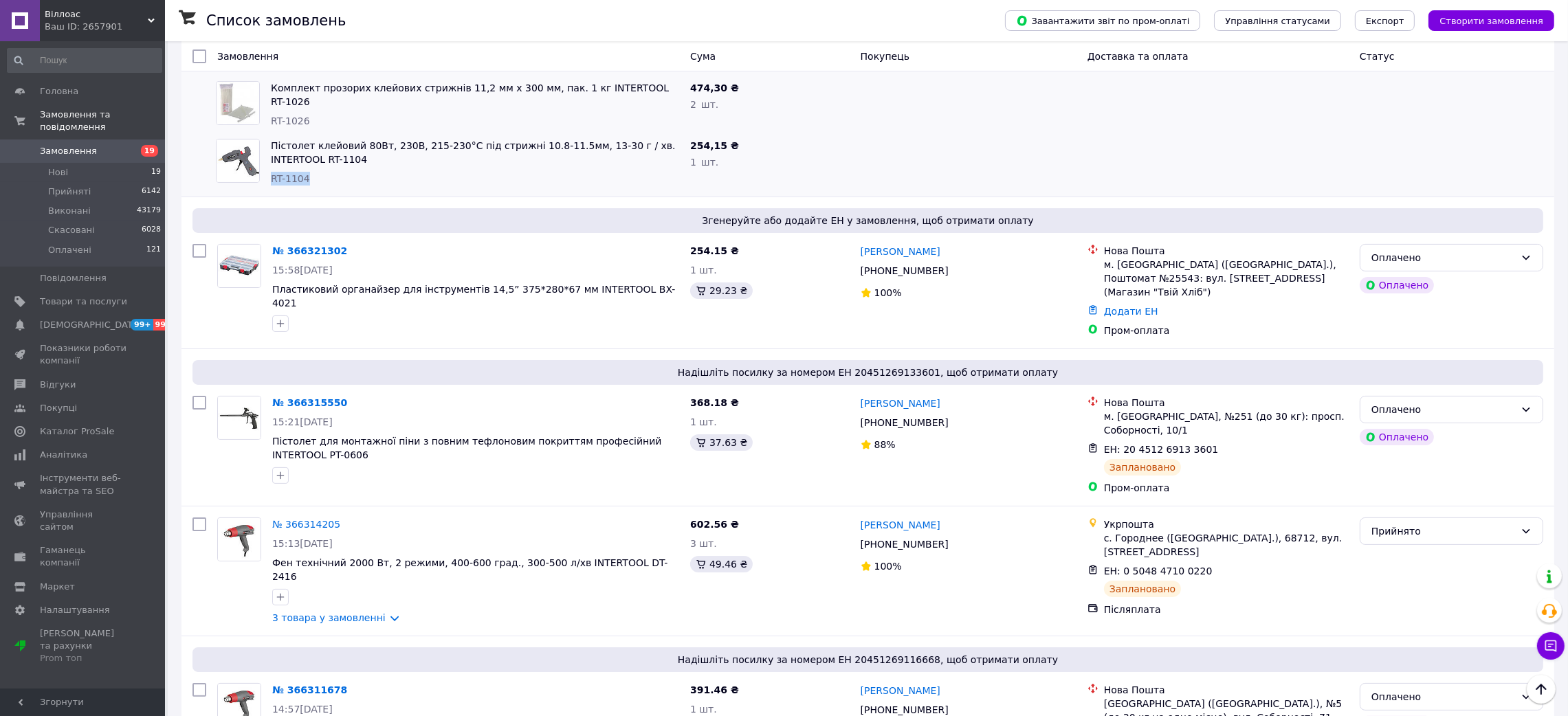
scroll to position [309, 0]
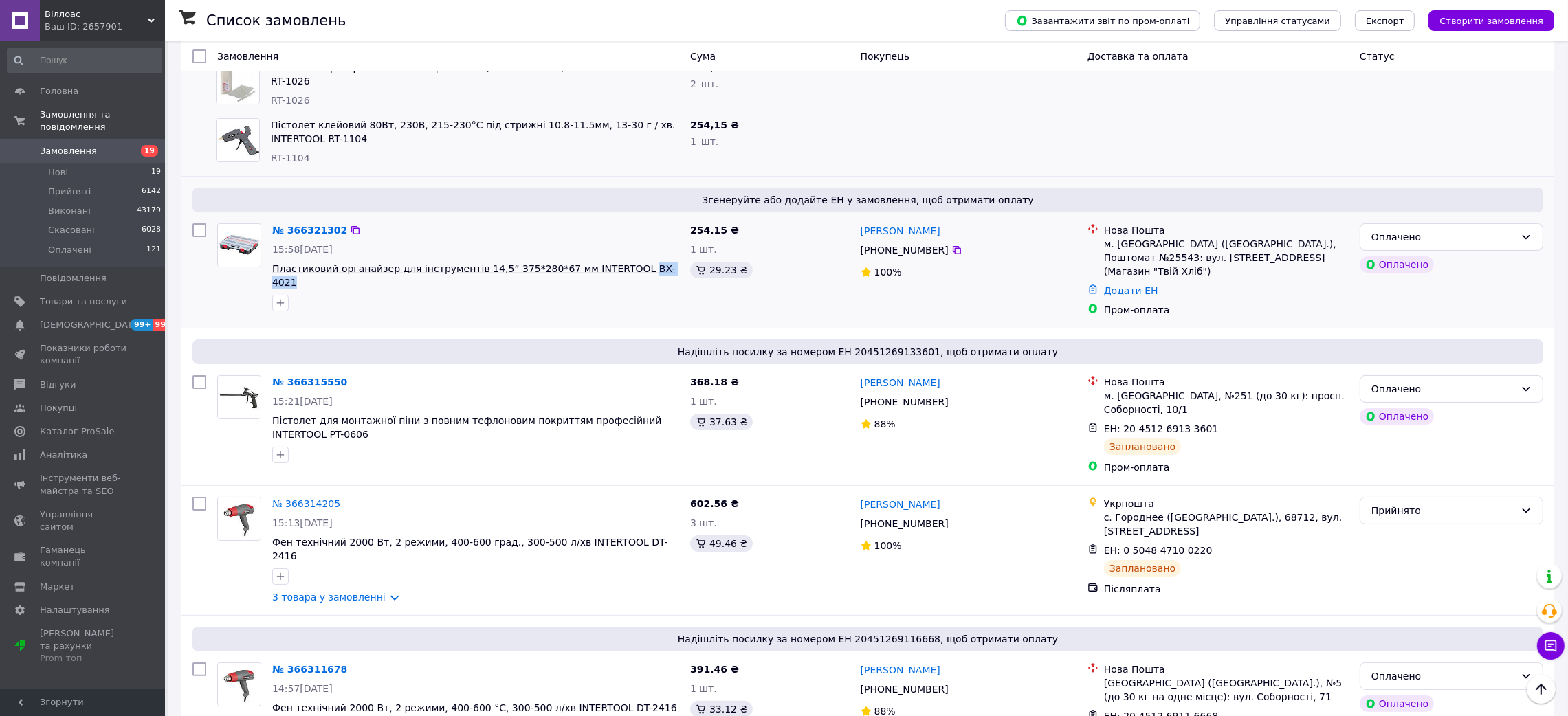
drag, startPoint x: 657, startPoint y: 249, endPoint x: 605, endPoint y: 249, distance: 52.0
click at [605, 261] on span "Пластиковий органайзер для інструментів 14,5” 375*280*67 мм INTERTOOL BX-4021" at bounding box center [475, 275] width 407 height 27
copy span "BX-4021"
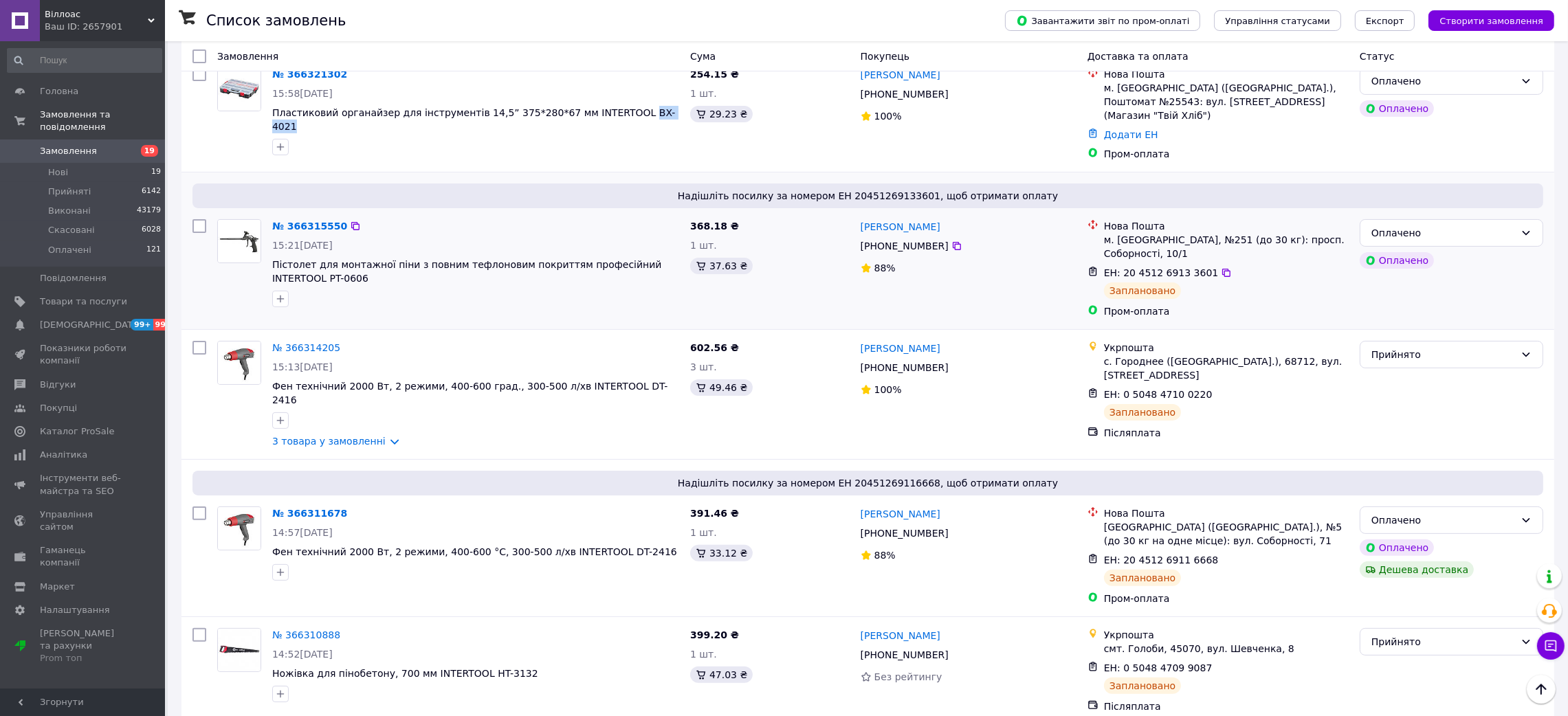
scroll to position [514, 0]
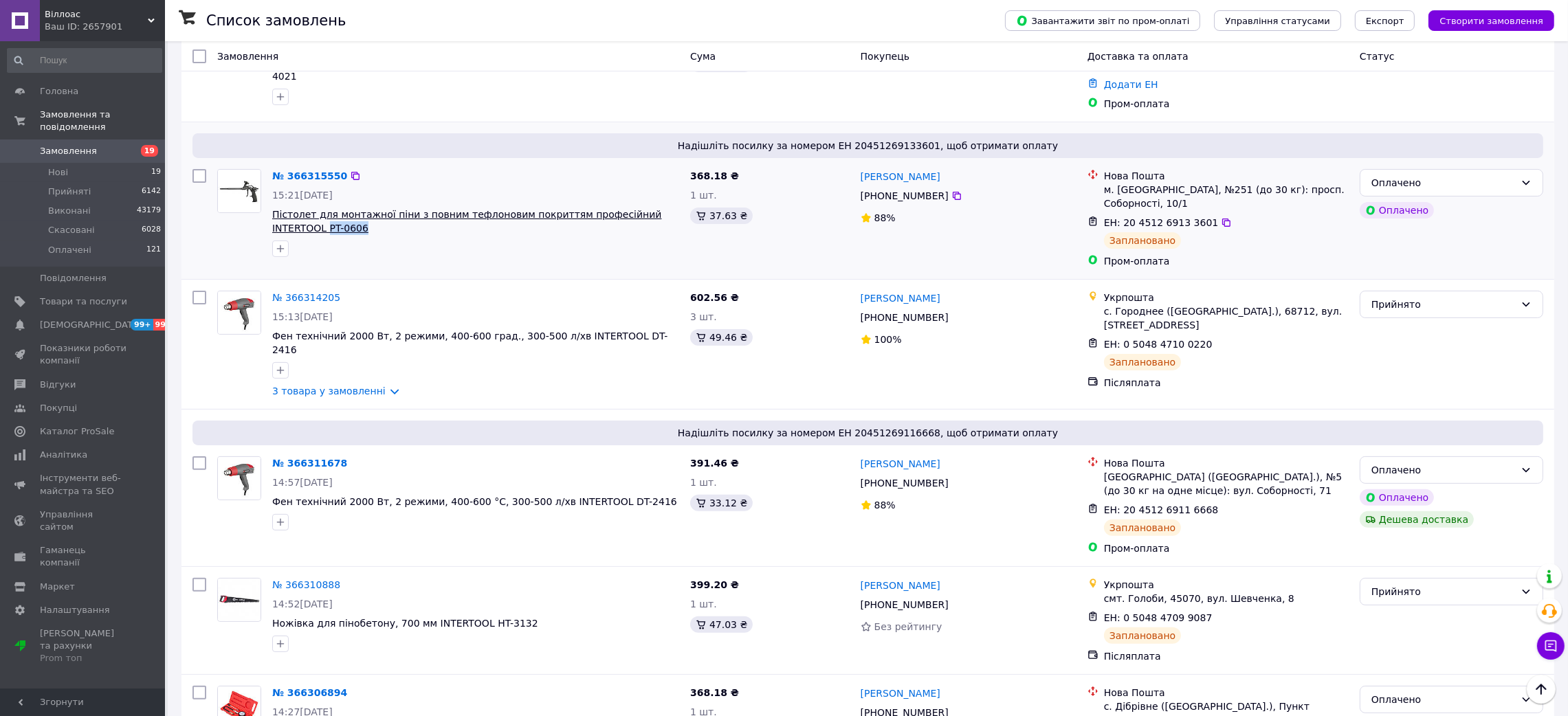
drag, startPoint x: 315, startPoint y: 208, endPoint x: 665, endPoint y: 183, distance: 350.9
click at [665, 183] on div "№ 366315550 15:21, 12.10.2025 Пістолет для монтажної піни з повним тефлоновим п…" at bounding box center [475, 213] width 418 height 99
copy div "PT-0606"
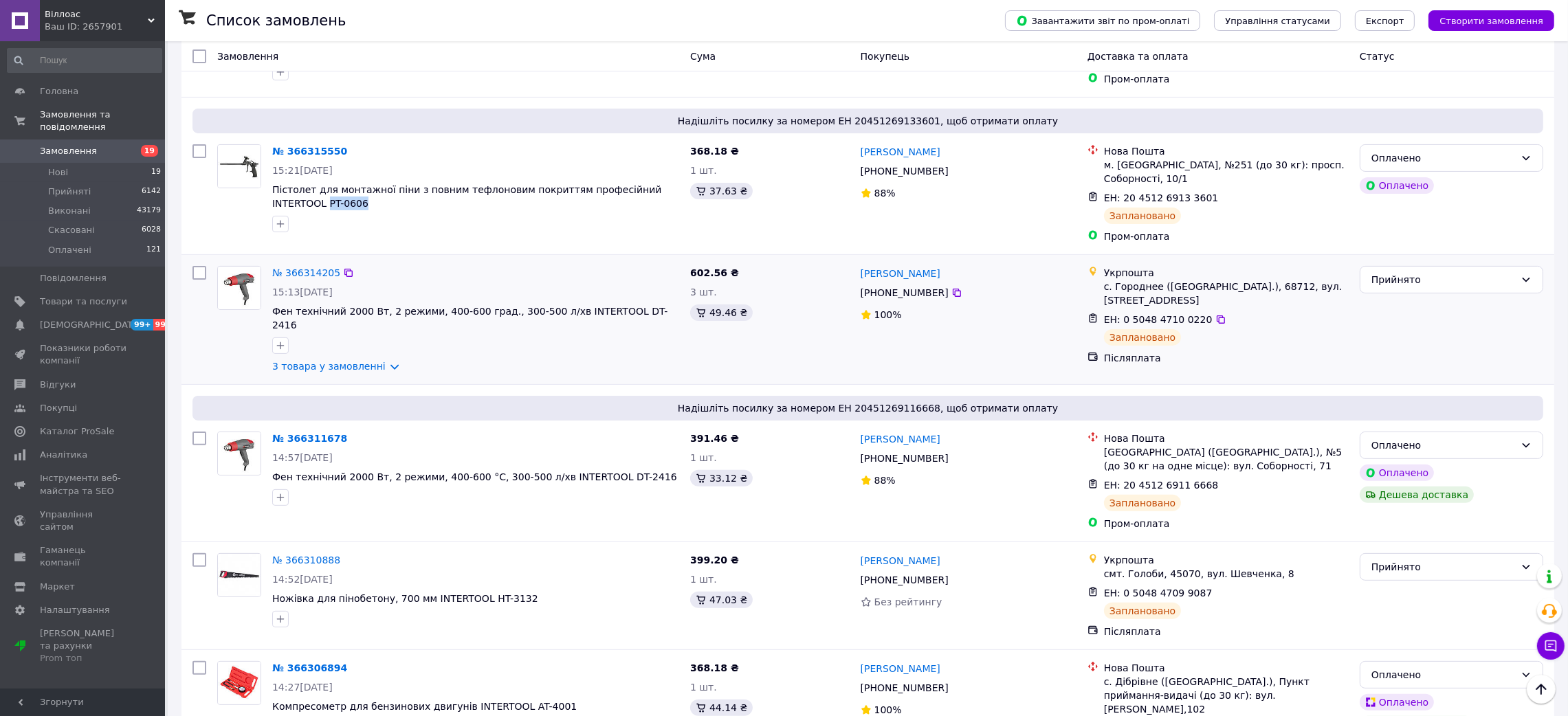
scroll to position [617, 0]
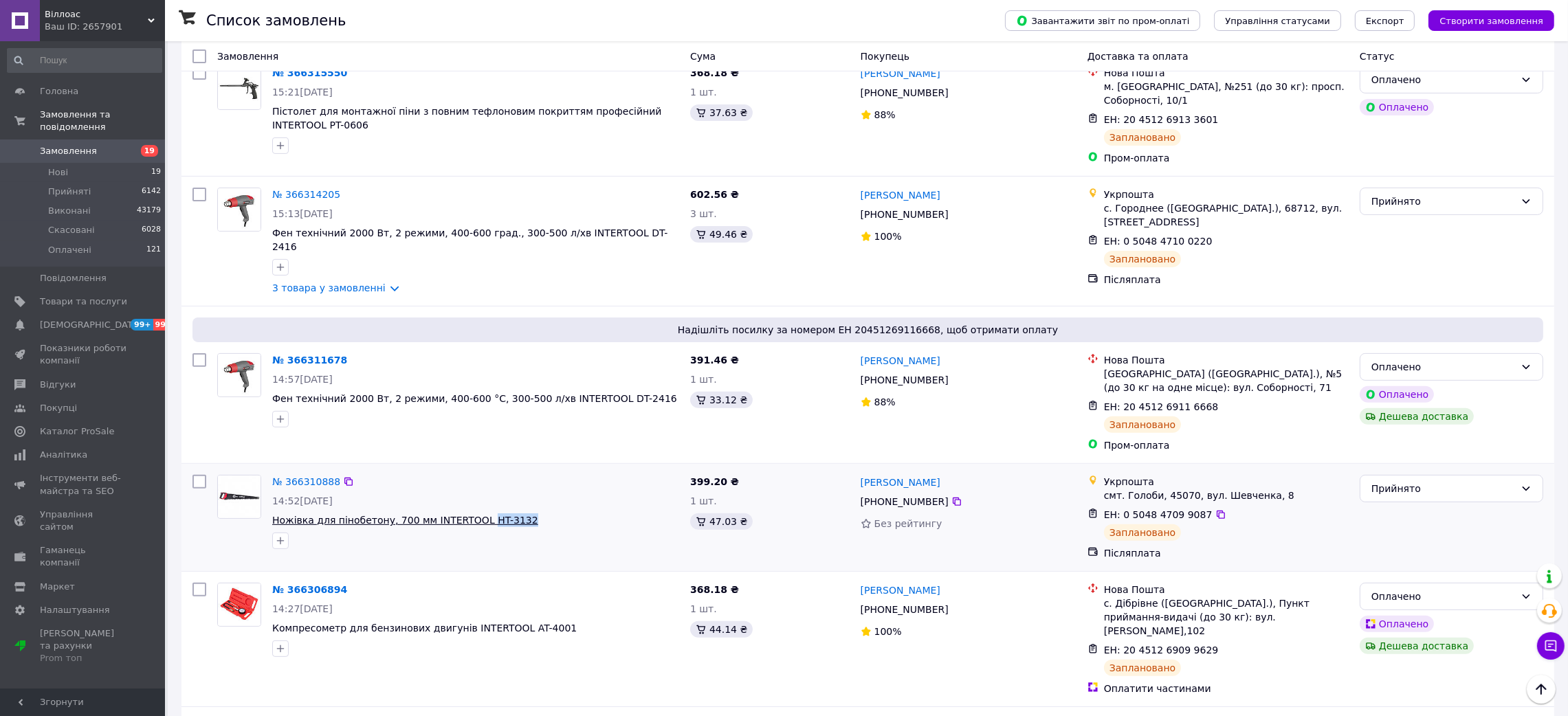
drag, startPoint x: 526, startPoint y: 474, endPoint x: 471, endPoint y: 469, distance: 55.2
click at [471, 469] on div "№ 366310888 14:52, 12.10.2025 Ножівка для пінобетону, 700 мм INTERTOOL HT-3132" at bounding box center [475, 512] width 418 height 85
copy div "HT-3132"
click at [377, 283] on link "3 товара у замовленні" at bounding box center [329, 288] width 114 height 11
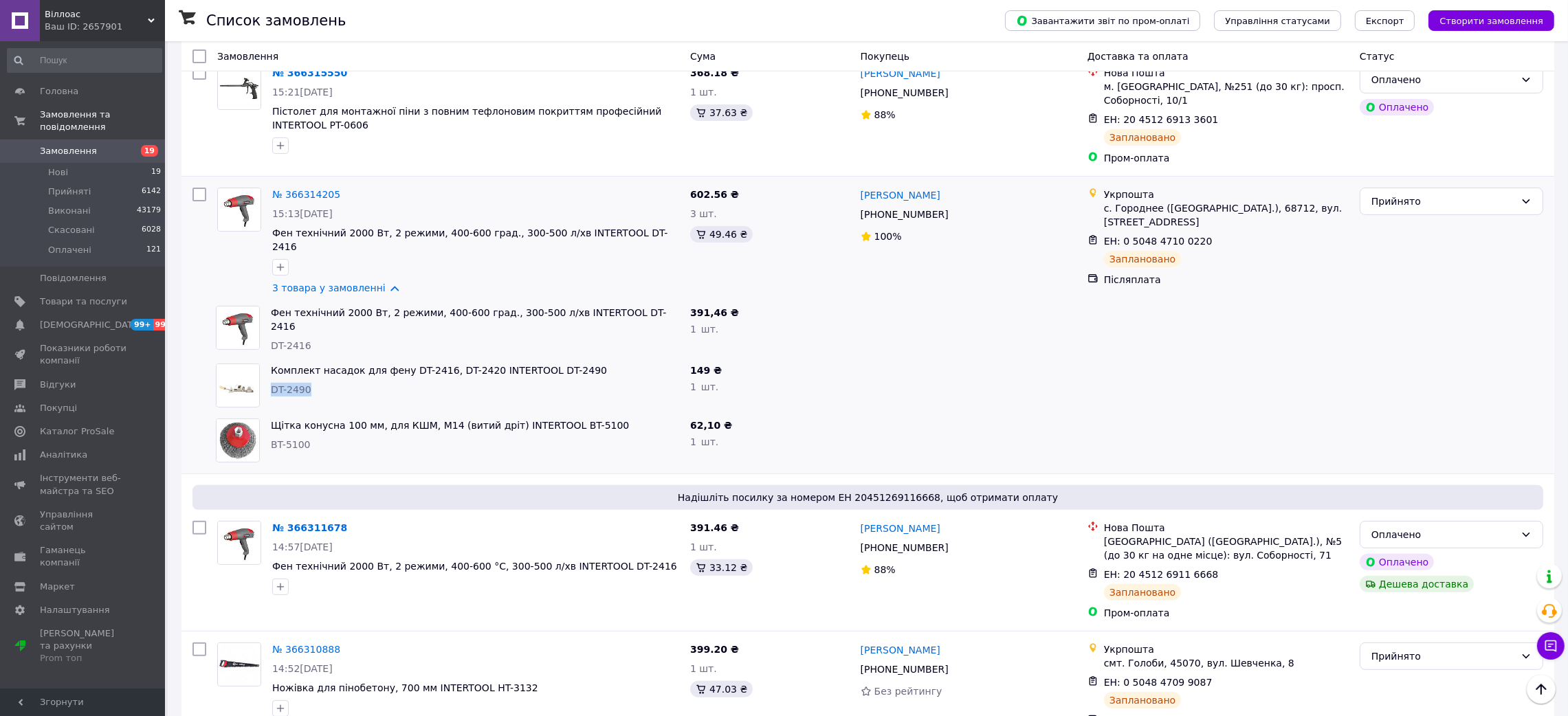
drag, startPoint x: 315, startPoint y: 342, endPoint x: 271, endPoint y: 338, distance: 44.2
click at [271, 358] on div "Комплект насадок для фену DT-2416, DT-2420 INTERTOOL DT-2490 DT-2490" at bounding box center [474, 385] width 419 height 55
copy span "DT-2490"
drag, startPoint x: 319, startPoint y: 382, endPoint x: 273, endPoint y: 387, distance: 46.3
click at [273, 438] on div "BT-5100" at bounding box center [474, 444] width 408 height 13
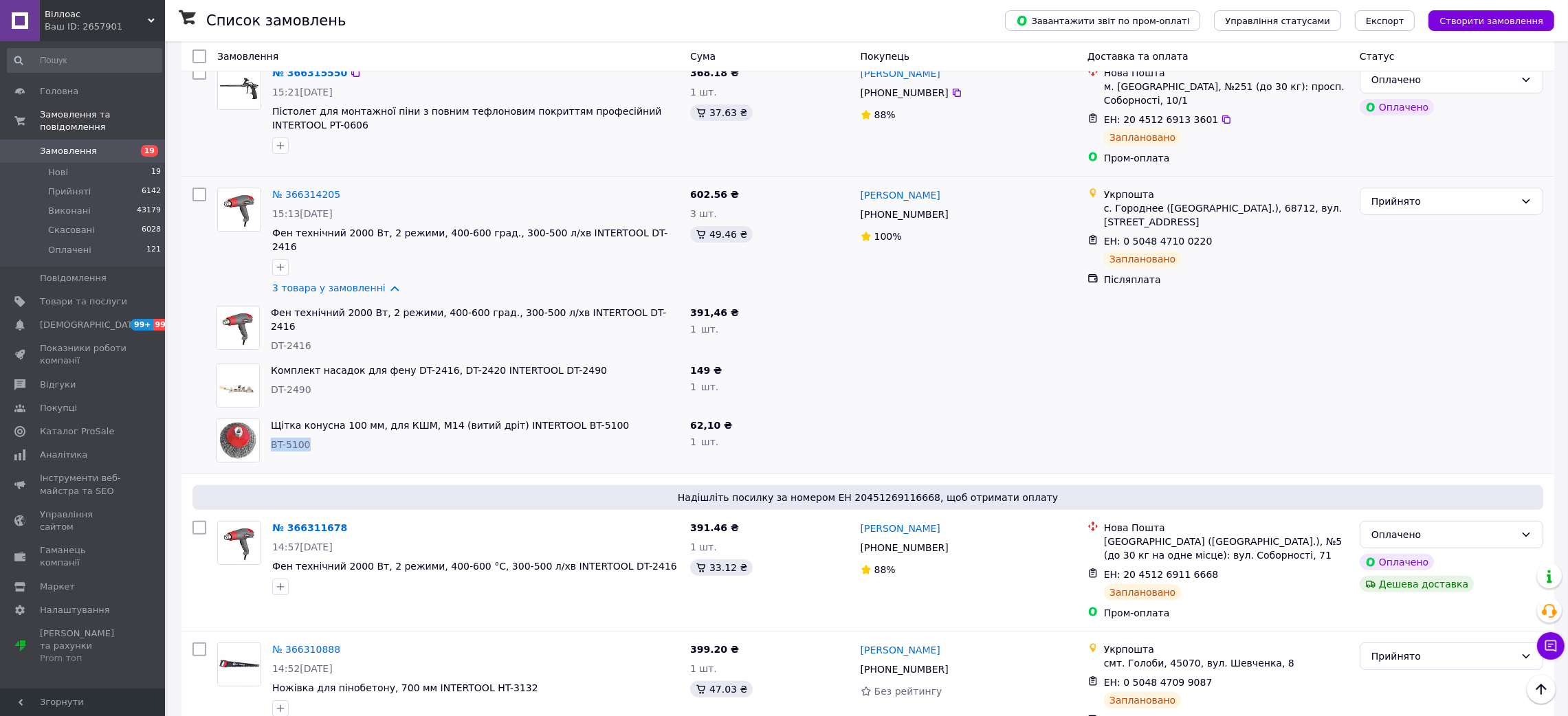
copy span "BT-5100"
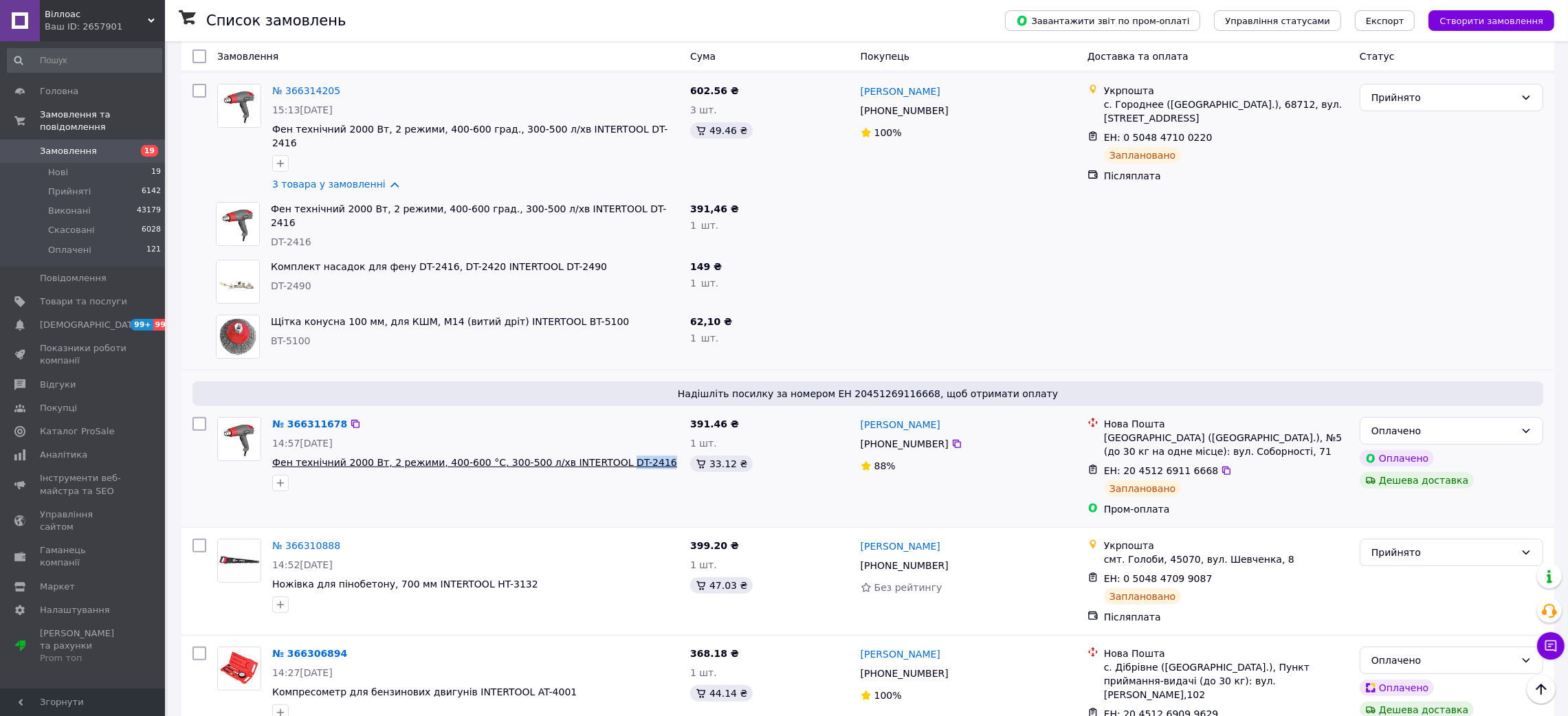
drag, startPoint x: 630, startPoint y: 410, endPoint x: 587, endPoint y: 411, distance: 43.0
click at [587, 455] on span "Фен технiчний 2000 Вт, 2 режими, 400-600 °С, 300-500 л/хв INTERTOOL DT-2416" at bounding box center [475, 462] width 407 height 13
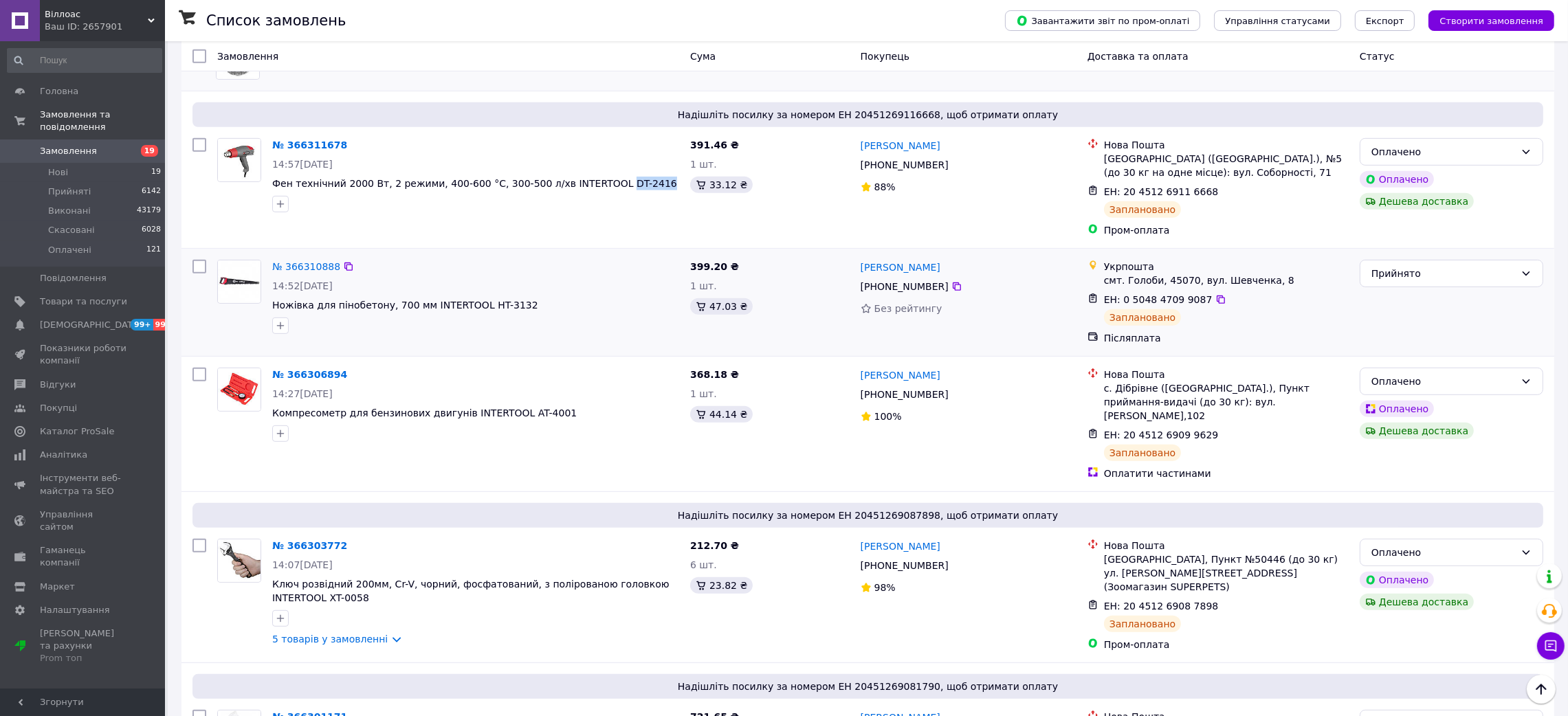
scroll to position [1030, 0]
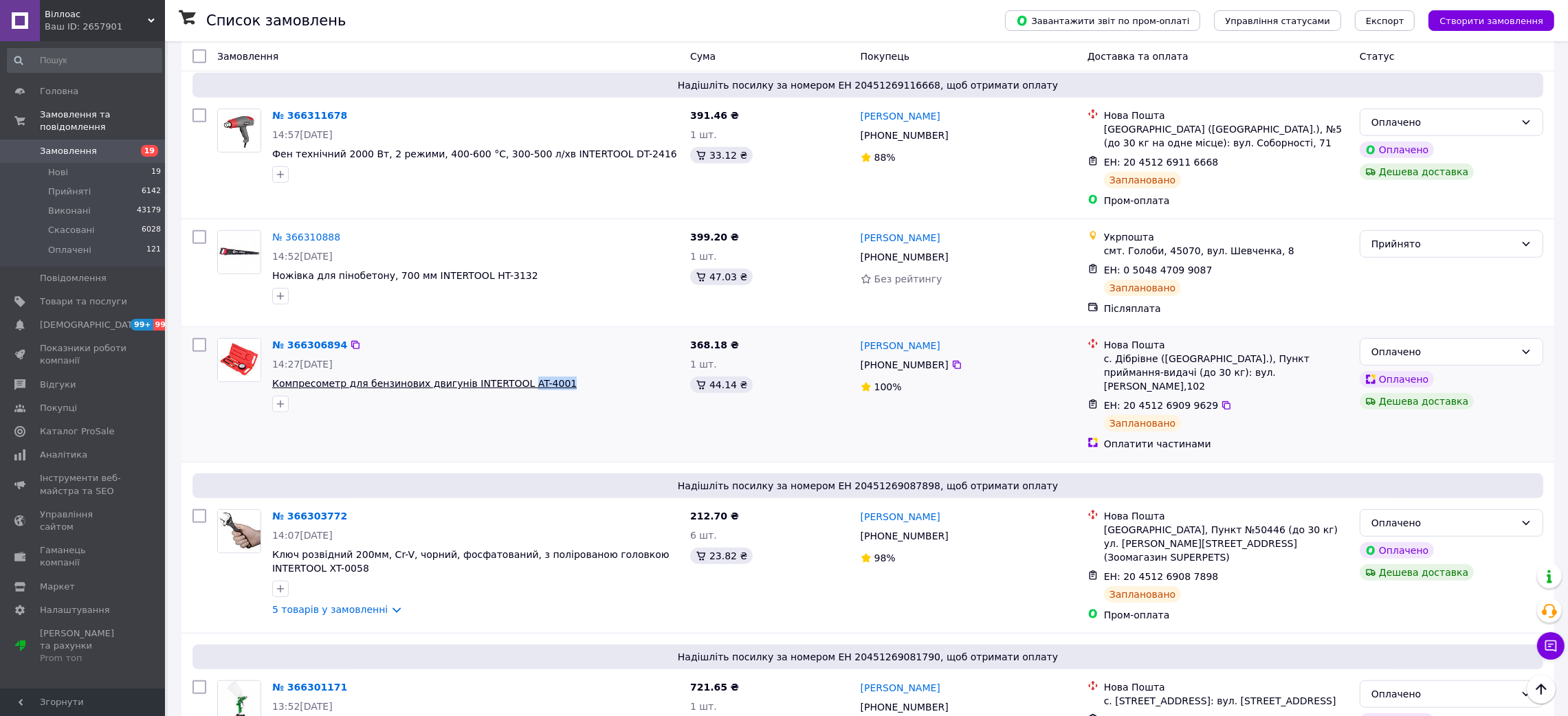
copy div "AT-4001"
drag, startPoint x: 555, startPoint y: 337, endPoint x: 504, endPoint y: 327, distance: 52.0
click at [504, 333] on div "№ 366306894 14:27, 12.10.2025 Компресометр для бензинових двигунів INTERTOOL AT…" at bounding box center [475, 375] width 418 height 85
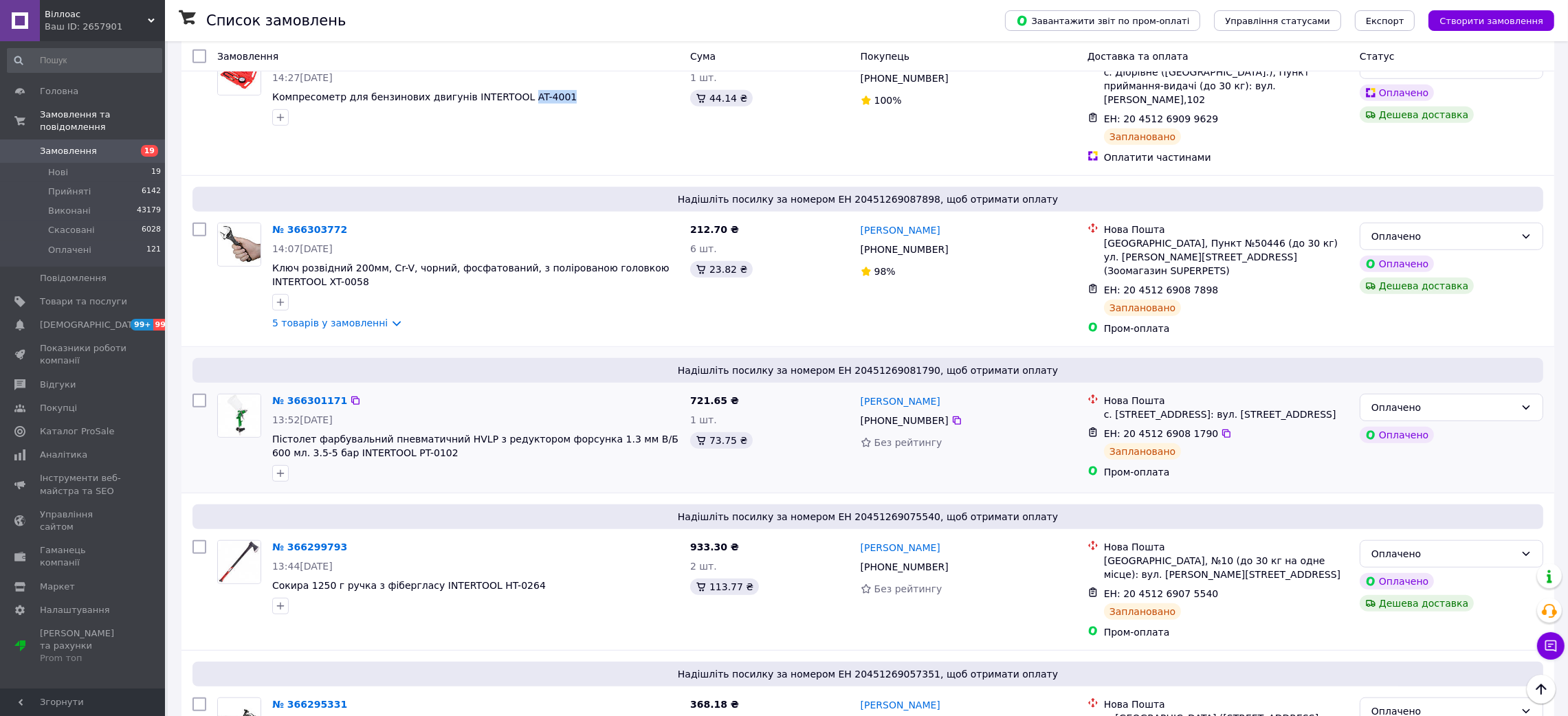
scroll to position [1339, 0]
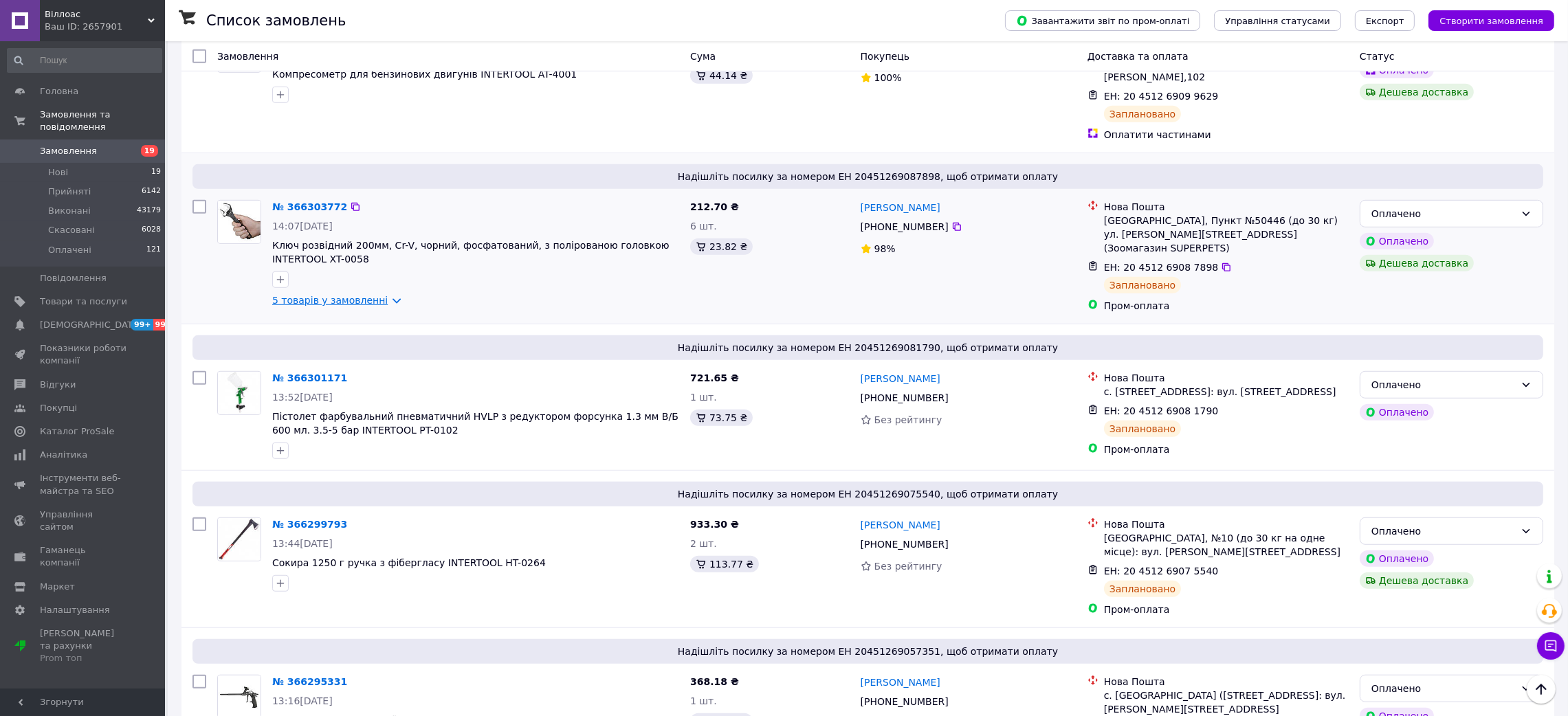
click at [386, 295] on link "5 товарів у замовленні" at bounding box center [330, 300] width 116 height 11
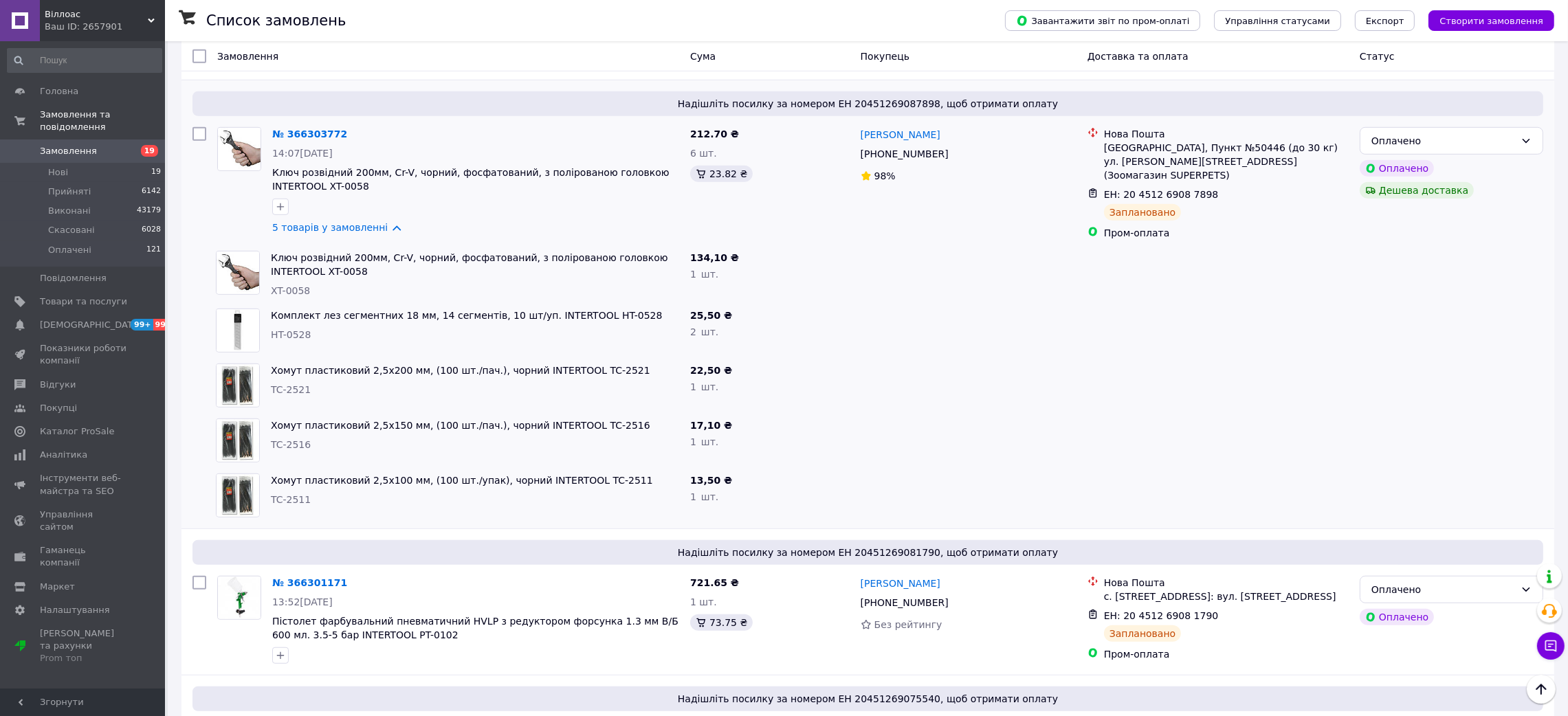
scroll to position [1443, 0]
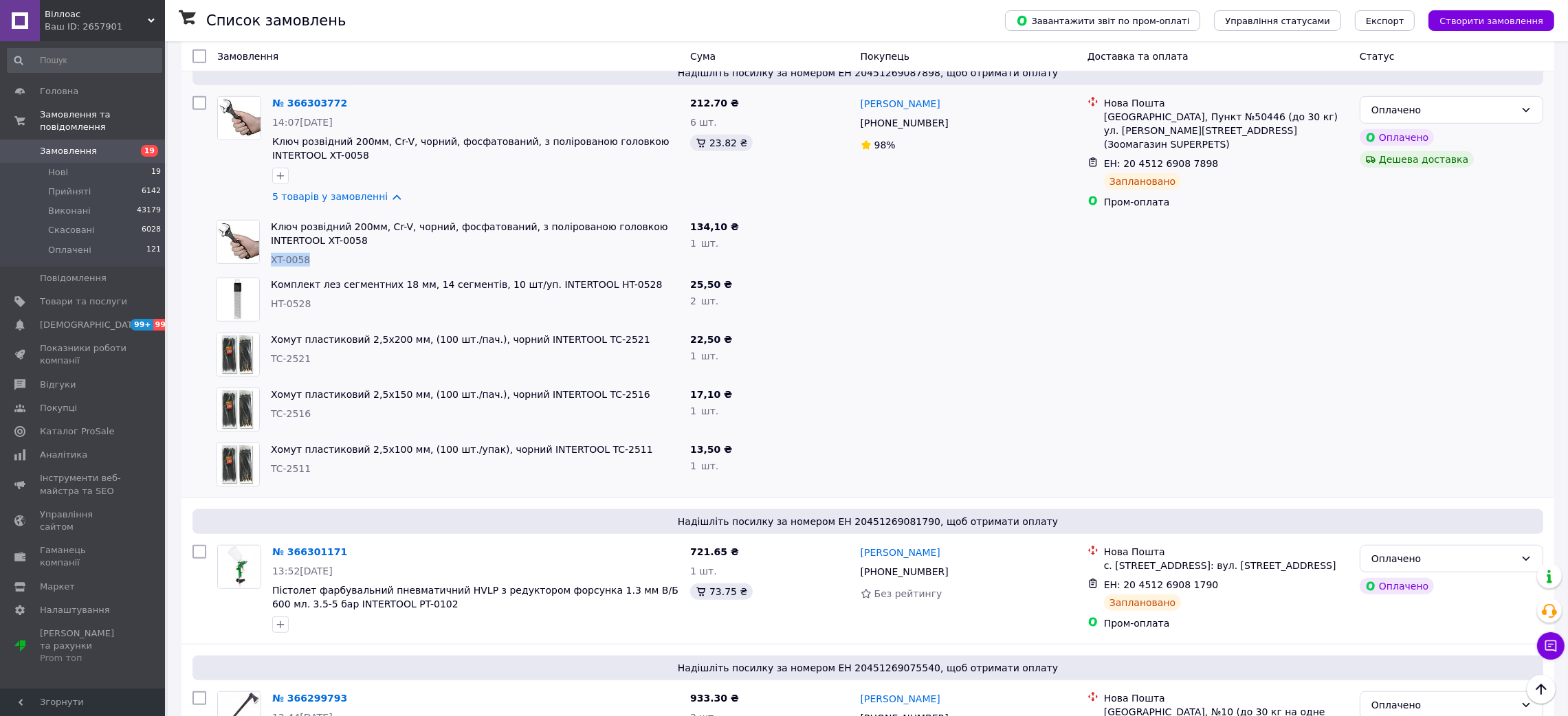
drag, startPoint x: 321, startPoint y: 189, endPoint x: 270, endPoint y: 187, distance: 51.0
click at [271, 253] on div "XT-0058" at bounding box center [474, 259] width 408 height 13
copy span "XT-0058"
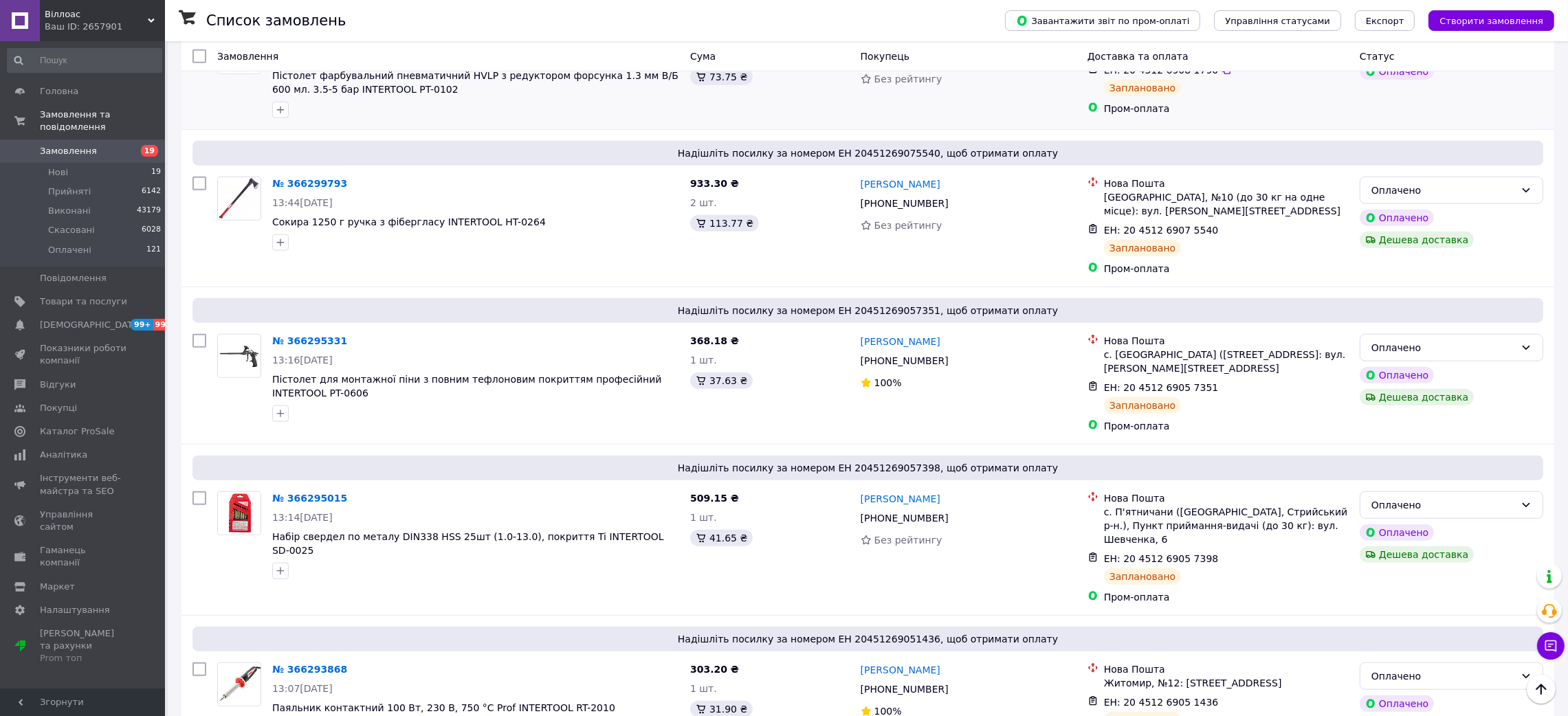
scroll to position [2061, 0]
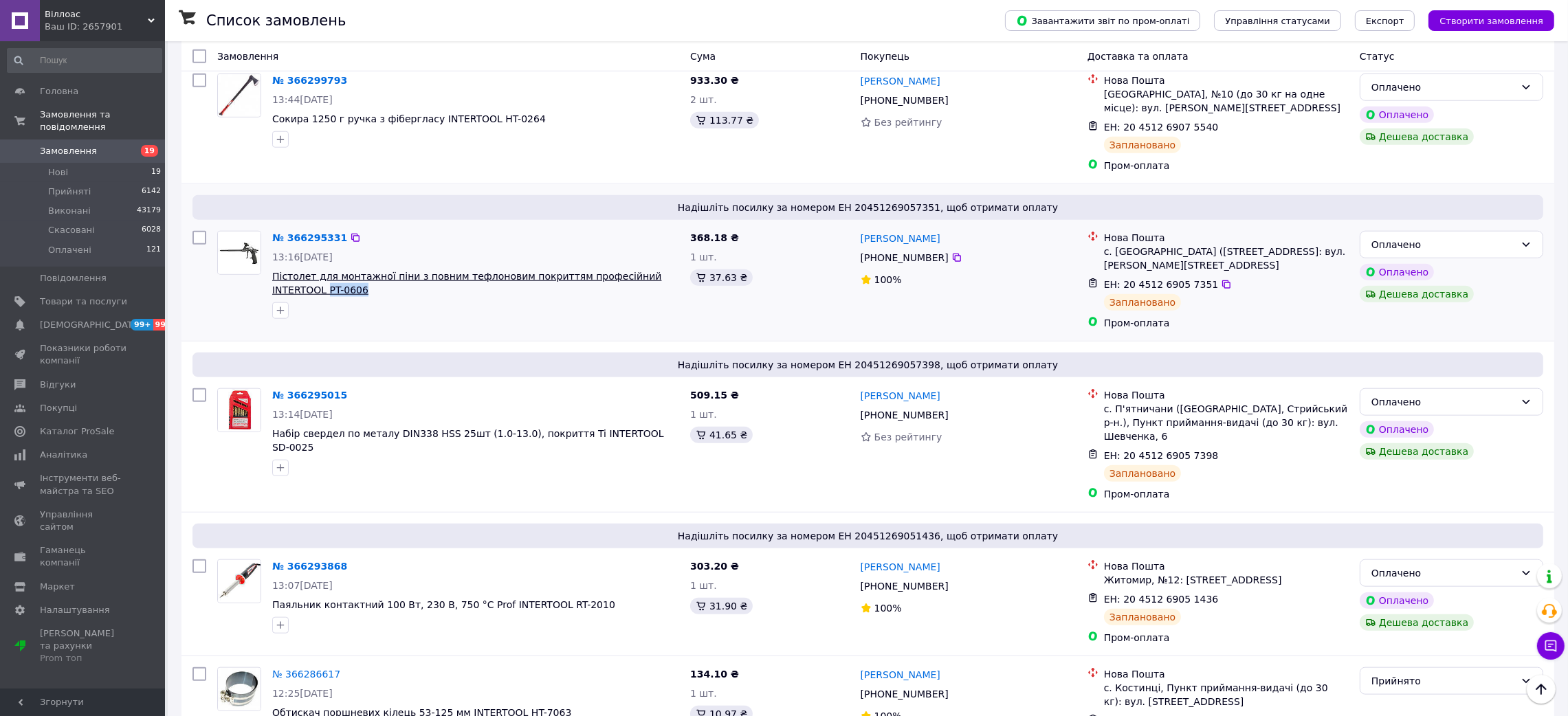
drag, startPoint x: 344, startPoint y: 231, endPoint x: 663, endPoint y: 199, distance: 320.6
click at [663, 226] on div "№ 366295331 13:16, 12.10.2025 Пістолет для монтажної піни з повним тефлоновим п…" at bounding box center [475, 275] width 418 height 99
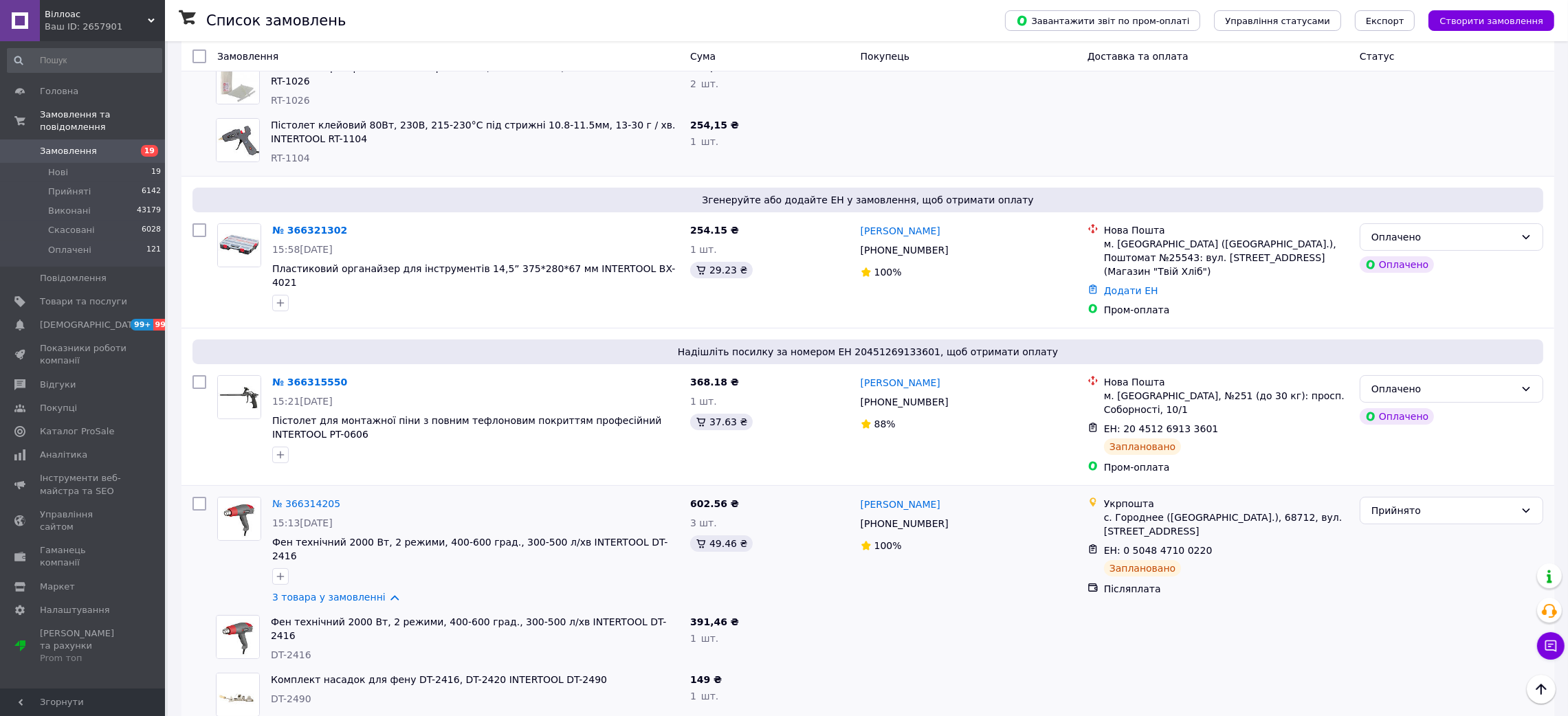
scroll to position [0, 0]
